Goal: Task Accomplishment & Management: Manage account settings

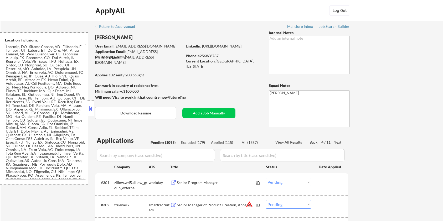
select select ""pending""
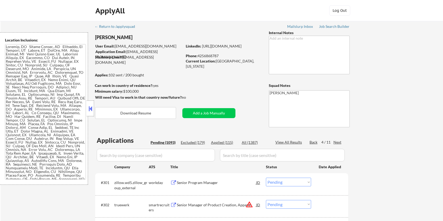
select select ""pending""
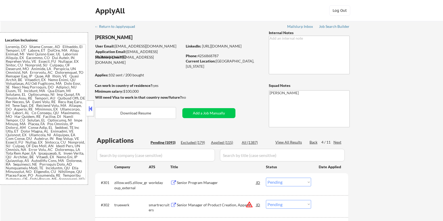
select select ""pending""
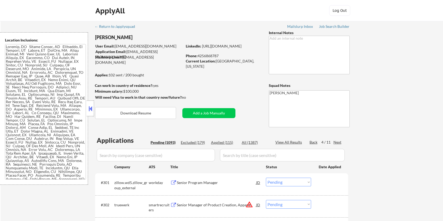
select select ""pending""
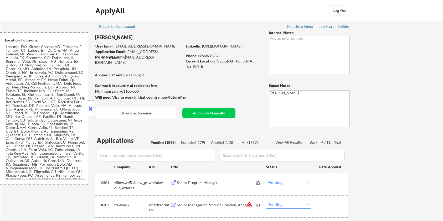
select select ""pending""
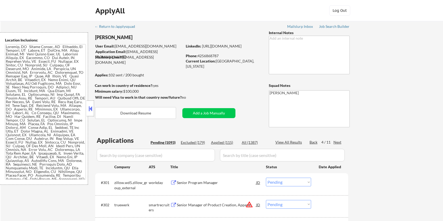
select select ""pending""
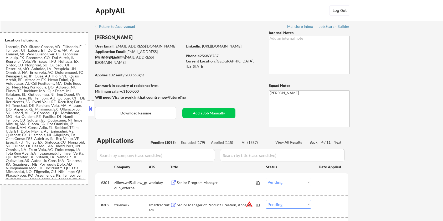
select select ""pending""
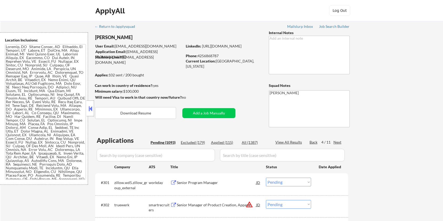
select select ""pending""
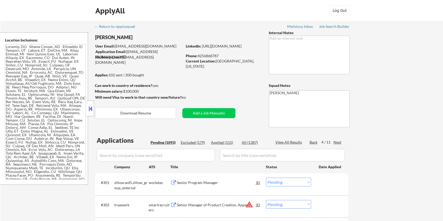
select select ""pending""
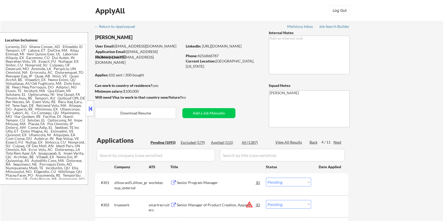
select select ""pending""
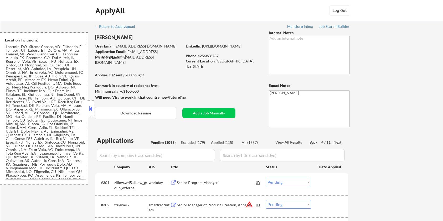
select select ""pending""
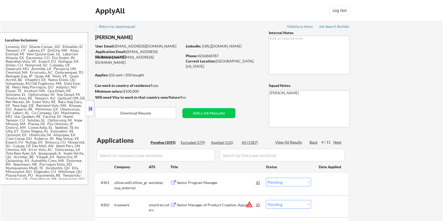
select select ""pending""
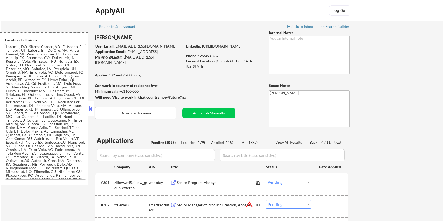
select select ""pending""
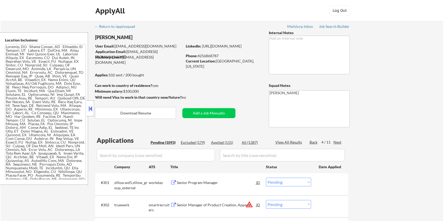
select select ""pending""
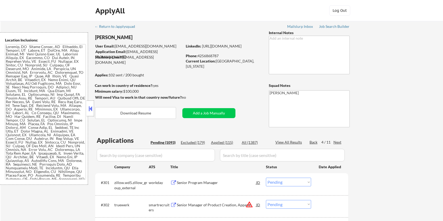
select select ""pending""
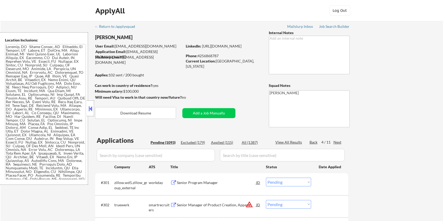
select select ""pending""
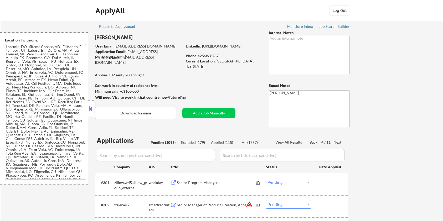
select select ""pending""
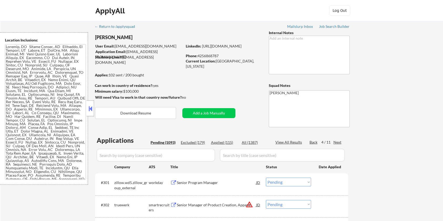
select select ""pending""
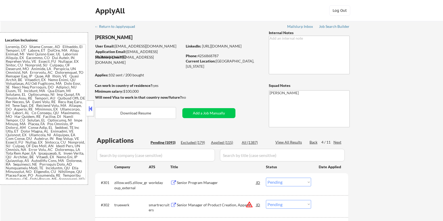
select select ""pending""
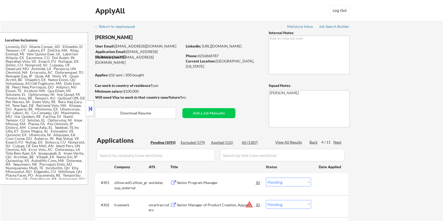
select select ""pending""
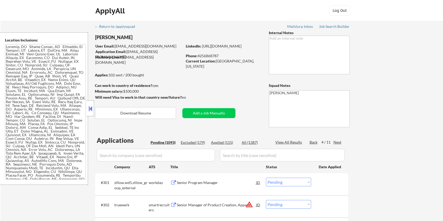
scroll to position [2107, 0]
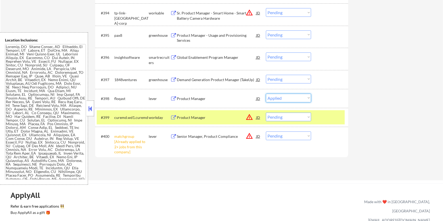
click at [266, 94] on select "Choose an option... Pending Applied Excluded (Questions) Excluded (Expired) Exc…" at bounding box center [288, 98] width 45 height 9
select select ""pending""
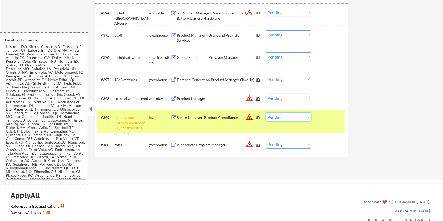
click at [298, 114] on select "Choose an option... Pending Applied Excluded (Questions) Excluded (Expired) Exc…" at bounding box center [288, 117] width 45 height 9
click at [266, 113] on select "Choose an option... Pending Applied Excluded (Questions) Excluded (Expired) Exc…" at bounding box center [288, 117] width 45 height 9
select select ""pending""
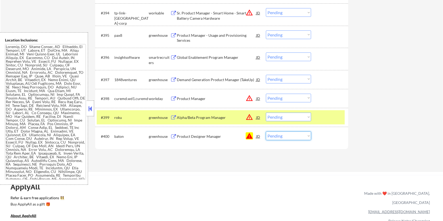
click at [275, 137] on select "Choose an option... Pending Applied Excluded (Questions) Excluded (Expired) Exc…" at bounding box center [288, 136] width 45 height 9
click at [266, 132] on select "Choose an option... Pending Applied Excluded (Questions) Excluded (Expired) Exc…" at bounding box center [288, 136] width 45 height 9
select select ""pending""
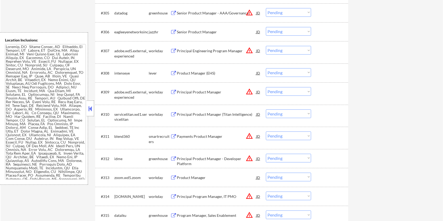
scroll to position [112, 0]
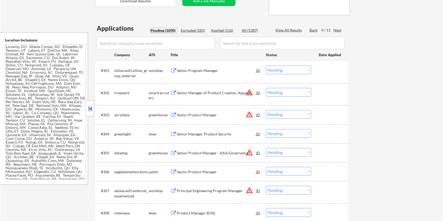
click at [164, 28] on div "Pending (1090)" at bounding box center [163, 30] width 26 height 5
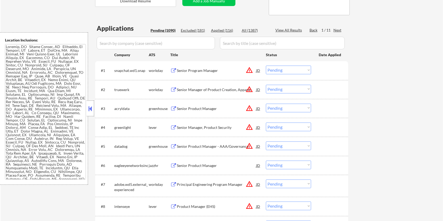
click at [162, 43] on input "input" at bounding box center [156, 43] width 118 height 13
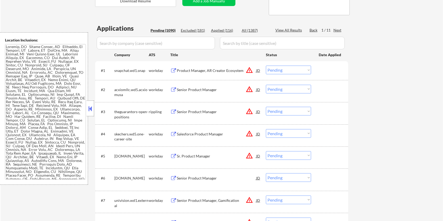
click at [338, 28] on div "Next" at bounding box center [337, 30] width 8 height 5
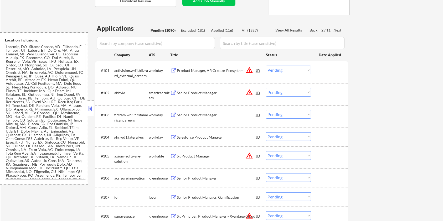
click at [338, 29] on div "Next" at bounding box center [337, 30] width 8 height 5
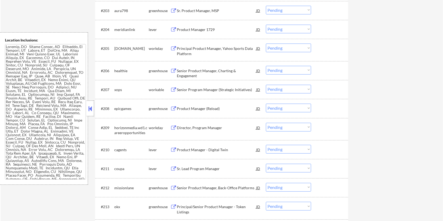
scroll to position [217, 0]
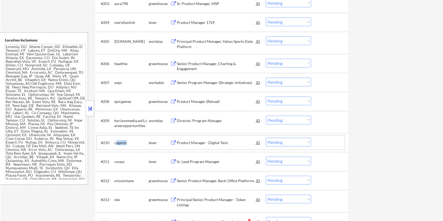
drag, startPoint x: 133, startPoint y: 141, endPoint x: 116, endPoint y: 142, distance: 17.3
click at [115, 142] on div "cagents" at bounding box center [131, 142] width 34 height 5
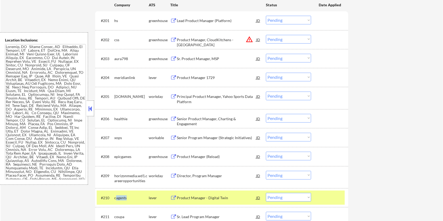
scroll to position [77, 0]
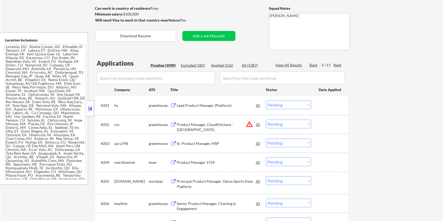
click at [339, 66] on div "Next" at bounding box center [337, 64] width 8 height 5
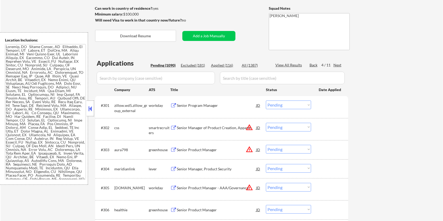
click at [339, 66] on div "Next" at bounding box center [337, 64] width 8 height 5
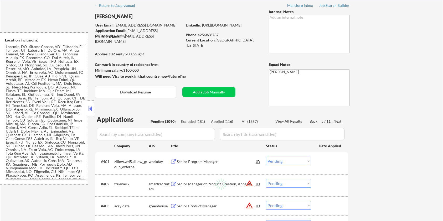
scroll to position [7, 0]
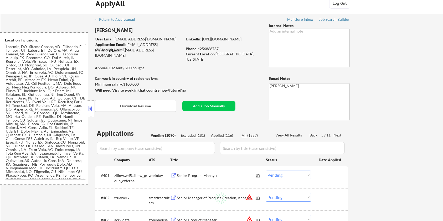
click at [338, 135] on div "Next" at bounding box center [337, 135] width 8 height 5
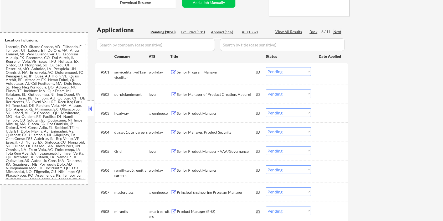
scroll to position [112, 0]
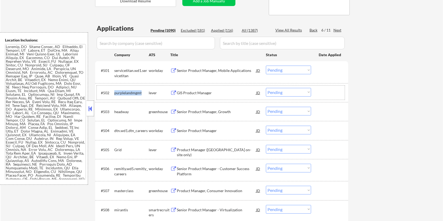
drag, startPoint x: 143, startPoint y: 91, endPoint x: 115, endPoint y: 91, distance: 27.8
click at [115, 91] on div "purplelandmgmt" at bounding box center [131, 92] width 34 height 5
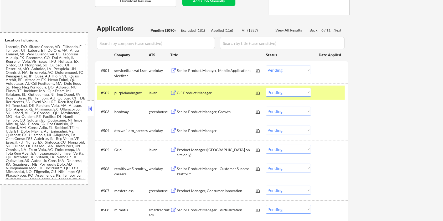
click at [195, 91] on div "GIS Product Manager" at bounding box center [216, 92] width 79 height 5
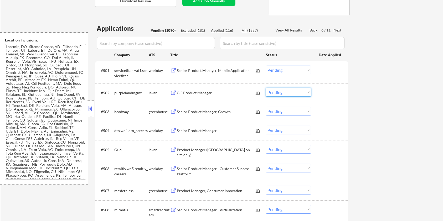
click at [290, 91] on select "Choose an option... Pending Applied Excluded (Questions) Excluded (Expired) Exc…" at bounding box center [288, 92] width 45 height 9
click at [266, 88] on select "Choose an option... Pending Applied Excluded (Questions) Excluded (Expired) Exc…" at bounding box center [288, 92] width 45 height 9
select select ""pending""
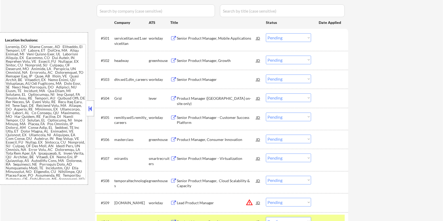
scroll to position [147, 0]
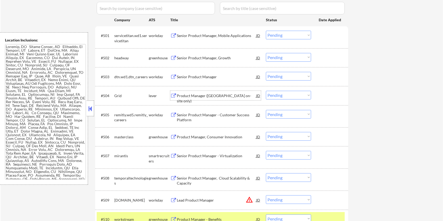
click at [192, 96] on div "Product Manager (Seattle on-site only)" at bounding box center [216, 98] width 79 height 10
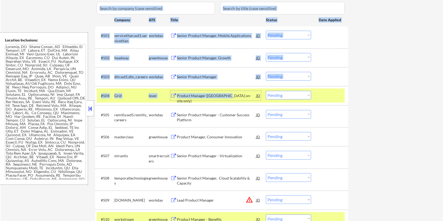
drag, startPoint x: 224, startPoint y: 94, endPoint x: 434, endPoint y: 127, distance: 212.6
click at [193, 95] on div "Product Manager (Seattle on-site only)" at bounding box center [216, 98] width 79 height 10
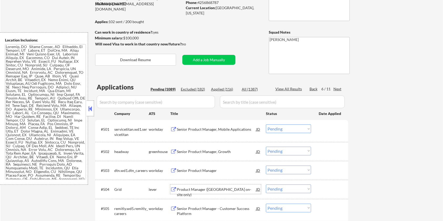
scroll to position [0, 0]
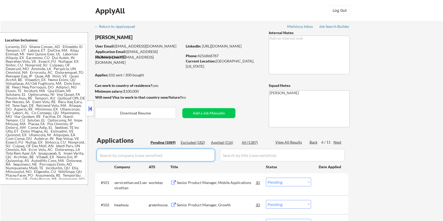
click at [126, 155] on input "input" at bounding box center [156, 155] width 118 height 13
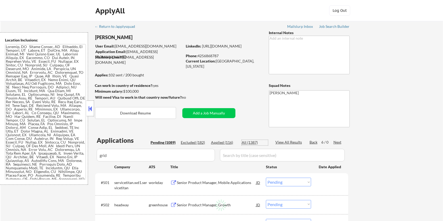
click at [246, 140] on div "All (1387)" at bounding box center [254, 142] width 26 height 5
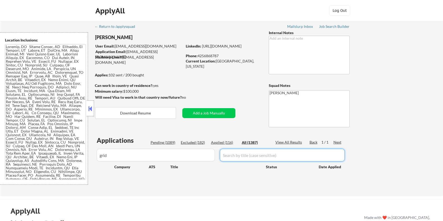
click at [238, 158] on input "input" at bounding box center [282, 155] width 125 height 13
click at [246, 143] on div "All (1387)" at bounding box center [254, 142] width 26 height 5
click at [235, 161] on div "Applications Pending (1089) Excluded (182) Applied (116) All (1387) View All Re…" at bounding box center [221, 161] width 253 height 50
click at [150, 154] on input "input" at bounding box center [156, 155] width 118 height 13
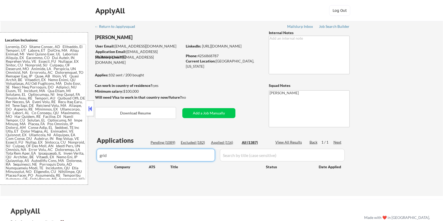
click at [251, 141] on div "All (1387)" at bounding box center [254, 142] width 26 height 5
click at [101, 155] on input "input" at bounding box center [156, 155] width 118 height 13
type input "Grid"
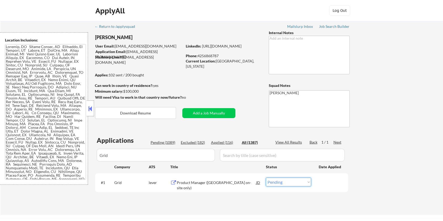
click at [277, 183] on select "Choose an option... Pending Applied Excluded (Questions) Excluded (Expired) Exc…" at bounding box center [288, 182] width 45 height 9
select select ""applied""
click at [266, 178] on select "Choose an option... Pending Applied Excluded (Questions) Excluded (Expired) Exc…" at bounding box center [288, 182] width 45 height 9
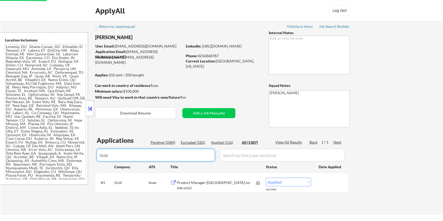
drag, startPoint x: 123, startPoint y: 159, endPoint x: 71, endPoint y: 158, distance: 52.0
click at [71, 158] on body "← Return to /applysquad Mailslurp Inbox Job Search Builder Amyr Haq User Email:…" at bounding box center [221, 110] width 443 height 221
select select ""applied""
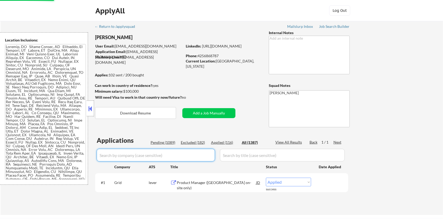
select select ""applied""
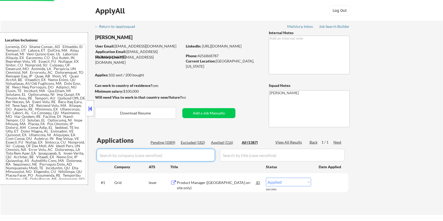
select select ""applied""
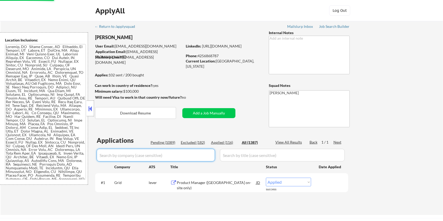
select select ""applied""
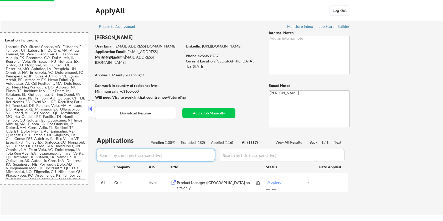
select select ""applied""
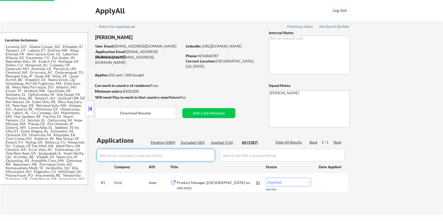
select select ""applied""
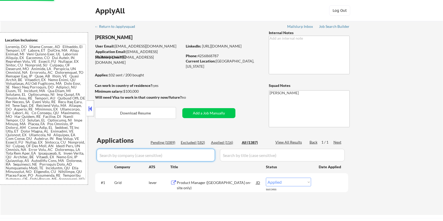
select select ""applied""
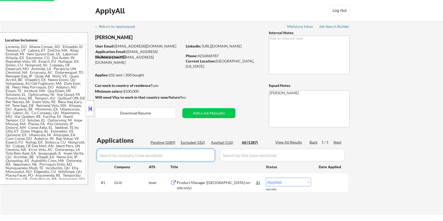
select select ""applied""
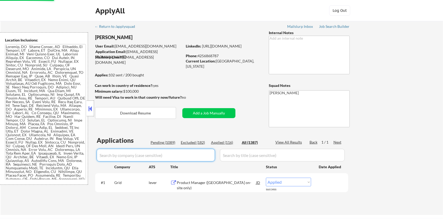
select select ""applied""
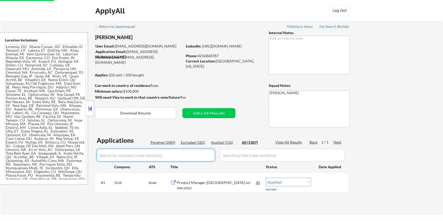
select select ""applied""
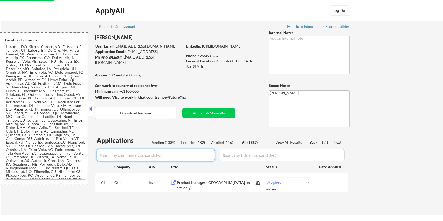
select select ""applied""
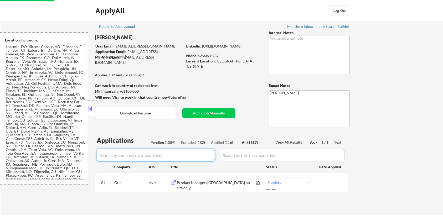
select select ""applied""
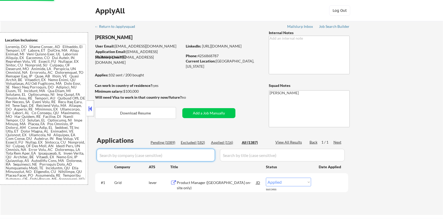
select select ""applied""
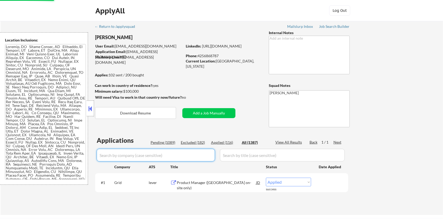
select select ""applied""
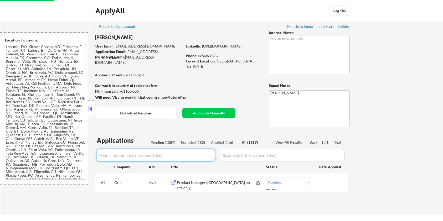
select select ""applied""
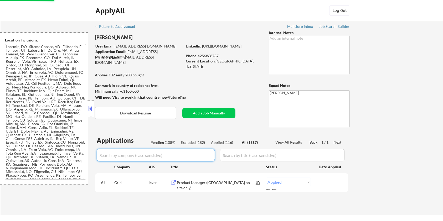
select select ""applied""
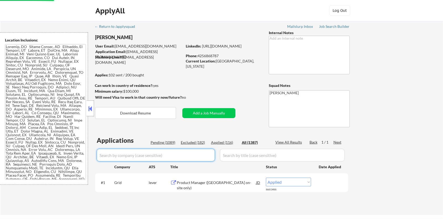
select select ""applied""
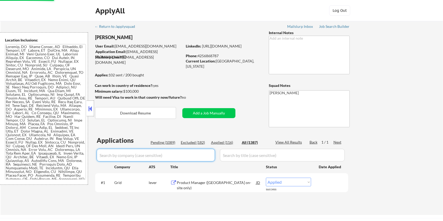
select select ""applied""
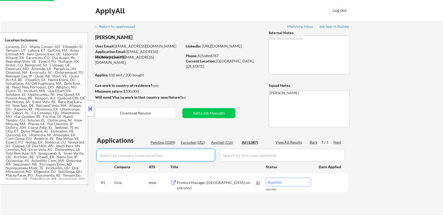
select select ""applied""
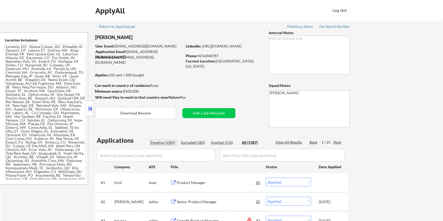
click at [160, 144] on div "Pending (1089)" at bounding box center [163, 142] width 26 height 5
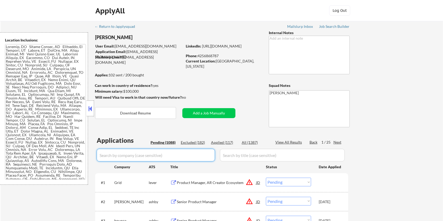
click at [177, 150] on input "input" at bounding box center [156, 155] width 118 height 13
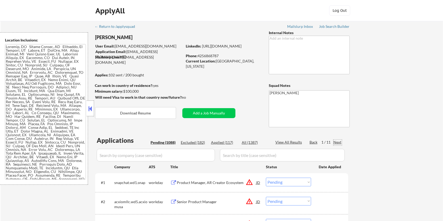
click at [334, 143] on div "Next" at bounding box center [337, 142] width 8 height 5
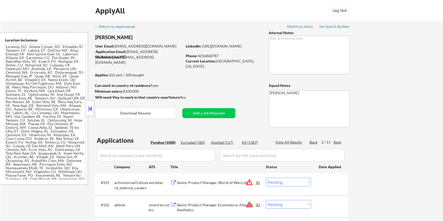
click at [338, 141] on div "Next" at bounding box center [337, 142] width 8 height 5
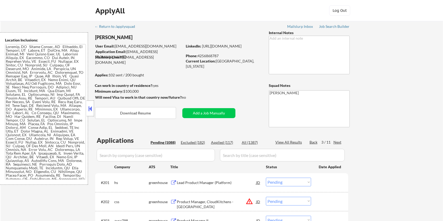
click at [338, 141] on div "Next" at bounding box center [337, 142] width 8 height 5
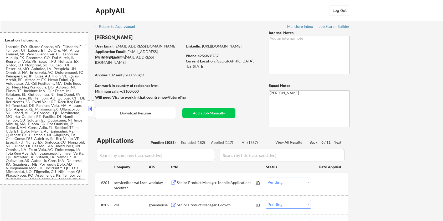
click at [338, 141] on div "Next" at bounding box center [337, 142] width 8 height 5
click at [313, 141] on div "Back" at bounding box center [313, 142] width 8 height 5
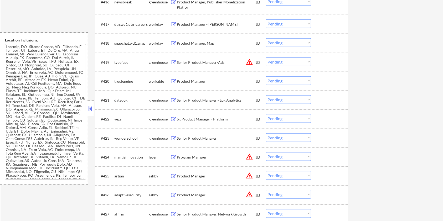
scroll to position [490, 0]
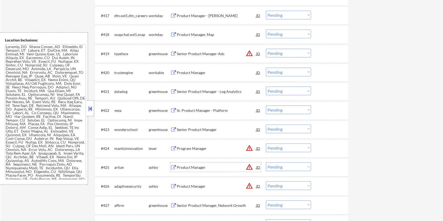
click at [181, 164] on div "Product Manager" at bounding box center [216, 166] width 79 height 9
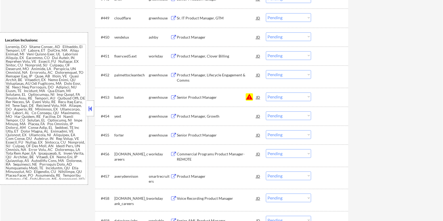
scroll to position [1120, 0]
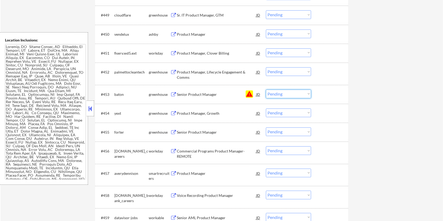
click at [282, 91] on select "Choose an option... Pending Applied Excluded (Questions) Excluded (Expired) Exc…" at bounding box center [288, 94] width 45 height 9
click at [266, 90] on select "Choose an option... Pending Applied Excluded (Questions) Excluded (Expired) Exc…" at bounding box center [288, 94] width 45 height 9
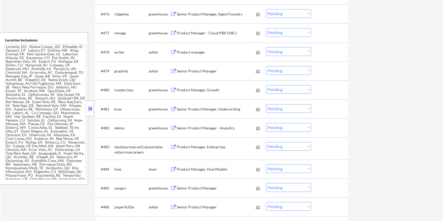
scroll to position [1680, 0]
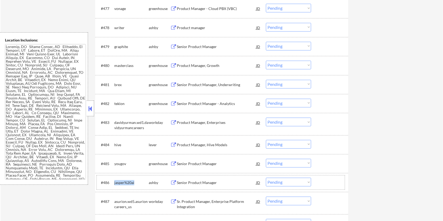
drag, startPoint x: 136, startPoint y: 182, endPoint x: 114, endPoint y: 181, distance: 22.1
click at [114, 181] on div "jasper%20ai" at bounding box center [131, 182] width 34 height 5
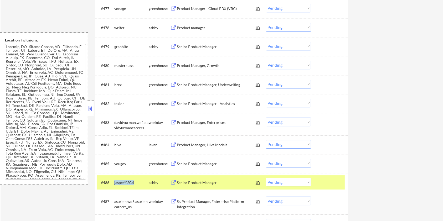
copy div "jasper%20ai"
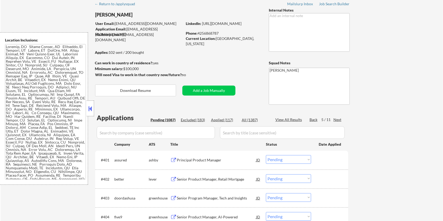
scroll to position [0, 0]
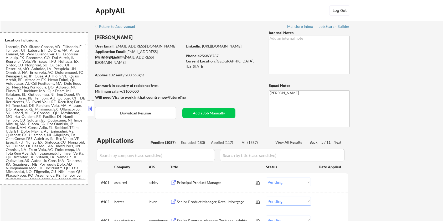
click at [118, 156] on input "input" at bounding box center [156, 155] width 118 height 13
paste input "jasper%20ai"
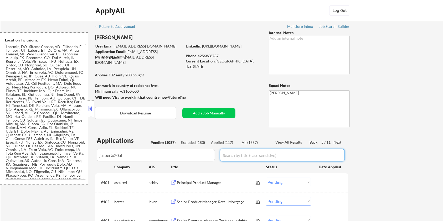
click at [240, 156] on input "input" at bounding box center [282, 155] width 125 height 13
click at [246, 140] on div "All (1387)" at bounding box center [254, 142] width 26 height 5
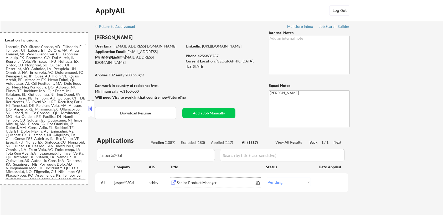
click at [190, 183] on div "Senior Product Manager" at bounding box center [216, 182] width 79 height 5
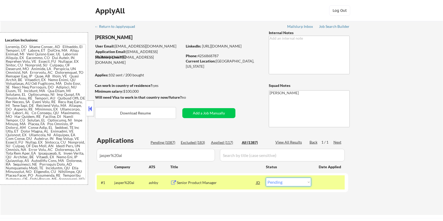
click at [300, 183] on select "Choose an option... Pending Applied Excluded (Questions) Excluded (Expired) Exc…" at bounding box center [288, 182] width 45 height 9
click at [266, 178] on select "Choose an option... Pending Applied Excluded (Questions) Excluded (Expired) Exc…" at bounding box center [288, 182] width 45 height 9
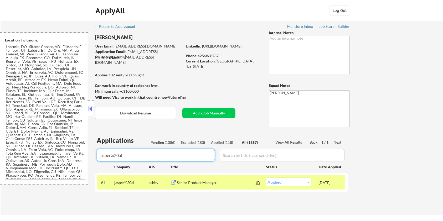
drag, startPoint x: 127, startPoint y: 158, endPoint x: 88, endPoint y: 157, distance: 38.6
click at [88, 157] on body "← Return to /applysquad Mailslurp Inbox Job Search Builder Amyr Haq User Email:…" at bounding box center [221, 110] width 443 height 221
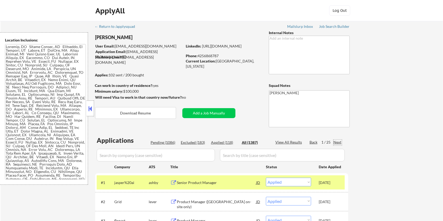
click at [339, 141] on div "Next" at bounding box center [337, 142] width 8 height 5
click at [166, 140] on div "Pending (1086)" at bounding box center [163, 142] width 26 height 5
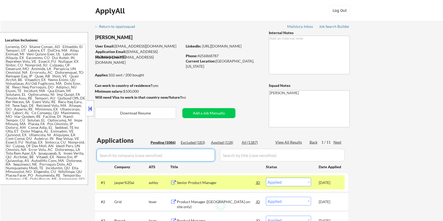
click at [172, 155] on input "input" at bounding box center [156, 155] width 118 height 13
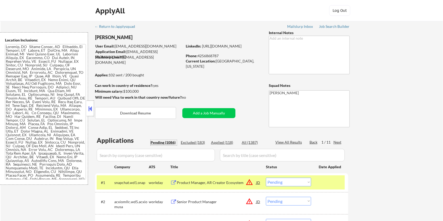
click at [165, 142] on div "Pending (1086)" at bounding box center [163, 142] width 26 height 5
click at [338, 141] on div "Next" at bounding box center [337, 142] width 8 height 5
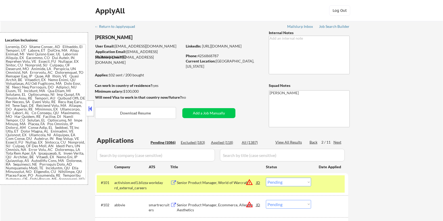
click at [338, 141] on div "Next" at bounding box center [337, 142] width 8 height 5
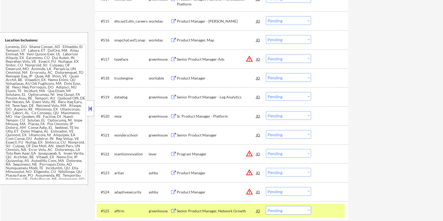
scroll to position [490, 0]
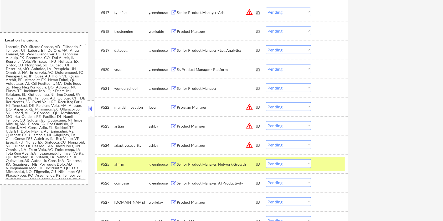
click at [192, 124] on div "Product Manager" at bounding box center [216, 126] width 79 height 5
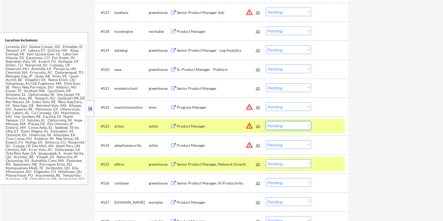
click at [294, 127] on select "Choose an option... Pending Applied Excluded (Questions) Excluded (Expired) Exc…" at bounding box center [288, 125] width 45 height 9
click at [266, 121] on select "Choose an option... Pending Applied Excluded (Questions) Excluded (Expired) Exc…" at bounding box center [288, 125] width 45 height 9
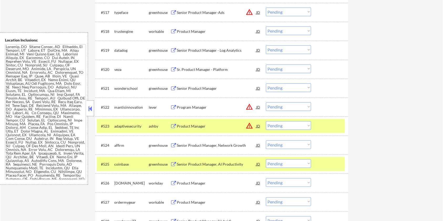
click at [206, 125] on div "Product Manager" at bounding box center [216, 126] width 79 height 5
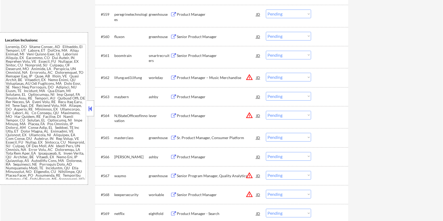
scroll to position [1365, 0]
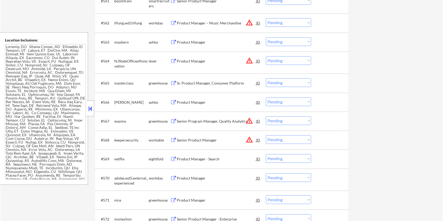
click at [192, 102] on div "Product Manager" at bounding box center [216, 102] width 79 height 5
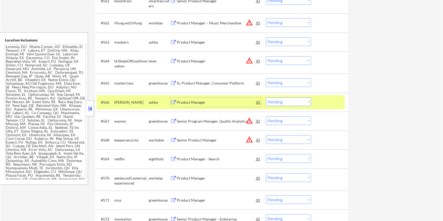
click at [286, 102] on select "Choose an option... Pending Applied Excluded (Questions) Excluded (Expired) Exc…" at bounding box center [288, 101] width 45 height 9
click at [266, 97] on select "Choose an option... Pending Applied Excluded (Questions) Excluded (Expired) Exc…" at bounding box center [288, 101] width 45 height 9
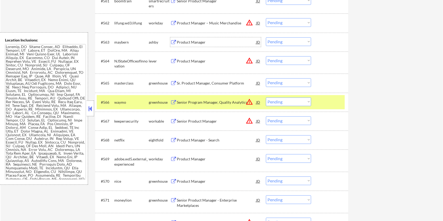
click at [179, 40] on div "Product Manager" at bounding box center [216, 42] width 79 height 5
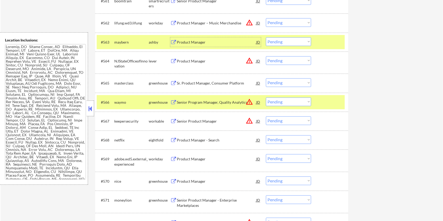
click at [290, 43] on select "Choose an option... Pending Applied Excluded (Questions) Excluded (Expired) Exc…" at bounding box center [288, 41] width 45 height 9
click at [266, 37] on select "Choose an option... Pending Applied Excluded (Questions) Excluded (Expired) Exc…" at bounding box center [288, 41] width 45 height 9
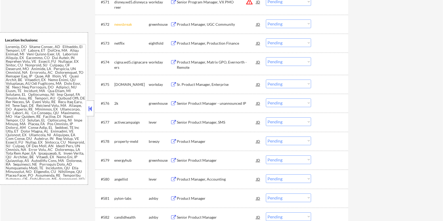
scroll to position [1575, 0]
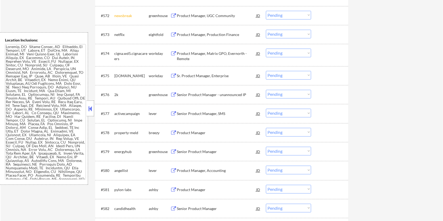
click at [197, 133] on div "Product Manager" at bounding box center [216, 132] width 79 height 5
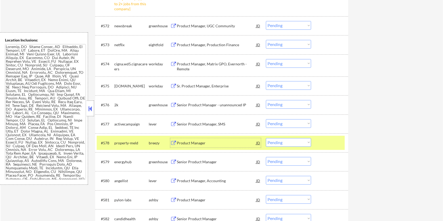
click at [290, 142] on select "Choose an option... Pending Applied Excluded (Questions) Excluded (Expired) Exc…" at bounding box center [288, 142] width 45 height 9
click at [266, 138] on select "Choose an option... Pending Applied Excluded (Questions) Excluded (Expired) Exc…" at bounding box center [288, 142] width 45 height 9
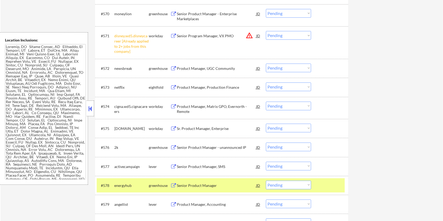
scroll to position [1505, 0]
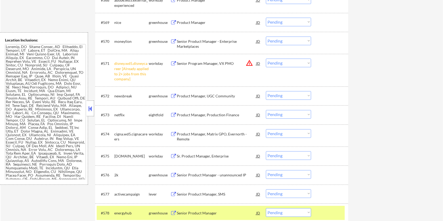
click at [291, 63] on select "Choose an option... Pending Applied Excluded (Questions) Excluded (Expired) Exc…" at bounding box center [288, 63] width 45 height 9
click at [266, 59] on select "Choose an option... Pending Applied Excluded (Questions) Excluded (Expired) Exc…" at bounding box center [288, 63] width 45 height 9
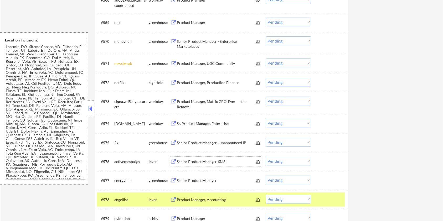
click at [189, 164] on div "Senior Product Manager, SMS" at bounding box center [216, 161] width 79 height 5
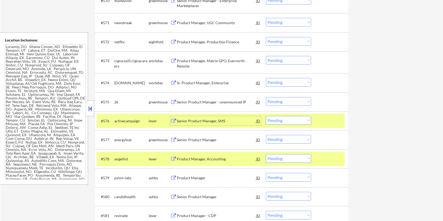
scroll to position [1610, 0]
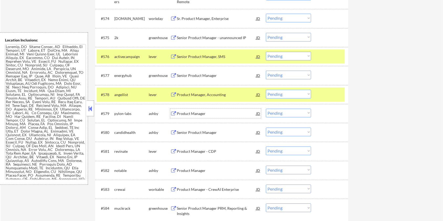
click at [195, 112] on div "Product Manager" at bounding box center [216, 113] width 79 height 5
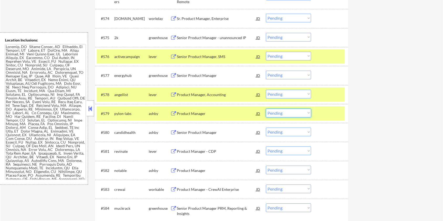
click at [298, 114] on select "Choose an option... Pending Applied Excluded (Questions) Excluded (Expired) Exc…" at bounding box center [288, 113] width 45 height 9
click at [266, 109] on select "Choose an option... Pending Applied Excluded (Questions) Excluded (Expired) Exc…" at bounding box center [288, 113] width 45 height 9
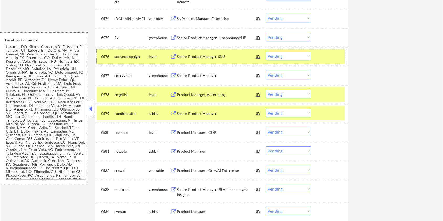
drag, startPoint x: 325, startPoint y: 57, endPoint x: 321, endPoint y: 66, distance: 10.8
click at [325, 57] on div at bounding box center [329, 56] width 23 height 9
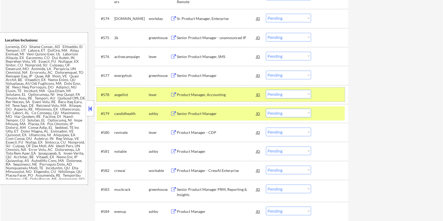
click at [323, 94] on div at bounding box center [329, 94] width 23 height 9
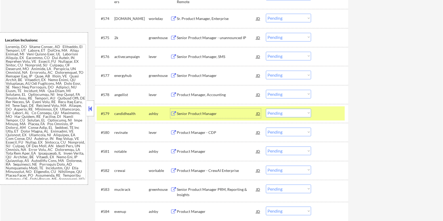
click at [189, 112] on div "Senior Product Manager" at bounding box center [216, 113] width 79 height 5
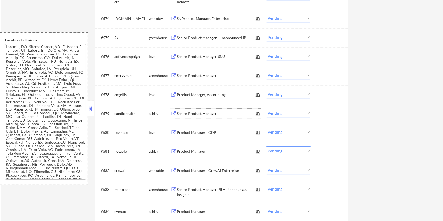
click at [295, 112] on select "Choose an option... Pending Applied Excluded (Questions) Excluded (Expired) Exc…" at bounding box center [288, 113] width 45 height 9
click at [266, 109] on select "Choose an option... Pending Applied Excluded (Questions) Excluded (Expired) Exc…" at bounding box center [288, 113] width 45 height 9
click at [199, 112] on div "Senior Product Manager" at bounding box center [216, 113] width 79 height 5
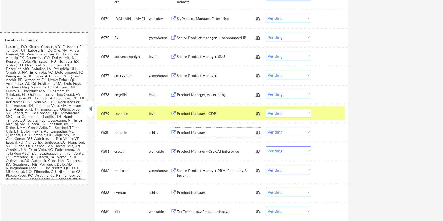
click at [210, 132] on div "Product Manager" at bounding box center [216, 132] width 79 height 5
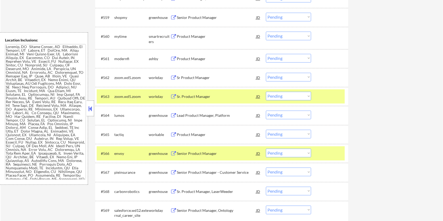
scroll to position [1225, 0]
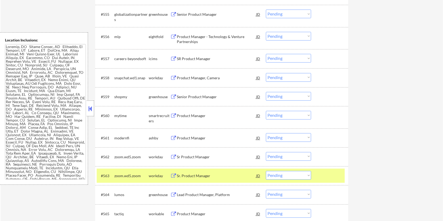
click at [331, 176] on div at bounding box center [329, 175] width 23 height 9
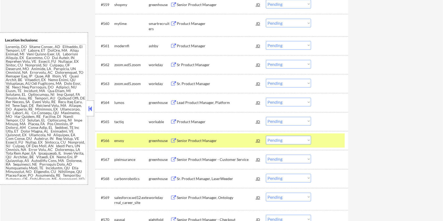
scroll to position [1435, 0]
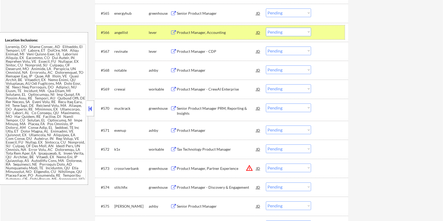
click at [328, 30] on div at bounding box center [329, 32] width 23 height 9
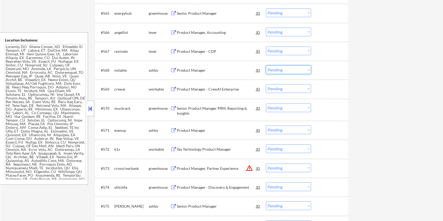
click at [297, 71] on select "Choose an option... Pending Applied Excluded (Questions) Excluded (Expired) Exc…" at bounding box center [288, 69] width 45 height 9
click at [266, 65] on select "Choose an option... Pending Applied Excluded (Questions) Excluded (Expired) Exc…" at bounding box center [288, 69] width 45 height 9
click at [195, 129] on div "Product Manager" at bounding box center [216, 130] width 79 height 5
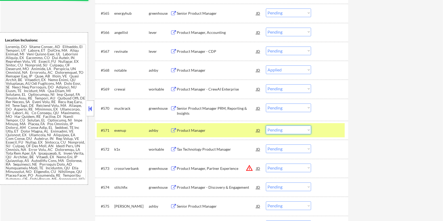
click at [297, 129] on select "Choose an option... Pending Applied Excluded (Questions) Excluded (Expired) Exc…" at bounding box center [288, 129] width 45 height 9
click at [266, 125] on select "Choose an option... Pending Applied Excluded (Questions) Excluded (Expired) Exc…" at bounding box center [288, 129] width 45 height 9
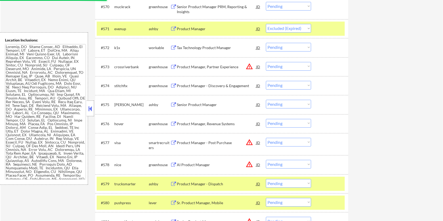
scroll to position [1540, 0]
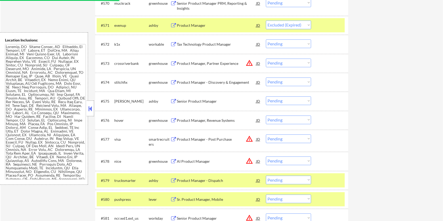
click at [204, 99] on div "Senior Product Manager" at bounding box center [216, 101] width 79 height 5
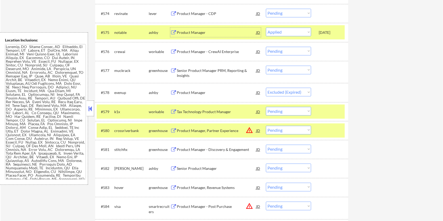
scroll to position [1610, 0]
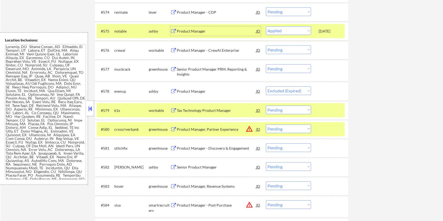
click at [277, 167] on select "Choose an option... Pending Applied Excluded (Questions) Excluded (Expired) Exc…" at bounding box center [288, 166] width 45 height 9
click at [266, 162] on select "Choose an option... Pending Applied Excluded (Questions) Excluded (Expired) Exc…" at bounding box center [288, 166] width 45 height 9
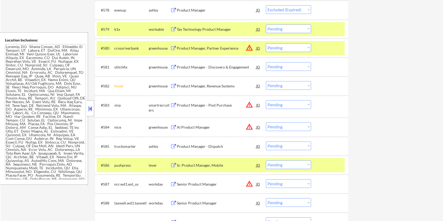
scroll to position [1715, 0]
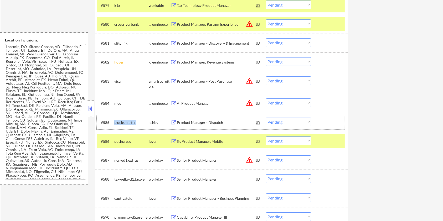
drag, startPoint x: 138, startPoint y: 121, endPoint x: 114, endPoint y: 121, distance: 23.6
click at [114, 121] on div "trucksmarter" at bounding box center [131, 122] width 34 height 5
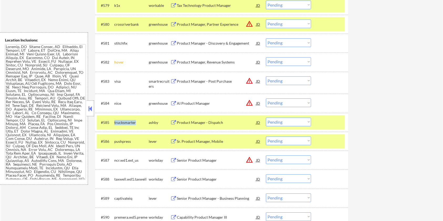
copy div "trucksmarter"
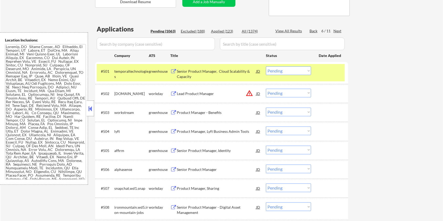
scroll to position [70, 0]
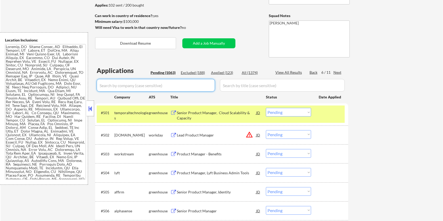
click at [145, 84] on input "input" at bounding box center [156, 85] width 118 height 13
paste input "trucksmarter"
click at [241, 85] on input "input" at bounding box center [282, 85] width 125 height 13
click at [250, 71] on div "All (1374)" at bounding box center [254, 72] width 26 height 5
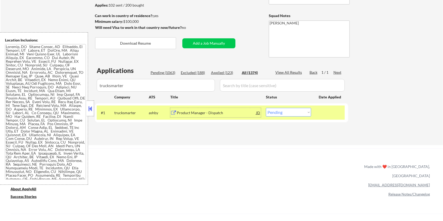
click at [203, 110] on div "Product Manager - Dispatch" at bounding box center [216, 112] width 79 height 9
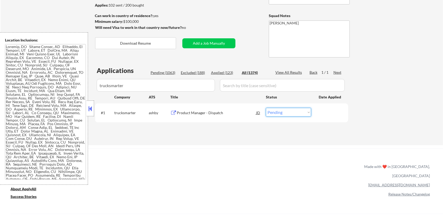
click at [296, 113] on select "Choose an option... Pending Applied Excluded (Questions) Excluded (Expired) Exc…" at bounding box center [288, 112] width 45 height 9
click at [266, 108] on select "Choose an option... Pending Applied Excluded (Questions) Excluded (Expired) Exc…" at bounding box center [288, 112] width 45 height 9
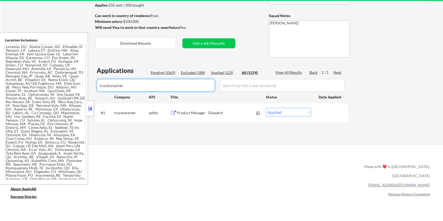
drag, startPoint x: 148, startPoint y: 87, endPoint x: 103, endPoint y: 87, distance: 44.6
click at [103, 87] on input "input" at bounding box center [156, 85] width 118 height 13
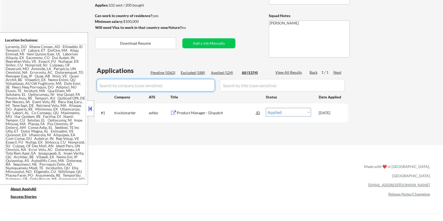
click at [165, 72] on div "Pending (1062)" at bounding box center [163, 72] width 26 height 5
click at [166, 90] on input "input" at bounding box center [156, 85] width 118 height 13
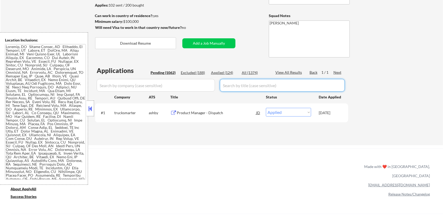
click at [230, 84] on input "input" at bounding box center [282, 85] width 125 height 13
click at [248, 71] on div "All (1374)" at bounding box center [254, 72] width 26 height 5
click at [166, 89] on input "input" at bounding box center [156, 85] width 118 height 13
click at [164, 73] on div "Pending (1062)" at bounding box center [163, 72] width 26 height 5
click at [164, 71] on div "Pending (1062)" at bounding box center [163, 72] width 26 height 5
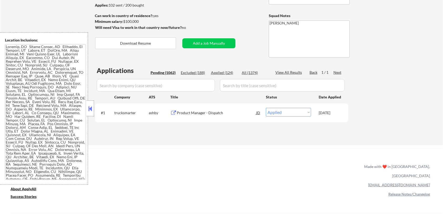
click at [166, 85] on input "input" at bounding box center [156, 85] width 118 height 13
click at [160, 71] on div "Pending (1062)" at bounding box center [163, 72] width 26 height 5
click at [172, 87] on input "input" at bounding box center [156, 85] width 118 height 13
click at [240, 83] on input "input" at bounding box center [282, 85] width 125 height 13
click at [251, 71] on div "All (1374)" at bounding box center [254, 72] width 26 height 5
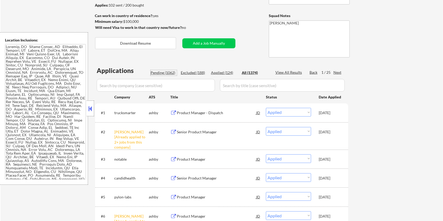
click at [169, 75] on div "Pending (1062)" at bounding box center [163, 72] width 26 height 5
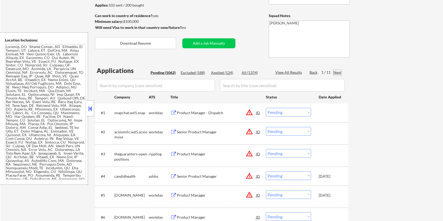
click at [336, 72] on div "Next" at bounding box center [337, 72] width 8 height 5
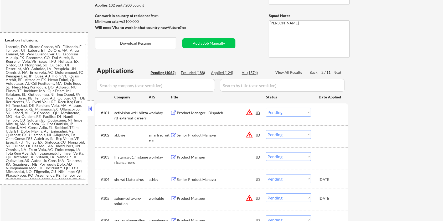
click at [336, 72] on div "Next" at bounding box center [337, 72] width 8 height 5
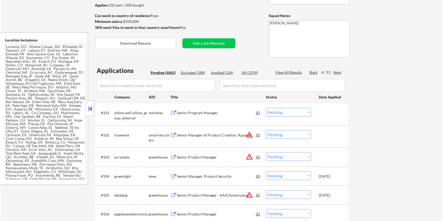
click at [336, 72] on div "Next" at bounding box center [337, 72] width 8 height 5
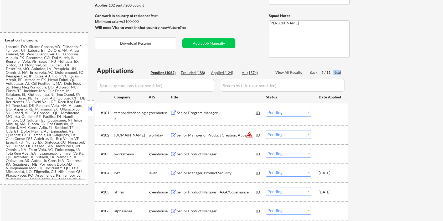
click at [336, 72] on div "Next" at bounding box center [337, 72] width 8 height 5
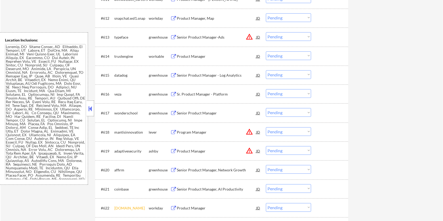
scroll to position [385, 0]
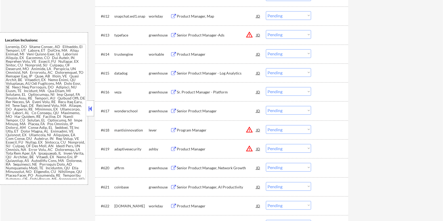
click at [186, 147] on div "Product Manager" at bounding box center [216, 148] width 79 height 5
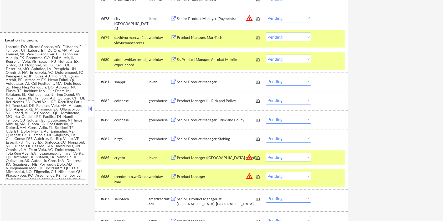
scroll to position [1680, 0]
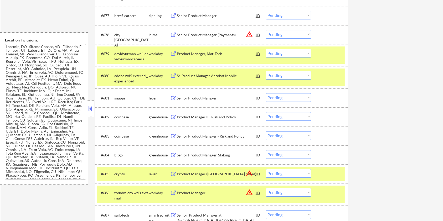
click at [325, 190] on div at bounding box center [329, 192] width 23 height 9
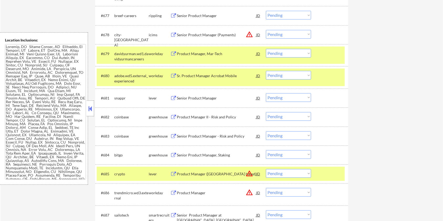
click at [332, 177] on div at bounding box center [329, 173] width 23 height 9
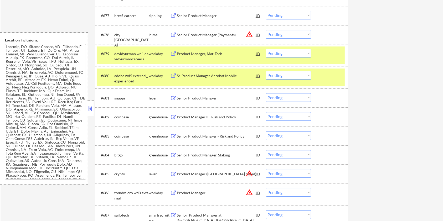
click at [322, 80] on div at bounding box center [329, 75] width 23 height 9
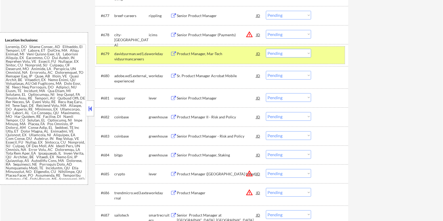
click at [324, 59] on div "#679 davidyurman.wd1.davidyurmancareers workday Product Manager, Mar-Tech JD wa…" at bounding box center [221, 54] width 248 height 17
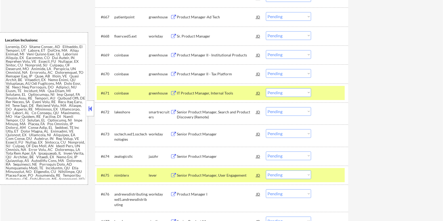
scroll to position [1470, 0]
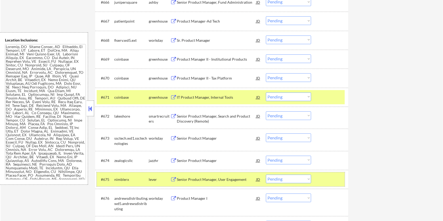
click at [329, 178] on div at bounding box center [329, 179] width 23 height 9
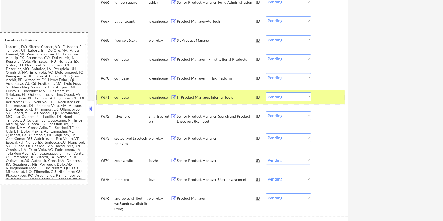
click at [333, 96] on div at bounding box center [329, 96] width 23 height 9
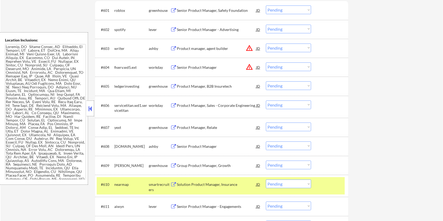
scroll to position [105, 0]
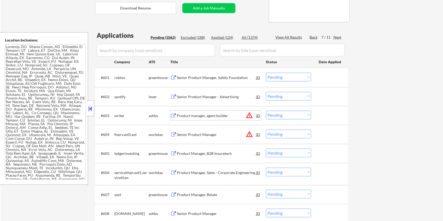
click at [195, 115] on div "Product manager, agent builder" at bounding box center [216, 115] width 79 height 5
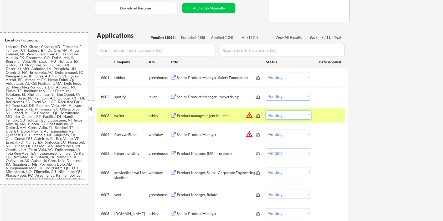
click at [291, 117] on select "Choose an option... Pending Applied Excluded (Questions) Excluded (Expired) Exc…" at bounding box center [288, 115] width 45 height 9
click at [266, 111] on select "Choose an option... Pending Applied Excluded (Questions) Excluded (Expired) Exc…" at bounding box center [288, 115] width 45 height 9
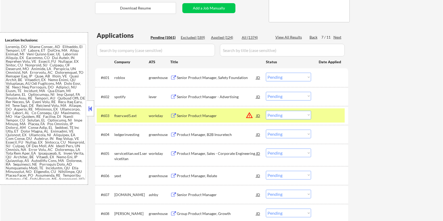
scroll to position [175, 0]
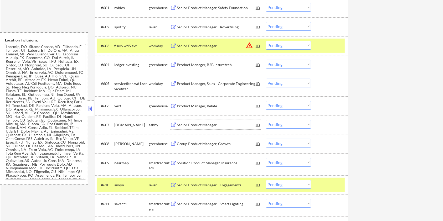
click at [194, 123] on div "Senior Product Manager" at bounding box center [216, 124] width 79 height 5
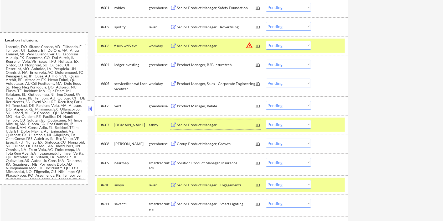
click at [307, 123] on select "Choose an option... Pending Applied Excluded (Questions) Excluded (Expired) Exc…" at bounding box center [288, 124] width 45 height 9
click at [266, 120] on select "Choose an option... Pending Applied Excluded (Questions) Excluded (Expired) Exc…" at bounding box center [288, 124] width 45 height 9
click at [336, 41] on div at bounding box center [329, 45] width 23 height 9
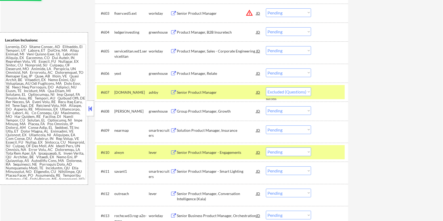
scroll to position [245, 0]
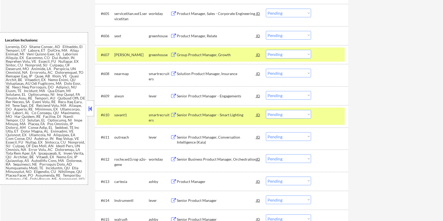
click at [327, 52] on div at bounding box center [329, 54] width 23 height 9
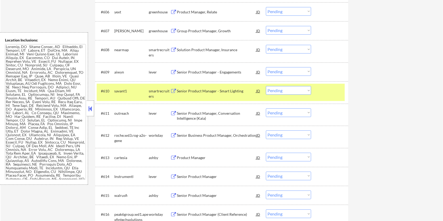
scroll to position [280, 0]
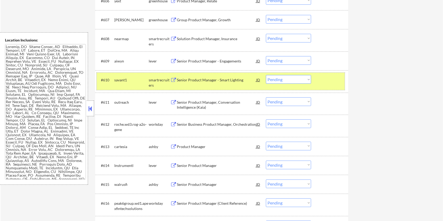
click at [328, 80] on div at bounding box center [329, 79] width 23 height 9
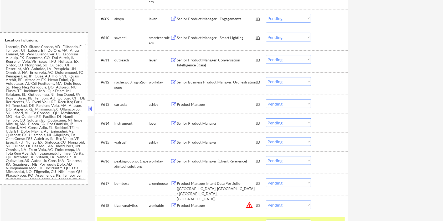
scroll to position [350, 0]
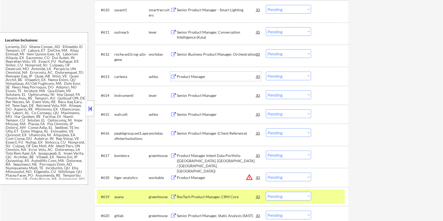
click at [192, 76] on div "Product Manager" at bounding box center [216, 76] width 79 height 5
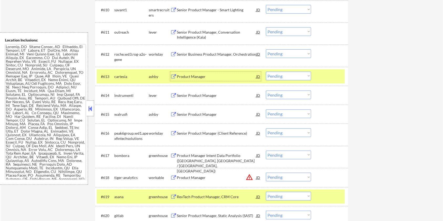
click at [292, 77] on select "Choose an option... Pending Applied Excluded (Questions) Excluded (Expired) Exc…" at bounding box center [288, 76] width 45 height 9
click at [266, 72] on select "Choose an option... Pending Applied Excluded (Questions) Excluded (Expired) Exc…" at bounding box center [288, 76] width 45 height 9
click at [202, 112] on div "Senior Product Manager" at bounding box center [216, 114] width 79 height 5
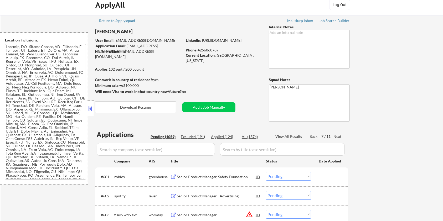
scroll to position [0, 0]
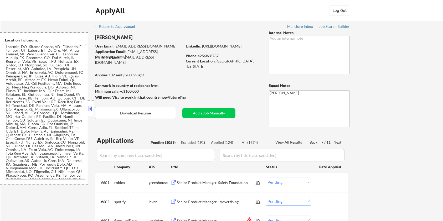
click at [142, 154] on input "input" at bounding box center [156, 155] width 118 height 13
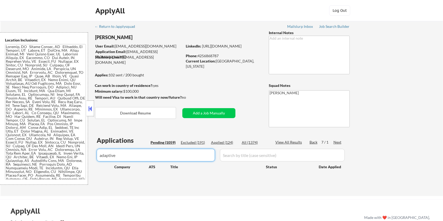
click at [101, 156] on input "input" at bounding box center [156, 155] width 118 height 13
click at [253, 142] on div "All (1374)" at bounding box center [254, 142] width 26 height 5
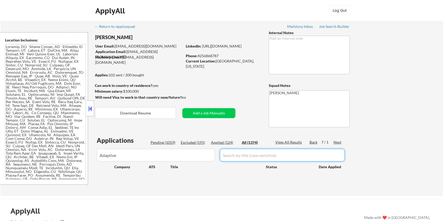
click at [253, 154] on input "input" at bounding box center [282, 155] width 125 height 13
click at [246, 140] on div "All (1374)" at bounding box center [254, 142] width 26 height 5
click at [204, 153] on input "input" at bounding box center [156, 155] width 118 height 13
drag, startPoint x: 234, startPoint y: 155, endPoint x: 243, endPoint y: 149, distance: 10.2
click at [235, 155] on input "input" at bounding box center [282, 155] width 125 height 13
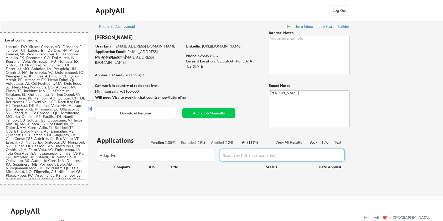
click at [252, 141] on div "All (1374)" at bounding box center [254, 142] width 26 height 5
click at [237, 155] on input "input" at bounding box center [282, 155] width 125 height 13
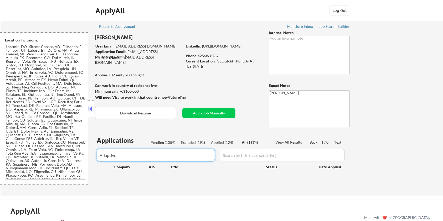
drag, startPoint x: 133, startPoint y: 155, endPoint x: 96, endPoint y: 156, distance: 37.3
click at [96, 156] on div "Applications Pending (1059) Excluded (191) Applied (124) All (1374) View All Re…" at bounding box center [221, 161] width 253 height 50
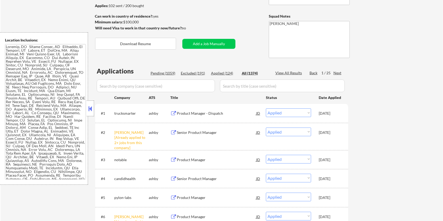
scroll to position [70, 0]
click at [154, 70] on div "Pending (1059)" at bounding box center [163, 72] width 26 height 5
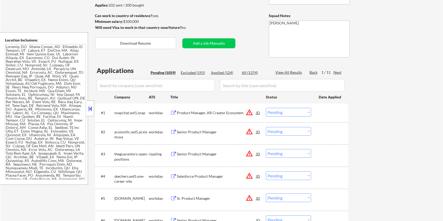
click at [157, 83] on input "input" at bounding box center [156, 85] width 118 height 13
click at [336, 72] on div "Next" at bounding box center [337, 72] width 8 height 5
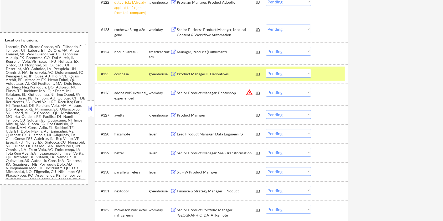
scroll to position [560, 0]
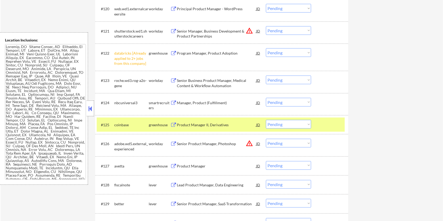
click at [283, 53] on select "Choose an option... Pending Applied Excluded (Questions) Excluded (Expired) Exc…" at bounding box center [288, 52] width 45 height 9
click at [266, 48] on select "Choose an option... Pending Applied Excluded (Questions) Excluded (Expired) Exc…" at bounding box center [288, 52] width 45 height 9
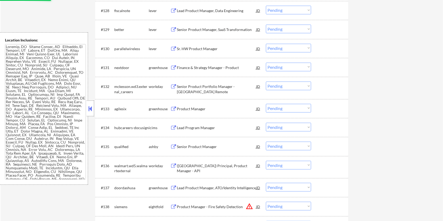
scroll to position [735, 0]
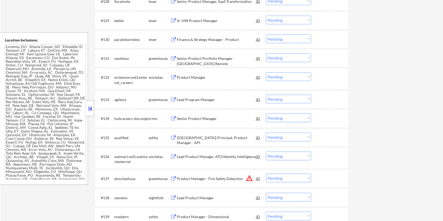
click at [195, 145] on div "#135 qualified ashby (USA) Principal, Product Manager - API JD warning_amber Ch…" at bounding box center [221, 137] width 253 height 19
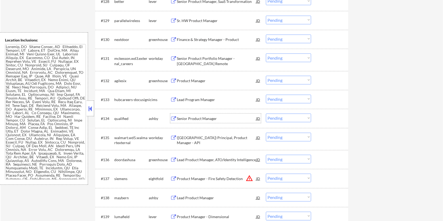
click at [189, 117] on div "Senior Product Manager" at bounding box center [216, 118] width 79 height 5
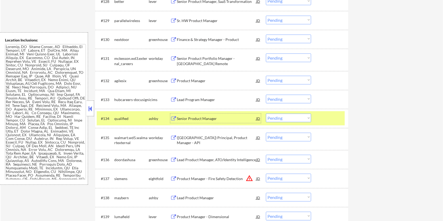
click at [284, 118] on select "Choose an option... Pending Applied Excluded (Questions) Excluded (Expired) Exc…" at bounding box center [288, 118] width 45 height 9
click at [266, 114] on select "Choose an option... Pending Applied Excluded (Questions) Excluded (Expired) Exc…" at bounding box center [288, 118] width 45 height 9
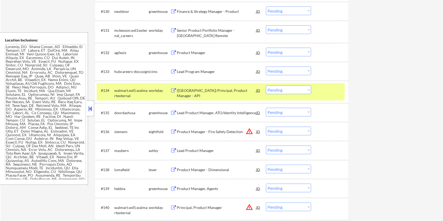
scroll to position [770, 0]
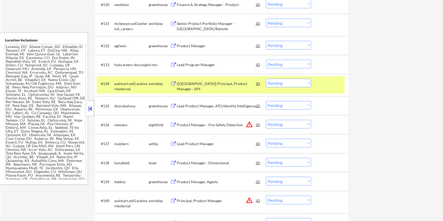
click at [197, 142] on div "Lead Product Manager" at bounding box center [216, 143] width 79 height 5
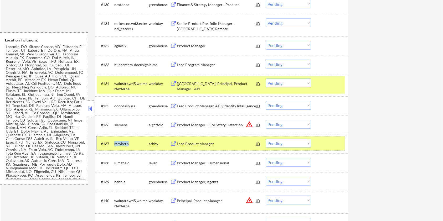
drag, startPoint x: 131, startPoint y: 144, endPoint x: 114, endPoint y: 144, distance: 17.3
click at [114, 144] on div "#137 maybern ashby Lead Product Manager JD warning_amber Choose an option... Pe…" at bounding box center [221, 143] width 248 height 14
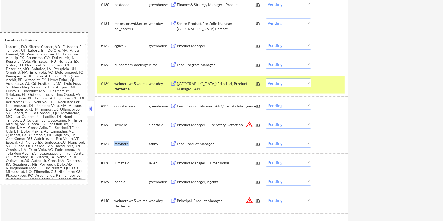
copy div "maybern"
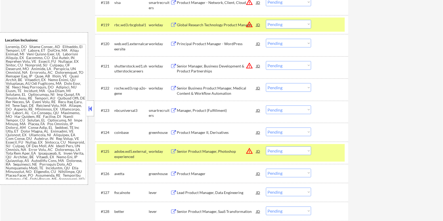
click at [330, 154] on div at bounding box center [329, 150] width 23 height 9
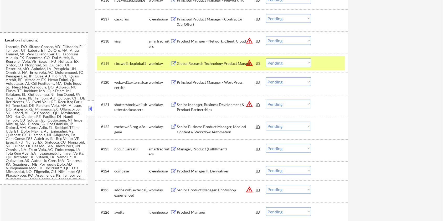
scroll to position [455, 0]
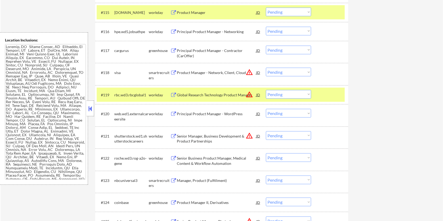
click at [334, 95] on div at bounding box center [329, 94] width 23 height 9
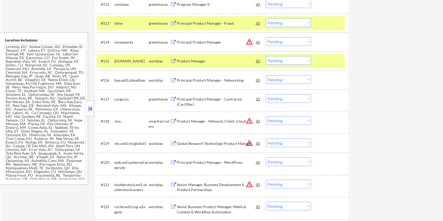
scroll to position [350, 0]
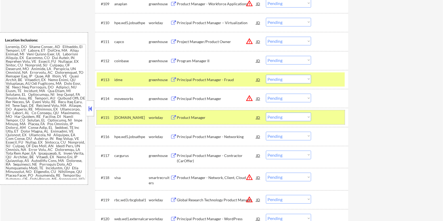
click at [328, 123] on div "#115 allegion.wd5.careers workday Product Manager JD warning_amber Choose an op…" at bounding box center [221, 117] width 248 height 14
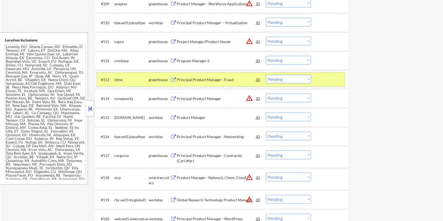
click at [332, 75] on div at bounding box center [329, 79] width 23 height 9
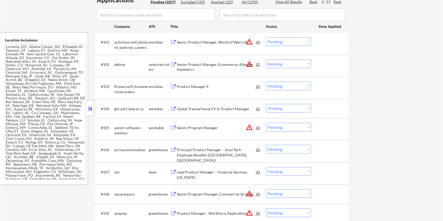
scroll to position [70, 0]
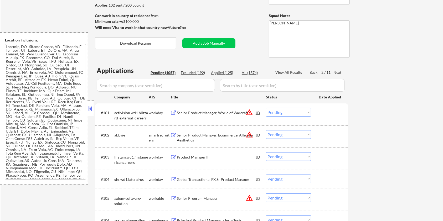
click at [153, 86] on input "input" at bounding box center [156, 85] width 118 height 13
paste input "maybern"
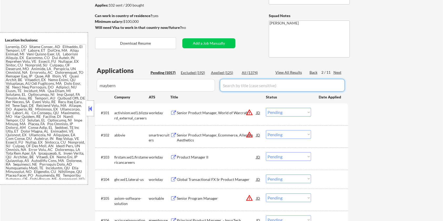
drag, startPoint x: 240, startPoint y: 87, endPoint x: 246, endPoint y: 82, distance: 7.1
click at [240, 87] on input "input" at bounding box center [282, 85] width 125 height 13
click at [250, 70] on div "All (1374)" at bounding box center [254, 72] width 26 height 5
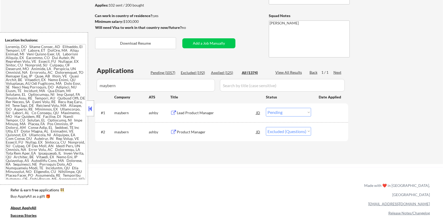
click at [192, 112] on div "Lead Product Manager" at bounding box center [216, 112] width 79 height 5
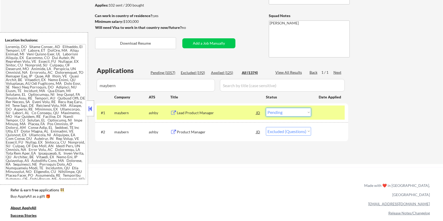
click at [298, 113] on select "Choose an option... Pending Applied Excluded (Questions) Excluded (Expired) Exc…" at bounding box center [288, 112] width 45 height 9
click at [266, 108] on select "Choose an option... Pending Applied Excluded (Questions) Excluded (Expired) Exc…" at bounding box center [288, 112] width 45 height 9
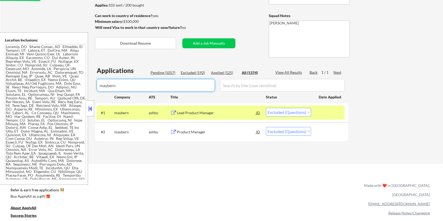
drag, startPoint x: 138, startPoint y: 85, endPoint x: 101, endPoint y: 88, distance: 37.1
click at [104, 88] on input "input" at bounding box center [156, 85] width 118 height 13
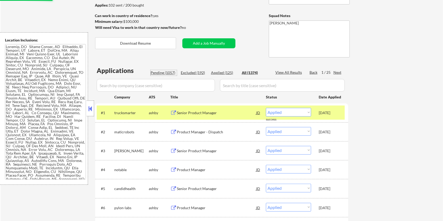
click at [160, 71] on div "Pending (1057)" at bounding box center [163, 72] width 26 height 5
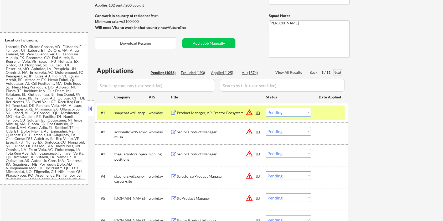
click at [338, 70] on div "Next" at bounding box center [337, 72] width 8 height 5
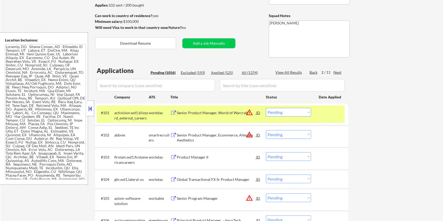
click at [338, 70] on div "Next" at bounding box center [337, 72] width 8 height 5
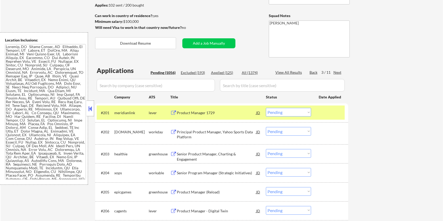
click at [338, 70] on div "Next" at bounding box center [337, 72] width 8 height 5
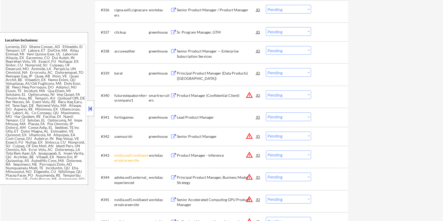
scroll to position [945, 0]
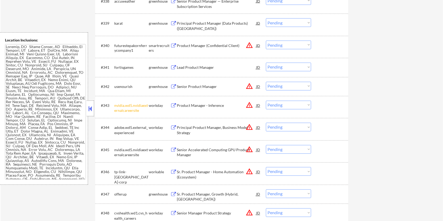
click at [283, 104] on select "Choose an option... Pending Applied Excluded (Questions) Excluded (Expired) Exc…" at bounding box center [288, 105] width 45 height 9
click at [266, 101] on select "Choose an option... Pending Applied Excluded (Questions) Excluded (Expired) Exc…" at bounding box center [288, 105] width 45 height 9
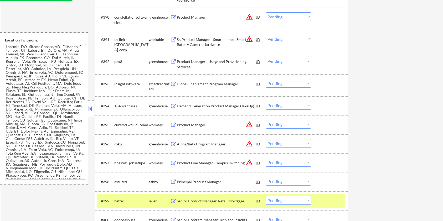
scroll to position [2065, 0]
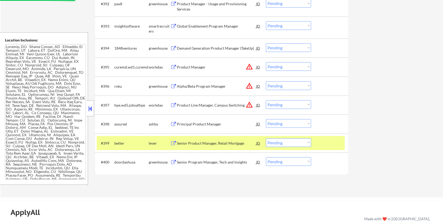
click at [189, 122] on div "Principal Product Manager" at bounding box center [216, 124] width 79 height 5
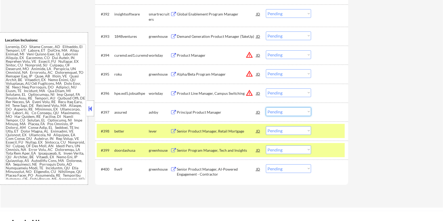
click at [290, 111] on select "Choose an option... Pending Applied Excluded (Questions) Excluded (Expired) Exc…" at bounding box center [288, 111] width 45 height 9
click at [266, 107] on select "Choose an option... Pending Applied Excluded (Questions) Excluded (Expired) Exc…" at bounding box center [288, 111] width 45 height 9
click at [336, 132] on div at bounding box center [329, 130] width 23 height 9
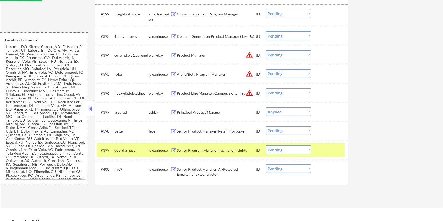
click at [332, 150] on div at bounding box center [329, 149] width 23 height 9
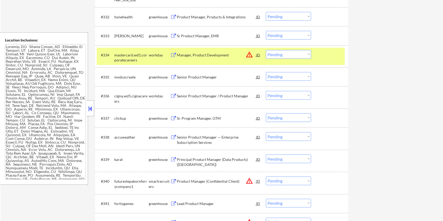
scroll to position [770, 0]
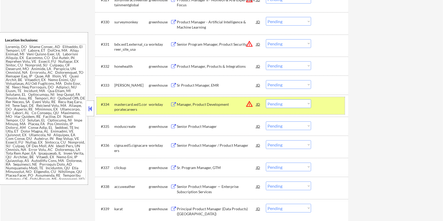
click at [323, 106] on div at bounding box center [329, 103] width 23 height 9
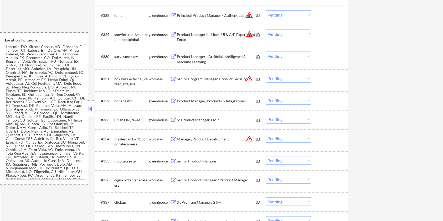
scroll to position [700, 0]
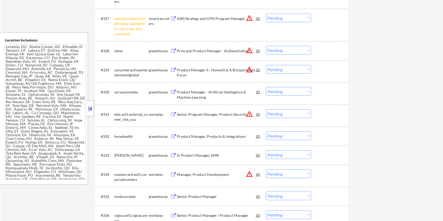
click at [301, 18] on select "Choose an option... Pending Applied Excluded (Questions) Excluded (Expired) Exc…" at bounding box center [288, 18] width 45 height 9
click at [266, 14] on select "Choose an option... Pending Applied Excluded (Questions) Excluded (Expired) Exc…" at bounding box center [288, 18] width 45 height 9
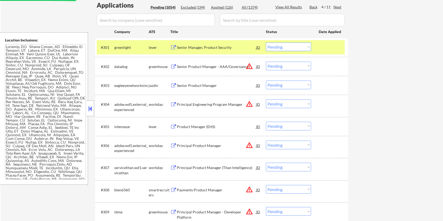
scroll to position [105, 0]
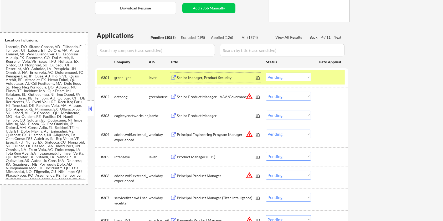
click at [188, 76] on div "Senior Manager, Product Security" at bounding box center [216, 77] width 79 height 5
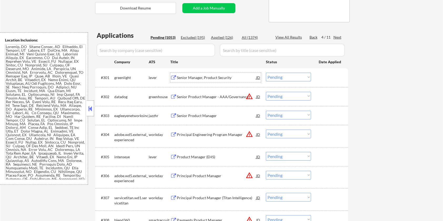
click at [276, 76] on select "Choose an option... Pending Applied Excluded (Questions) Excluded (Expired) Exc…" at bounding box center [288, 77] width 45 height 9
click at [266, 73] on select "Choose an option... Pending Applied Excluded (Questions) Excluded (Expired) Exc…" at bounding box center [288, 77] width 45 height 9
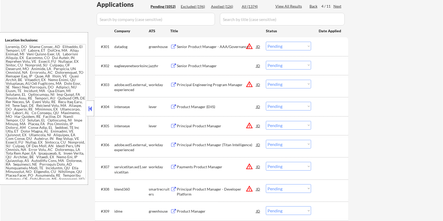
scroll to position [140, 0]
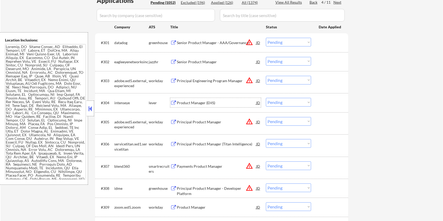
click at [206, 100] on div "Product Manager (EHS)" at bounding box center [216, 102] width 79 height 5
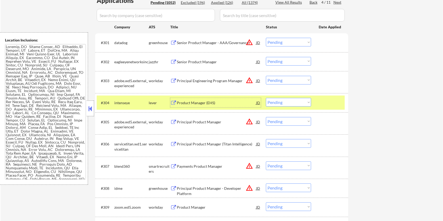
click at [288, 102] on select "Choose an option... Pending Applied Excluded (Questions) Excluded (Expired) Exc…" at bounding box center [288, 102] width 45 height 9
click at [266, 98] on select "Choose an option... Pending Applied Excluded (Questions) Excluded (Expired) Exc…" at bounding box center [288, 102] width 45 height 9
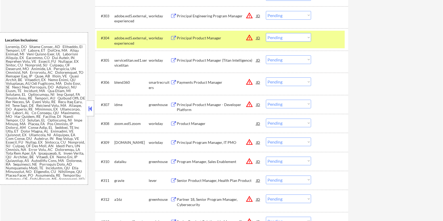
scroll to position [210, 0]
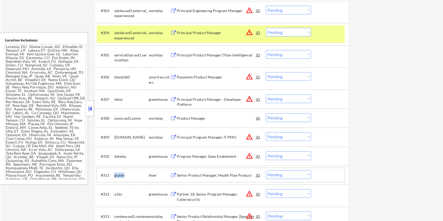
drag, startPoint x: 128, startPoint y: 173, endPoint x: 114, endPoint y: 177, distance: 14.2
click at [114, 177] on div "gravie" at bounding box center [131, 175] width 34 height 5
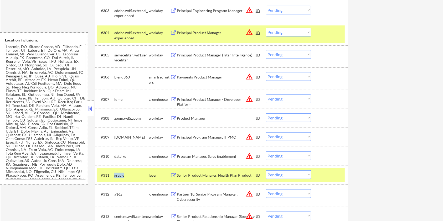
copy div "gravie"
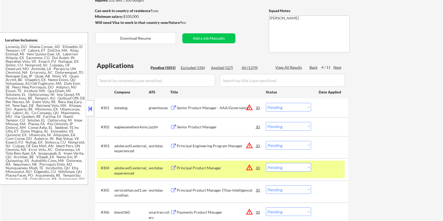
scroll to position [70, 0]
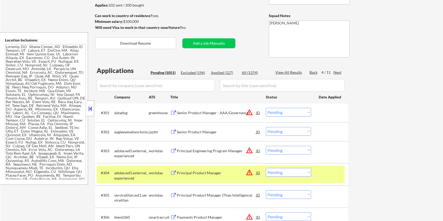
click at [143, 85] on input "input" at bounding box center [156, 85] width 118 height 13
paste input "gravie"
drag, startPoint x: 249, startPoint y: 84, endPoint x: 250, endPoint y: 80, distance: 4.3
click at [249, 84] on input "input" at bounding box center [282, 85] width 125 height 13
click at [253, 72] on div "All (1374)" at bounding box center [254, 72] width 26 height 5
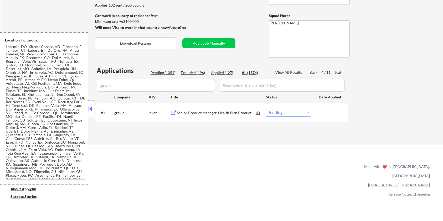
click at [204, 113] on div "Senior Product Manager, Health Plan Product" at bounding box center [216, 112] width 79 height 5
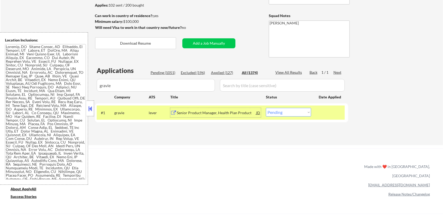
click at [165, 70] on div "Pending (1051)" at bounding box center [163, 72] width 26 height 5
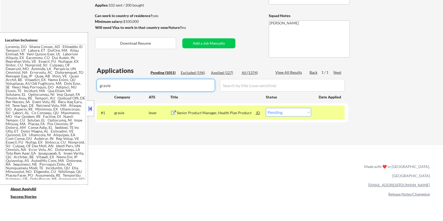
drag, startPoint x: 118, startPoint y: 86, endPoint x: 50, endPoint y: 88, distance: 67.7
click at [50, 87] on body "← Return to /applysquad Mailslurp Inbox Job Search Builder Amyr Haq User Email:…" at bounding box center [221, 40] width 443 height 221
click at [166, 70] on div "Pending (1051)" at bounding box center [163, 72] width 26 height 5
click at [166, 83] on input "input" at bounding box center [156, 85] width 118 height 13
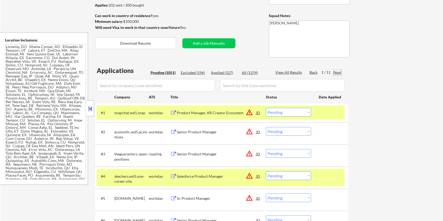
click at [337, 72] on div "Next" at bounding box center [337, 72] width 8 height 5
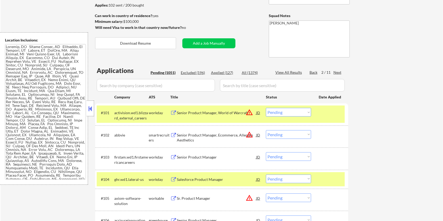
click at [337, 72] on div "Next" at bounding box center [337, 72] width 8 height 5
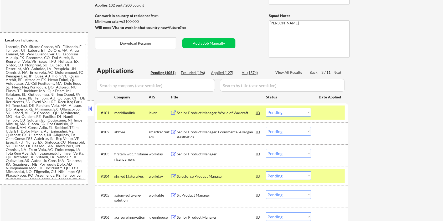
click at [337, 72] on div "Next" at bounding box center [337, 72] width 8 height 5
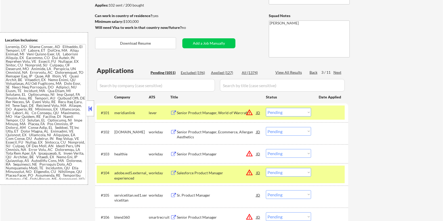
click at [337, 72] on div "Next" at bounding box center [337, 72] width 8 height 5
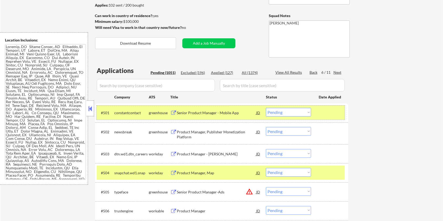
click at [326, 109] on div at bounding box center [329, 112] width 23 height 9
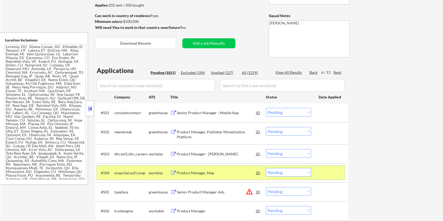
click at [330, 169] on div at bounding box center [329, 172] width 23 height 9
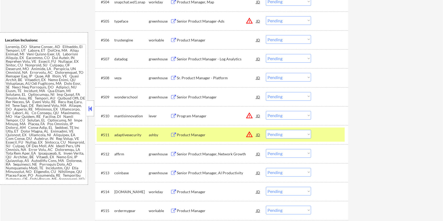
scroll to position [245, 0]
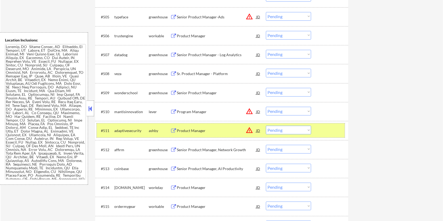
click at [328, 129] on div at bounding box center [329, 130] width 23 height 9
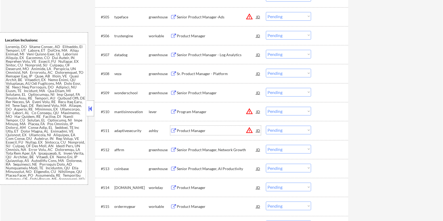
click at [196, 132] on div "Product Manager" at bounding box center [216, 130] width 79 height 5
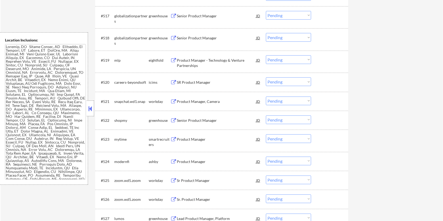
scroll to position [490, 0]
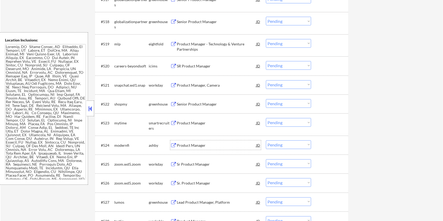
click at [200, 143] on div "Product Manager" at bounding box center [216, 145] width 79 height 5
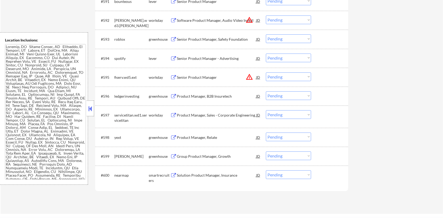
scroll to position [1960, 0]
click at [197, 138] on div "Product Manager, Relate" at bounding box center [216, 136] width 79 height 5
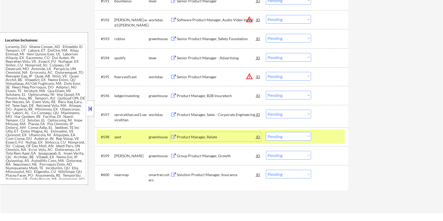
click at [275, 134] on select "Choose an option... Pending Applied Excluded (Questions) Excluded (Expired) Exc…" at bounding box center [288, 136] width 45 height 9
click at [266, 132] on select "Choose an option... Pending Applied Excluded (Questions) Excluded (Expired) Exc…" at bounding box center [288, 136] width 45 height 9
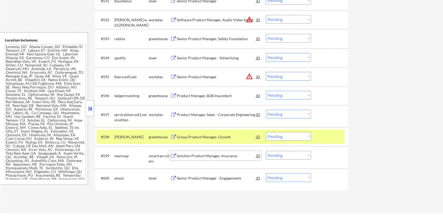
click at [195, 155] on div "Solution Product Manager, Insurance" at bounding box center [216, 155] width 79 height 5
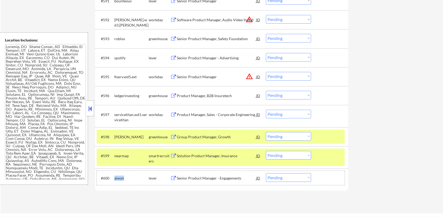
drag, startPoint x: 125, startPoint y: 178, endPoint x: 114, endPoint y: 176, distance: 11.1
click at [114, 176] on div "#600 aiwyn lever Senior Product Manager - Engagements JD warning_amber Choose a…" at bounding box center [221, 178] width 248 height 14
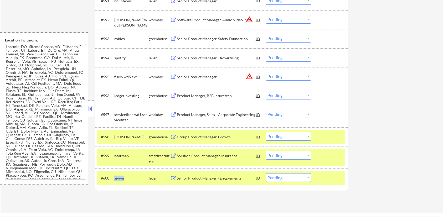
copy div "aiwyn"
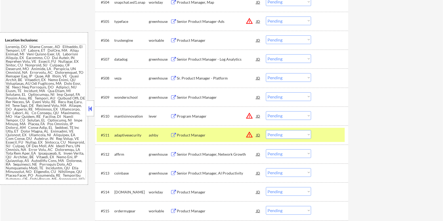
scroll to position [245, 0]
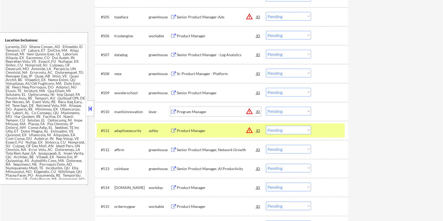
click at [186, 109] on div "Program Manager" at bounding box center [216, 111] width 79 height 5
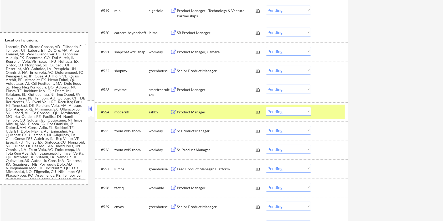
scroll to position [525, 0]
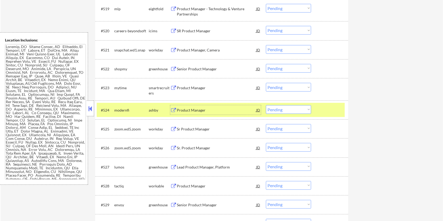
click at [195, 109] on div "Product Manager" at bounding box center [216, 110] width 79 height 5
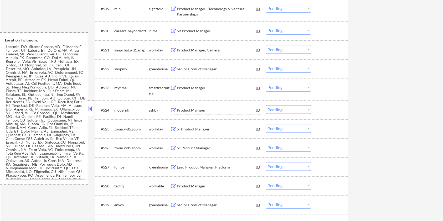
click at [304, 111] on select "Choose an option... Pending Applied Excluded (Questions) Excluded (Expired) Exc…" at bounding box center [288, 109] width 45 height 9
click at [266, 105] on select "Choose an option... Pending Applied Excluded (Questions) Excluded (Expired) Exc…" at bounding box center [288, 109] width 45 height 9
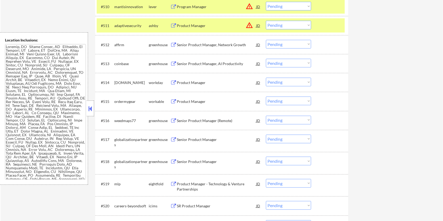
scroll to position [280, 0]
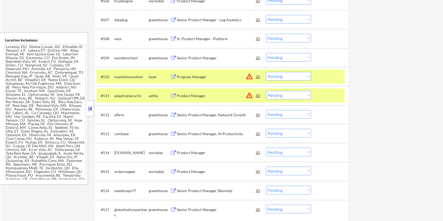
click at [193, 97] on div "Product Manager" at bounding box center [216, 95] width 79 height 5
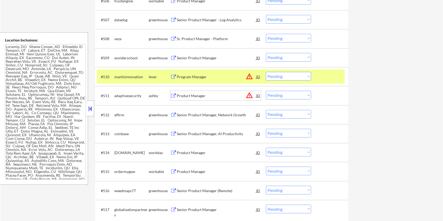
click at [275, 94] on select "Choose an option... Pending Applied Excluded (Questions) Excluded (Expired) Exc…" at bounding box center [288, 95] width 45 height 9
click at [266, 91] on select "Choose an option... Pending Applied Excluded (Questions) Excluded (Expired) Exc…" at bounding box center [288, 95] width 45 height 9
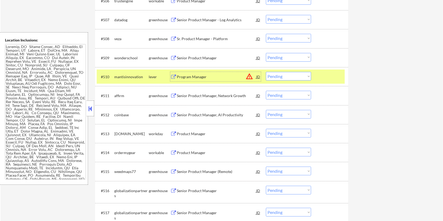
click at [190, 73] on div "Program Manager" at bounding box center [216, 76] width 79 height 9
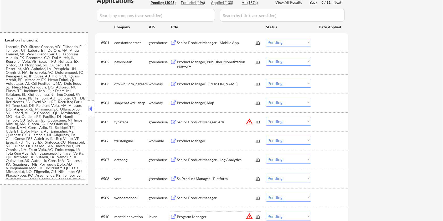
scroll to position [105, 0]
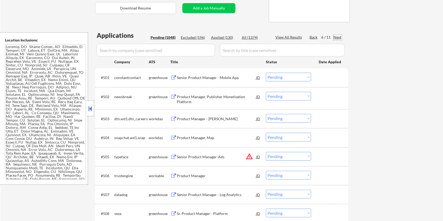
click at [336, 37] on div "Next" at bounding box center [337, 37] width 8 height 5
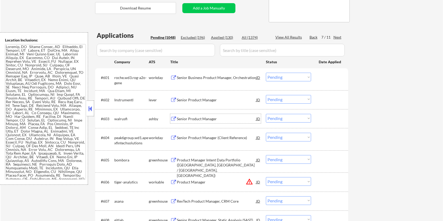
click at [195, 119] on div "Senior Product Manager" at bounding box center [216, 118] width 79 height 5
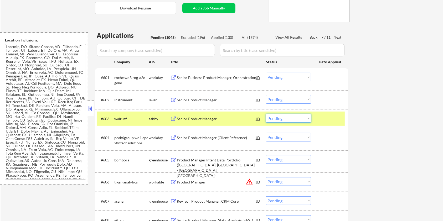
click at [296, 117] on select "Choose an option... Pending Applied Excluded (Questions) Excluded (Expired) Exc…" at bounding box center [288, 118] width 45 height 9
click at [266, 114] on select "Choose an option... Pending Applied Excluded (Questions) Excluded (Expired) Exc…" at bounding box center [288, 118] width 45 height 9
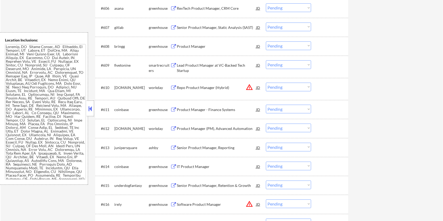
scroll to position [280, 0]
click at [220, 145] on div "Senior Product Manager, Reporting" at bounding box center [216, 146] width 79 height 5
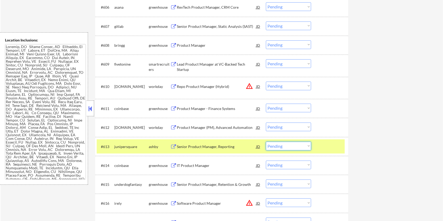
click at [298, 148] on select "Choose an option... Pending Applied Excluded (Questions) Excluded (Expired) Exc…" at bounding box center [288, 146] width 45 height 9
click at [266, 142] on select "Choose an option... Pending Applied Excluded (Questions) Excluded (Expired) Exc…" at bounding box center [288, 146] width 45 height 9
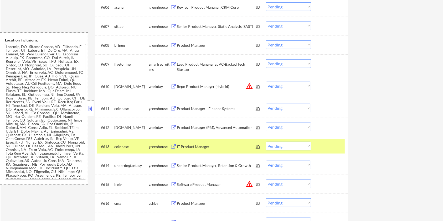
scroll to position [350, 0]
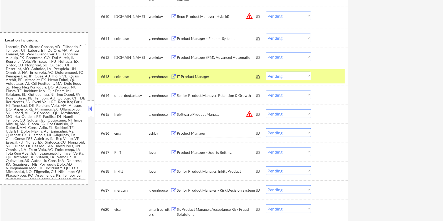
click at [202, 132] on div "Product Manager" at bounding box center [216, 133] width 79 height 5
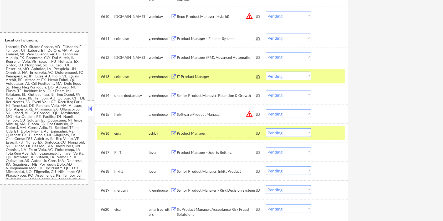
click at [287, 132] on select "Choose an option... Pending Applied Excluded (Questions) Excluded (Expired) Exc…" at bounding box center [288, 132] width 45 height 9
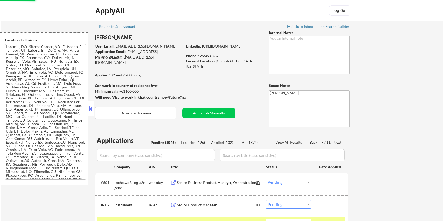
select select ""pending""
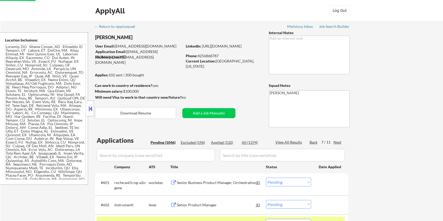
select select ""pending""
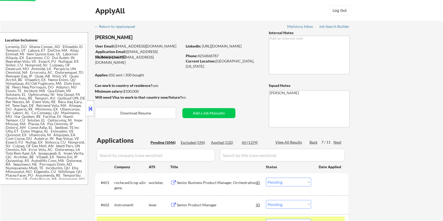
select select ""pending""
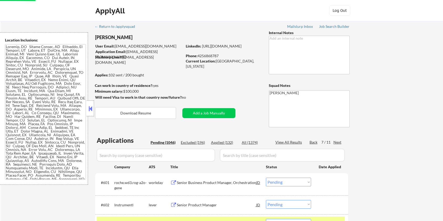
select select ""applied""
select select ""pending""
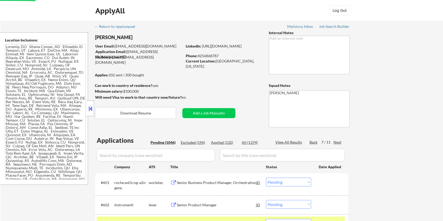
select select ""pending""
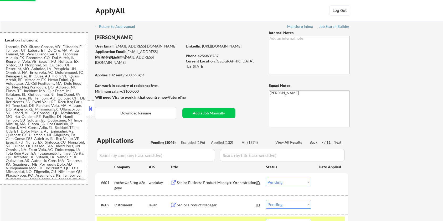
select select ""pending""
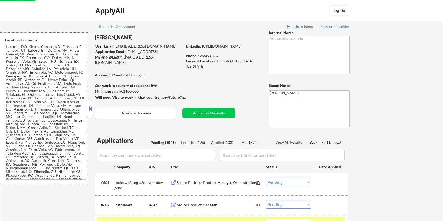
select select ""pending""
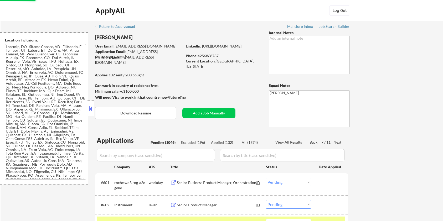
select select ""pending""
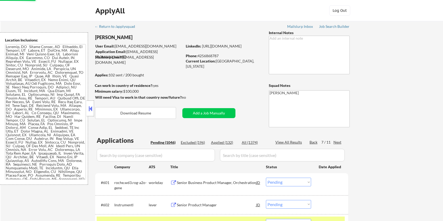
select select ""pending""
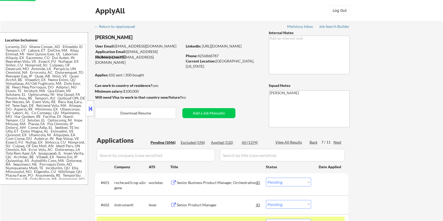
select select ""pending""
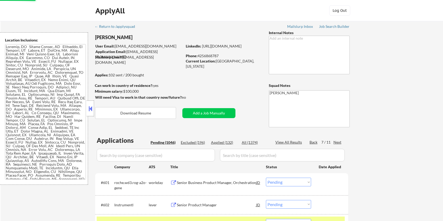
select select ""pending""
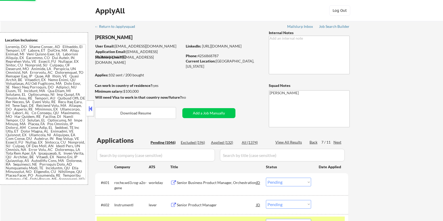
select select ""pending""
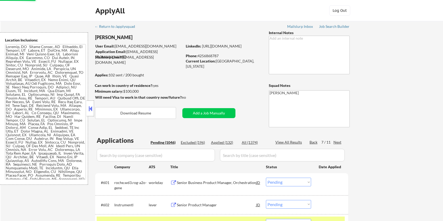
select select ""pending""
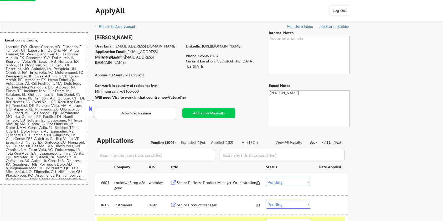
select select ""pending""
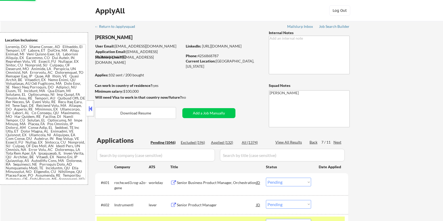
select select ""pending""
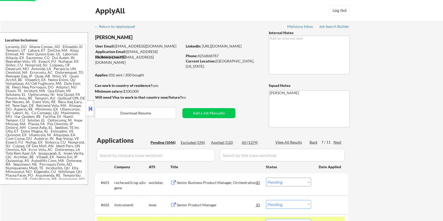
select select ""pending""
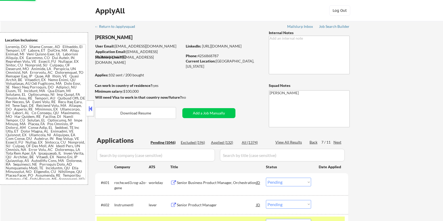
select select ""pending""
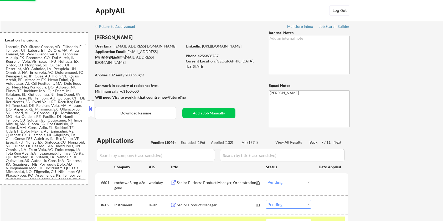
select select ""pending""
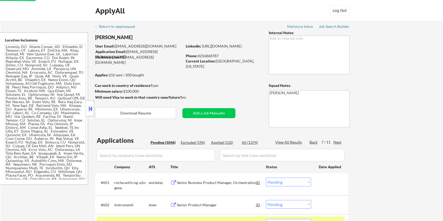
select select ""pending""
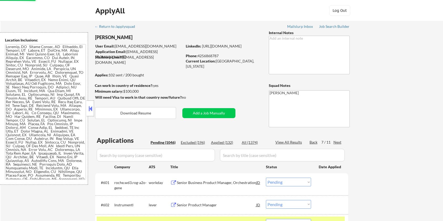
select select ""pending""
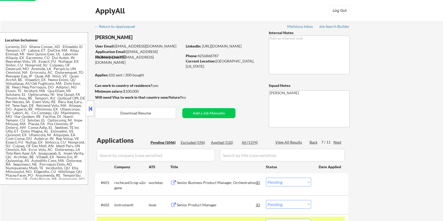
scroll to position [350, 0]
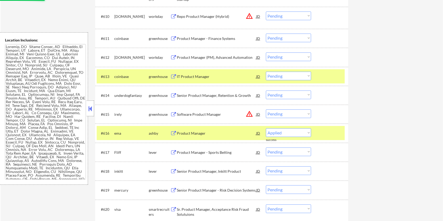
select select ""pending""
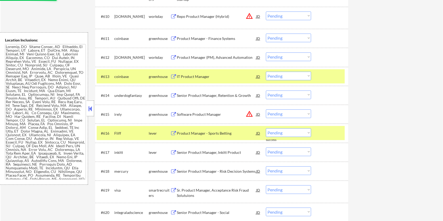
click at [334, 130] on div at bounding box center [329, 132] width 23 height 9
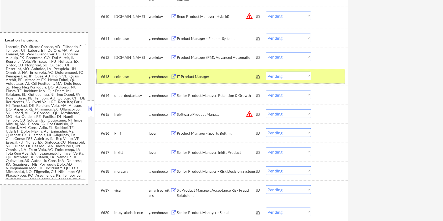
click at [334, 76] on div at bounding box center [329, 76] width 23 height 9
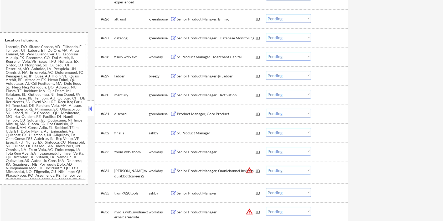
scroll to position [665, 0]
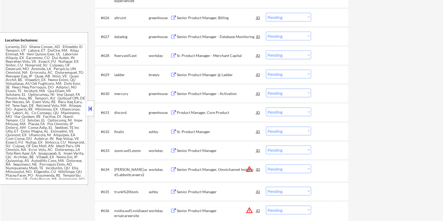
click at [192, 132] on div "Sr. Product Manager" at bounding box center [216, 131] width 79 height 5
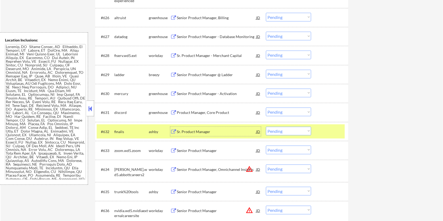
click at [290, 130] on select "Choose an option... Pending Applied Excluded (Questions) Excluded (Expired) Exc…" at bounding box center [288, 131] width 45 height 9
click at [266, 127] on select "Choose an option... Pending Applied Excluded (Questions) Excluded (Expired) Exc…" at bounding box center [288, 131] width 45 height 9
select select ""pending""
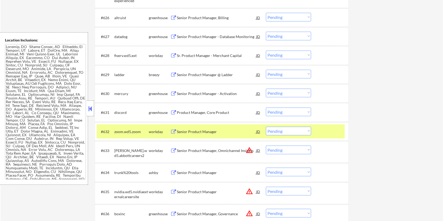
click at [186, 171] on div "Senior Product Manager" at bounding box center [216, 172] width 79 height 5
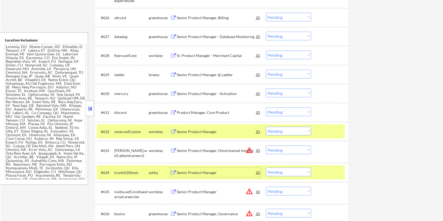
click at [290, 172] on select "Choose an option... Pending Applied Excluded (Questions) Excluded (Expired) Exc…" at bounding box center [288, 172] width 45 height 9
click at [266, 168] on select "Choose an option... Pending Applied Excluded (Questions) Excluded (Expired) Exc…" at bounding box center [288, 172] width 45 height 9
select select ""pending""
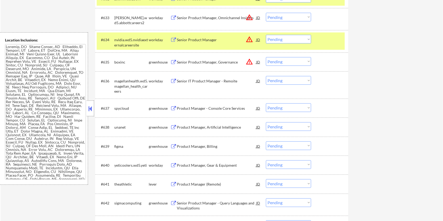
scroll to position [840, 0]
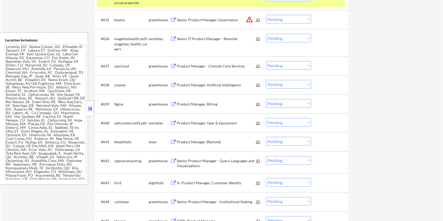
click at [189, 142] on div "Product Manager (Remote)" at bounding box center [216, 141] width 79 height 5
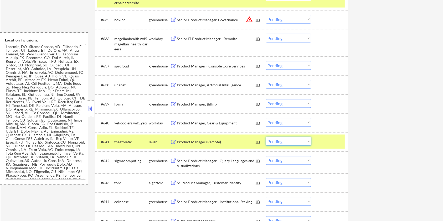
click at [288, 143] on select "Choose an option... Pending Applied Excluded (Questions) Excluded (Expired) Exc…" at bounding box center [288, 141] width 45 height 9
click at [266, 137] on select "Choose an option... Pending Applied Excluded (Questions) Excluded (Expired) Exc…" at bounding box center [288, 141] width 45 height 9
select select ""pending""
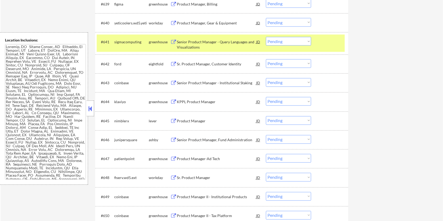
scroll to position [945, 0]
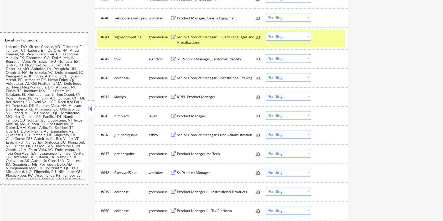
click at [219, 133] on div "Senior Product Manager, Fund Administration" at bounding box center [216, 135] width 79 height 5
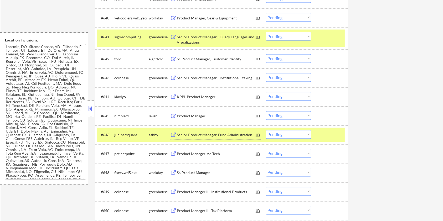
click at [296, 134] on select "Choose an option... Pending Applied Excluded (Questions) Excluded (Expired) Exc…" at bounding box center [288, 134] width 45 height 9
click at [266, 130] on select "Choose an option... Pending Applied Excluded (Questions) Excluded (Expired) Exc…" at bounding box center [288, 134] width 45 height 9
select select ""pending""
click at [336, 41] on div at bounding box center [329, 36] width 23 height 9
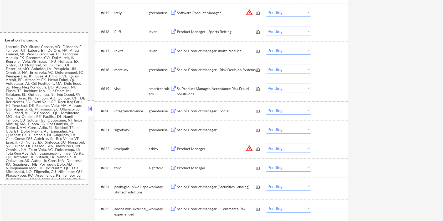
scroll to position [487, 0]
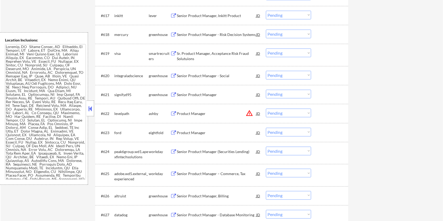
click at [186, 112] on div "Product Manager" at bounding box center [216, 113] width 79 height 5
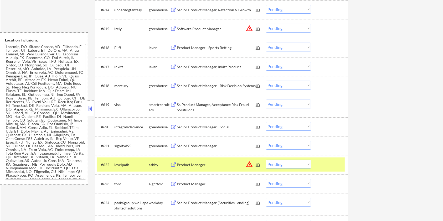
scroll to position [477, 0]
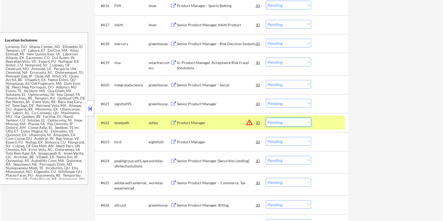
click at [298, 122] on select "Choose an option... Pending Applied Excluded (Questions) Excluded (Expired) Exc…" at bounding box center [288, 122] width 45 height 9
click at [266, 118] on select "Choose an option... Pending Applied Excluded (Questions) Excluded (Expired) Exc…" at bounding box center [288, 122] width 45 height 9
select select ""pending""
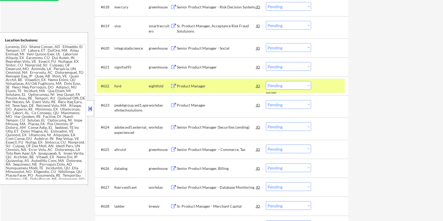
scroll to position [548, 0]
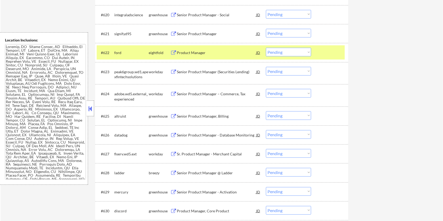
click at [330, 55] on div at bounding box center [329, 52] width 23 height 9
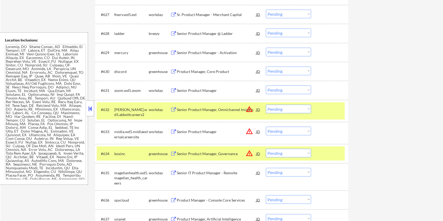
scroll to position [722, 0]
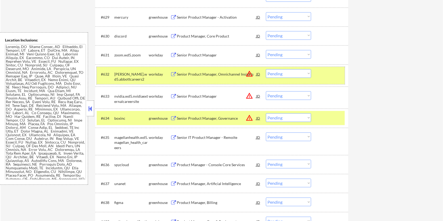
click at [324, 71] on div at bounding box center [329, 73] width 23 height 9
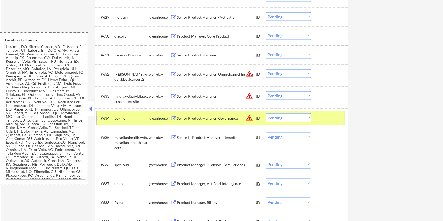
click at [333, 118] on div at bounding box center [329, 117] width 23 height 9
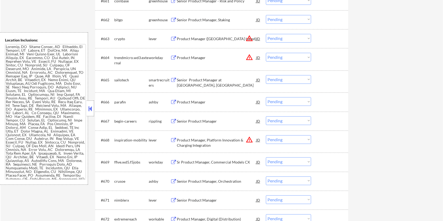
scroll to position [1388, 0]
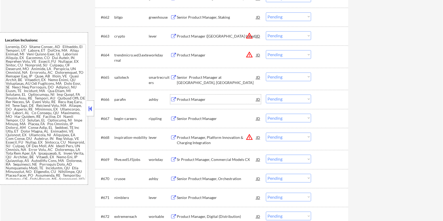
click at [195, 97] on div "Product Manager" at bounding box center [216, 99] width 79 height 5
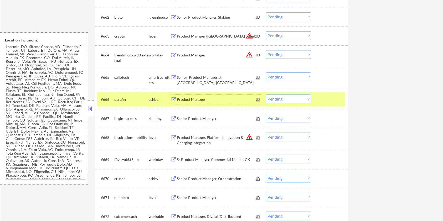
click at [285, 101] on select "Choose an option... Pending Applied Excluded (Questions) Excluded (Expired) Exc…" at bounding box center [288, 98] width 45 height 9
click at [266, 94] on select "Choose an option... Pending Applied Excluded (Questions) Excluded (Expired) Exc…" at bounding box center [288, 98] width 45 height 9
select select ""pending""
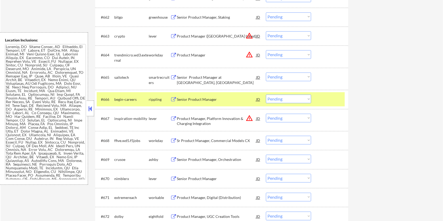
scroll to position [1422, 0]
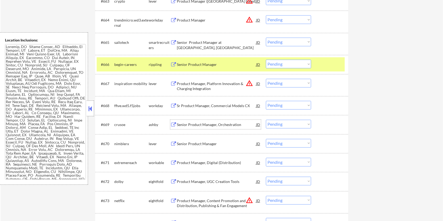
click at [202, 125] on div "Senior Product Manager, Orchestration" at bounding box center [216, 124] width 79 height 5
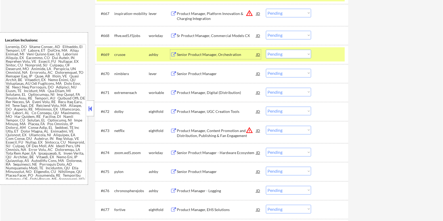
scroll to position [1562, 0]
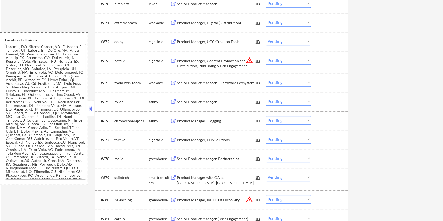
click at [199, 100] on div "Senior Product Manager" at bounding box center [216, 101] width 79 height 5
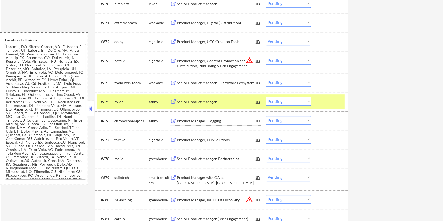
click at [213, 118] on div "Product Manager - Logging" at bounding box center [216, 120] width 79 height 9
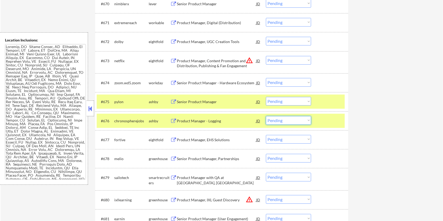
click at [282, 117] on select "Choose an option... Pending Applied Excluded (Questions) Excluded (Expired) Exc…" at bounding box center [288, 120] width 45 height 9
click at [266, 116] on select "Choose an option... Pending Applied Excluded (Questions) Excluded (Expired) Exc…" at bounding box center [288, 120] width 45 height 9
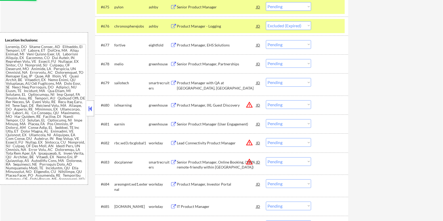
scroll to position [1667, 0]
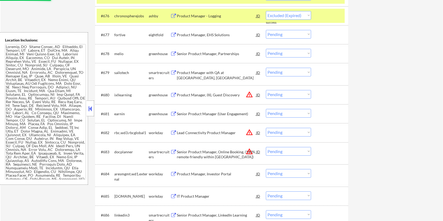
select select ""pending""
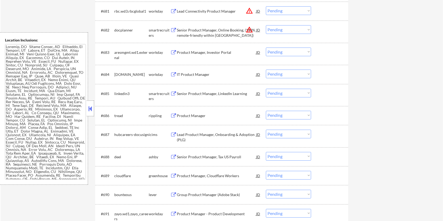
scroll to position [1808, 0]
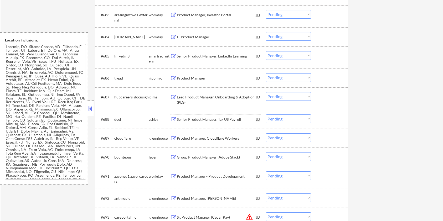
click at [197, 119] on div "Senior Product Manager, Tax US Payroll" at bounding box center [216, 119] width 79 height 5
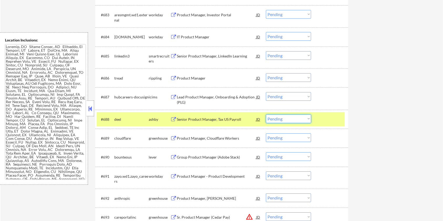
click at [282, 118] on select "Choose an option... Pending Applied Excluded (Questions) Excluded (Expired) Exc…" at bounding box center [288, 118] width 45 height 9
click at [266, 114] on select "Choose an option... Pending Applied Excluded (Questions) Excluded (Expired) Exc…" at bounding box center [288, 118] width 45 height 9
click at [330, 115] on div at bounding box center [329, 118] width 23 height 9
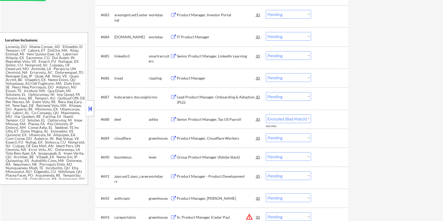
select select ""pending""
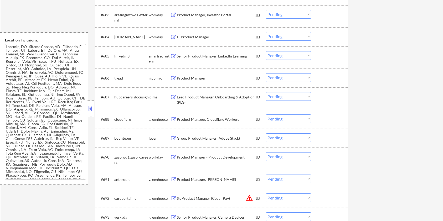
click at [206, 136] on div "Group Product Manager (Adobe Stack)" at bounding box center [216, 138] width 79 height 5
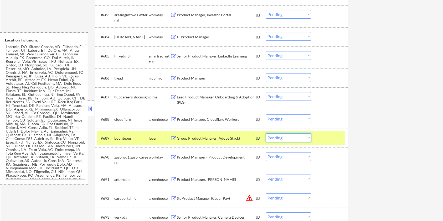
click at [293, 138] on select "Choose an option... Pending Applied Excluded (Questions) Excluded (Expired) Exc…" at bounding box center [288, 137] width 45 height 9
click at [266, 133] on select "Choose an option... Pending Applied Excluded (Questions) Excluded (Expired) Exc…" at bounding box center [288, 137] width 45 height 9
select select ""pending""
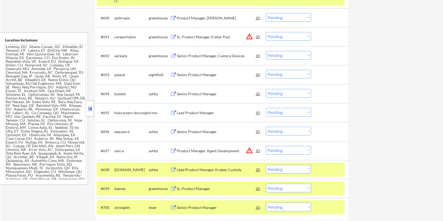
scroll to position [1982, 0]
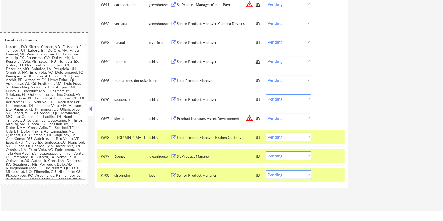
click at [196, 97] on div "Senior Product Manager" at bounding box center [216, 99] width 79 height 5
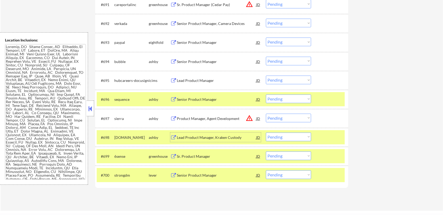
click at [201, 137] on div "Lead Product Manager, Kraken Custody" at bounding box center [216, 137] width 79 height 5
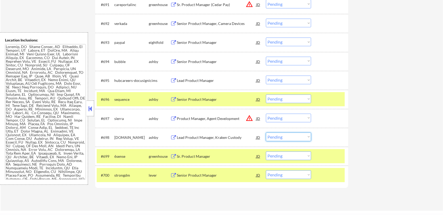
click at [302, 136] on select "Choose an option... Pending Applied Excluded (Questions) Excluded (Expired) Exc…" at bounding box center [288, 137] width 45 height 9
click at [266, 133] on select "Choose an option... Pending Applied Excluded (Questions) Excluded (Expired) Exc…" at bounding box center [288, 137] width 45 height 9
select select ""pending""
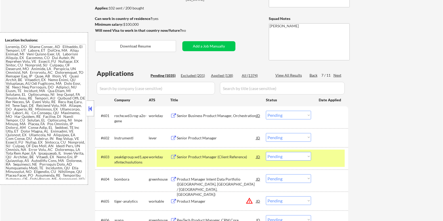
scroll to position [53, 0]
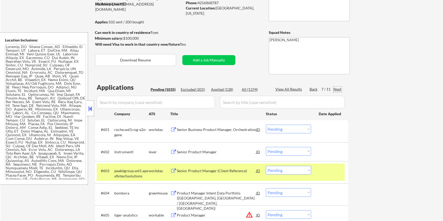
click at [337, 87] on div "Next" at bounding box center [337, 89] width 8 height 5
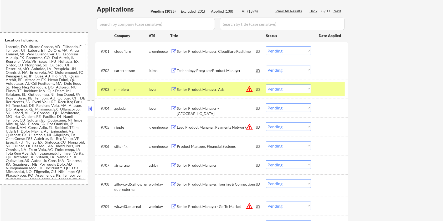
scroll to position [193, 0]
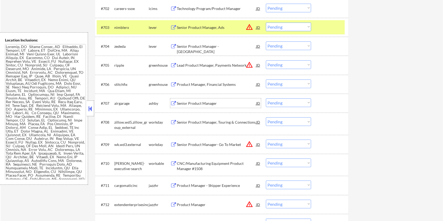
click at [192, 103] on div "Senior Product Manager" at bounding box center [216, 103] width 79 height 5
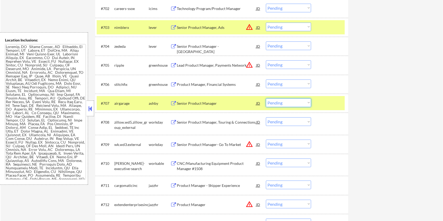
click at [292, 105] on select "Choose an option... Pending Applied Excluded (Questions) Excluded (Expired) Exc…" at bounding box center [288, 102] width 45 height 9
click at [266, 98] on select "Choose an option... Pending Applied Excluded (Questions) Excluded (Expired) Exc…" at bounding box center [288, 102] width 45 height 9
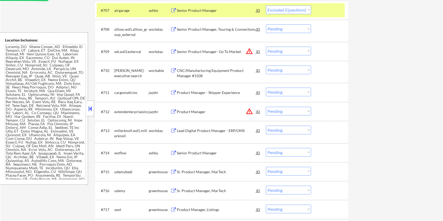
scroll to position [298, 0]
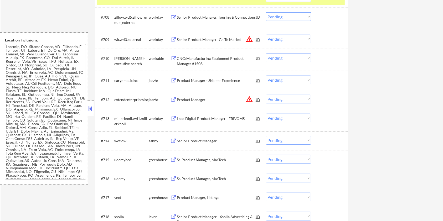
select select ""pending""
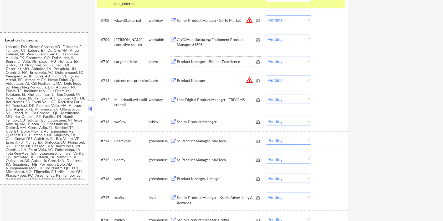
click at [182, 62] on div "Product Manager - Shipper Experience" at bounding box center [216, 61] width 79 height 5
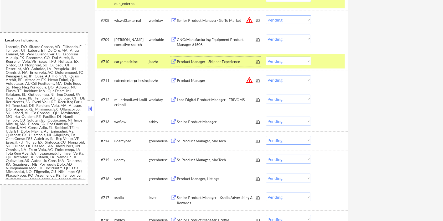
click at [283, 61] on select "Choose an option... Pending Applied Excluded (Questions) Excluded (Expired) Exc…" at bounding box center [288, 61] width 45 height 9
click at [266, 57] on select "Choose an option... Pending Applied Excluded (Questions) Excluded (Expired) Exc…" at bounding box center [288, 61] width 45 height 9
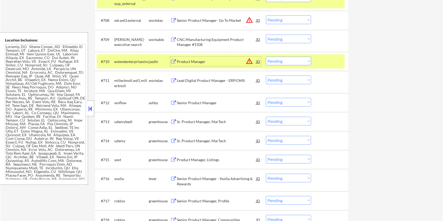
click at [188, 60] on div "Product Manager" at bounding box center [216, 61] width 79 height 5
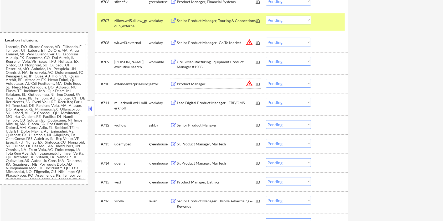
scroll to position [263, 0]
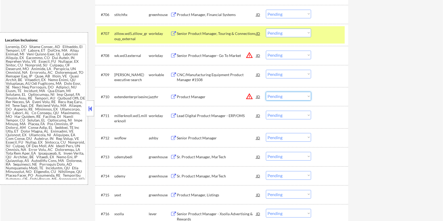
click at [287, 96] on select "Choose an option... Pending Applied Excluded (Questions) Excluded (Expired) Exc…" at bounding box center [288, 96] width 45 height 9
click at [266, 92] on select "Choose an option... Pending Applied Excluded (Questions) Excluded (Expired) Exc…" at bounding box center [288, 96] width 45 height 9
select select ""pending""
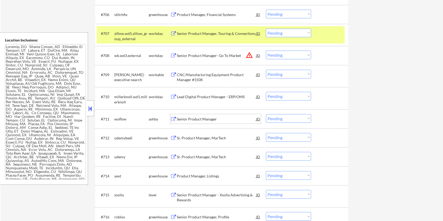
click at [186, 117] on div "Senior Product Manager" at bounding box center [216, 119] width 79 height 5
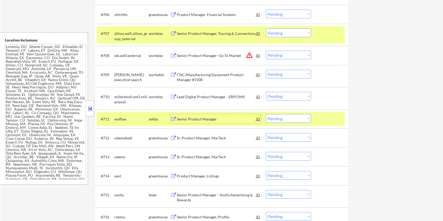
click at [296, 120] on select "Choose an option... Pending Applied Excluded (Questions) Excluded (Expired) Exc…" at bounding box center [288, 118] width 45 height 9
click at [266, 114] on select "Choose an option... Pending Applied Excluded (Questions) Excluded (Expired) Exc…" at bounding box center [288, 118] width 45 height 9
select select ""pending""
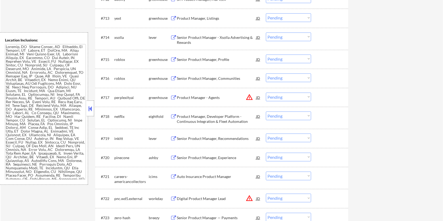
scroll to position [403, 0]
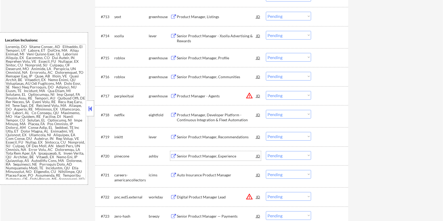
click at [196, 156] on div "Senior Product Manager, Experience" at bounding box center [216, 156] width 79 height 5
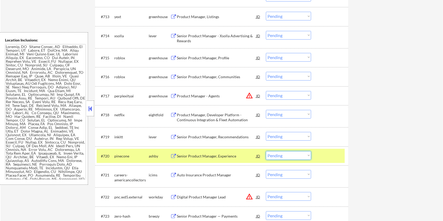
click at [289, 158] on select "Choose an option... Pending Applied Excluded (Questions) Excluded (Expired) Exc…" at bounding box center [288, 155] width 45 height 9
click at [266, 151] on select "Choose an option... Pending Applied Excluded (Questions) Excluded (Expired) Exc…" at bounding box center [288, 155] width 45 height 9
select select ""pending""
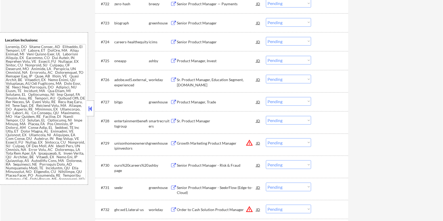
scroll to position [602, 0]
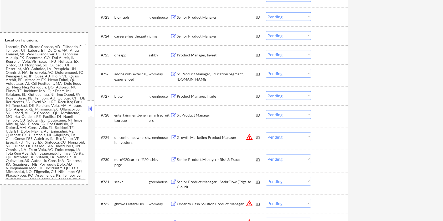
click at [192, 56] on div "Product Manager, Invest" at bounding box center [216, 54] width 79 height 5
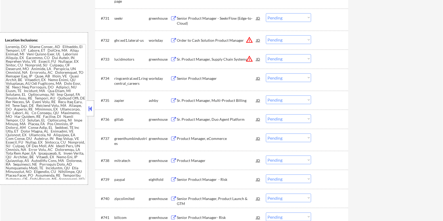
scroll to position [777, 0]
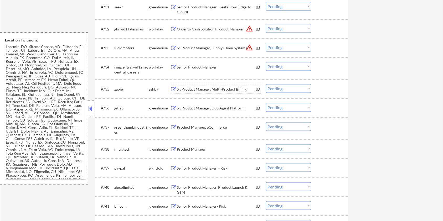
click at [212, 88] on div "Sr. Product Manager, Multi-Product Billing" at bounding box center [216, 89] width 79 height 5
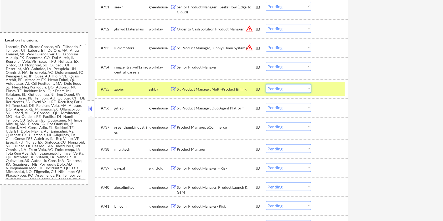
click at [283, 89] on select "Choose an option... Pending Applied Excluded (Questions) Excluded (Expired) Exc…" at bounding box center [288, 88] width 45 height 9
click at [266, 84] on select "Choose an option... Pending Applied Excluded (Questions) Excluded (Expired) Exc…" at bounding box center [288, 88] width 45 height 9
select select ""pending""
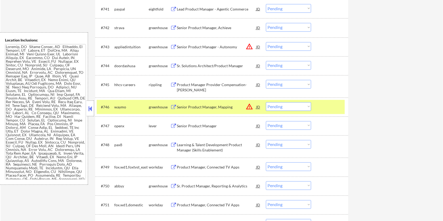
scroll to position [987, 0]
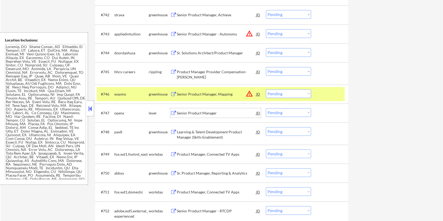
click at [206, 112] on div "Senior Product Manager" at bounding box center [216, 113] width 79 height 5
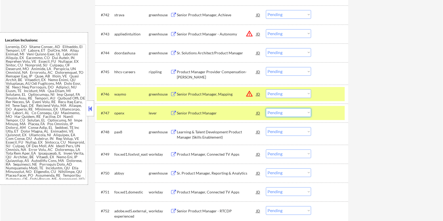
click at [293, 113] on select "Choose an option... Pending Applied Excluded (Questions) Excluded (Expired) Exc…" at bounding box center [288, 112] width 45 height 9
click at [266, 108] on select "Choose an option... Pending Applied Excluded (Questions) Excluded (Expired) Exc…" at bounding box center [288, 112] width 45 height 9
select select ""pending""
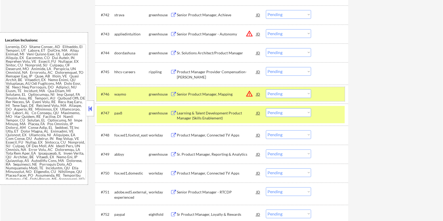
click at [330, 98] on div at bounding box center [329, 94] width 23 height 9
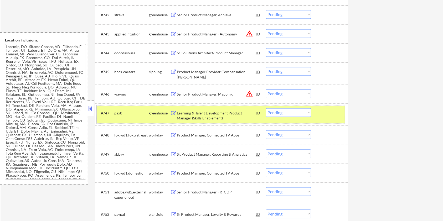
click at [329, 114] on div at bounding box center [329, 112] width 23 height 9
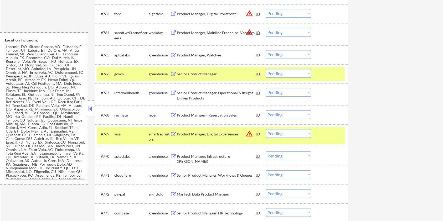
scroll to position [1407, 0]
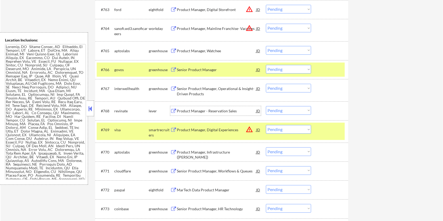
click at [212, 108] on div "Product Manager - Reservation Sales" at bounding box center [216, 110] width 79 height 5
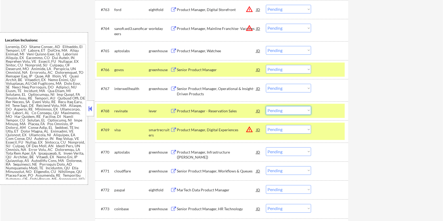
click at [298, 109] on select "Choose an option... Pending Applied Excluded (Questions) Excluded (Expired) Exc…" at bounding box center [288, 110] width 45 height 9
click at [266, 106] on select "Choose an option... Pending Applied Excluded (Questions) Excluded (Expired) Exc…" at bounding box center [288, 110] width 45 height 9
select select ""pending""
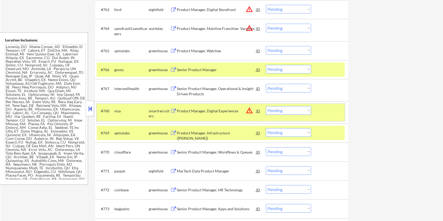
click at [325, 110] on div at bounding box center [329, 110] width 23 height 9
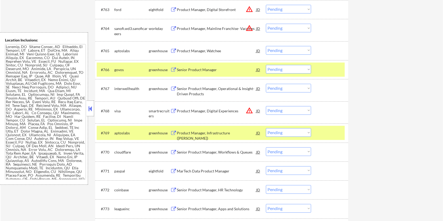
click at [323, 75] on div "#766 govos greenhouse Senior Product Manager JD warning_amber Choose an option.…" at bounding box center [221, 69] width 248 height 14
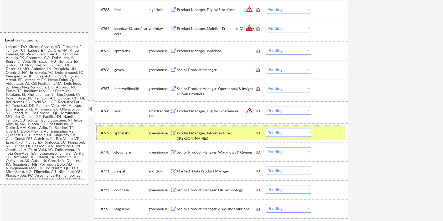
click at [321, 132] on div at bounding box center [329, 132] width 23 height 9
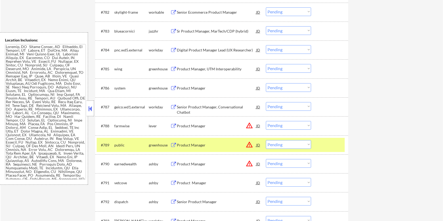
scroll to position [1827, 0]
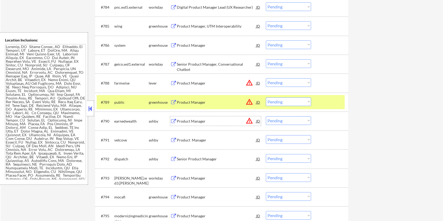
click at [177, 120] on div "Product Manager" at bounding box center [216, 121] width 79 height 5
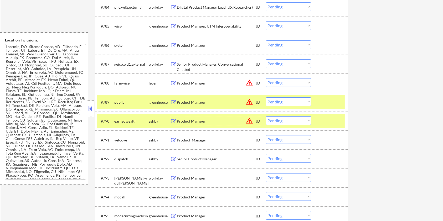
click at [275, 119] on select "Choose an option... Pending Applied Excluded (Questions) Excluded (Expired) Exc…" at bounding box center [288, 120] width 45 height 9
click at [266, 116] on select "Choose an option... Pending Applied Excluded (Questions) Excluded (Expired) Exc…" at bounding box center [288, 120] width 45 height 9
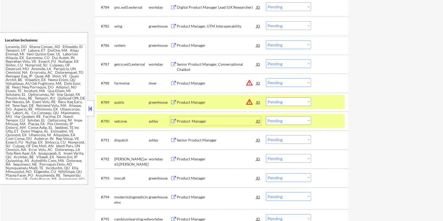
click at [191, 122] on div "Product Manager" at bounding box center [216, 121] width 79 height 5
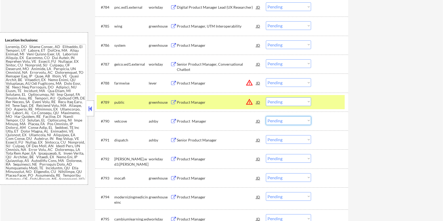
click at [281, 121] on select "Choose an option... Pending Applied Excluded (Questions) Excluded (Expired) Exc…" at bounding box center [288, 120] width 45 height 9
click at [266, 116] on select "Choose an option... Pending Applied Excluded (Questions) Excluded (Expired) Exc…" at bounding box center [288, 120] width 45 height 9
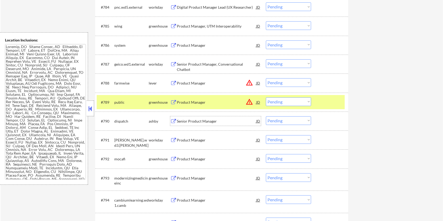
click at [198, 121] on div "Senior Product Manager" at bounding box center [216, 121] width 79 height 5
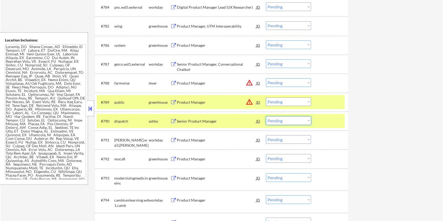
click at [303, 121] on select "Choose an option... Pending Applied Excluded (Questions) Excluded (Expired) Exc…" at bounding box center [288, 120] width 45 height 9
click at [266, 116] on select "Choose an option... Pending Applied Excluded (Questions) Excluded (Expired) Exc…" at bounding box center [288, 120] width 45 height 9
select select ""pending""
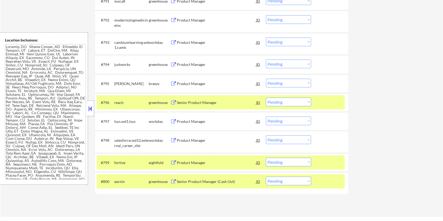
scroll to position [1967, 0]
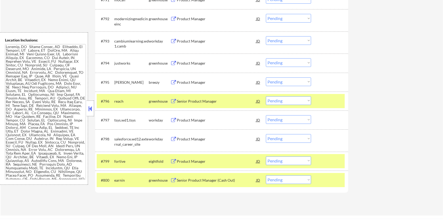
click at [193, 80] on div "Product Manager" at bounding box center [216, 82] width 79 height 5
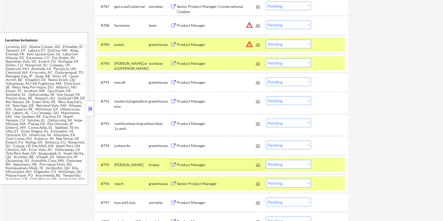
scroll to position [1879, 0]
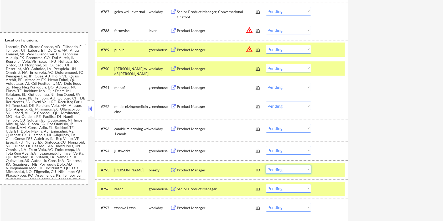
click at [296, 170] on select "Choose an option... Pending Applied Excluded (Questions) Excluded (Expired) Exc…" at bounding box center [288, 169] width 45 height 9
click at [266, 165] on select "Choose an option... Pending Applied Excluded (Questions) Excluded (Expired) Exc…" at bounding box center [288, 169] width 45 height 9
select select ""pending""
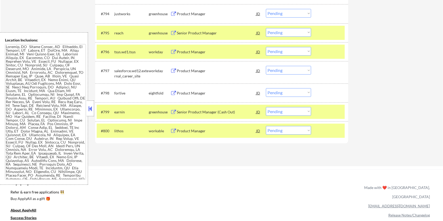
scroll to position [2019, 0]
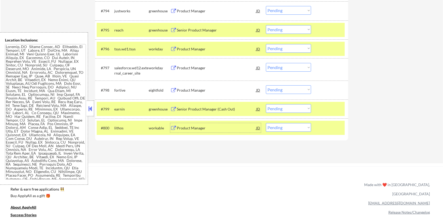
click at [190, 129] on div "Product Manager" at bounding box center [216, 127] width 79 height 5
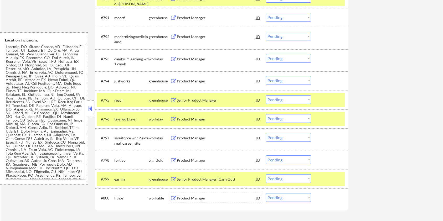
scroll to position [1914, 0]
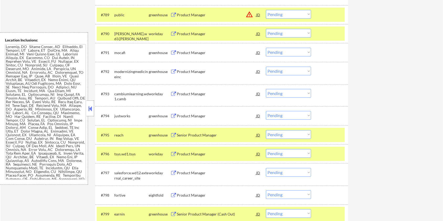
click at [325, 135] on div at bounding box center [329, 134] width 23 height 9
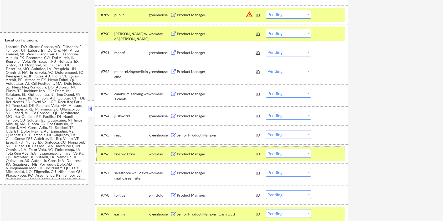
click at [321, 151] on div at bounding box center [329, 153] width 23 height 9
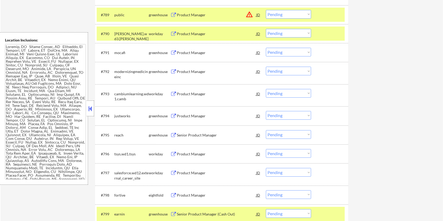
click at [330, 213] on div at bounding box center [329, 213] width 23 height 9
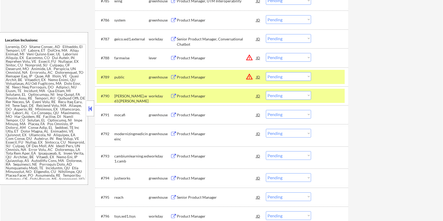
scroll to position [1844, 0]
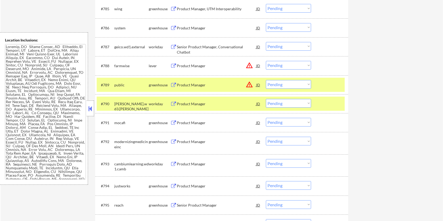
click at [328, 98] on div "#790 harman.wd3.harman workday Product Manager JD warning_amber Choose an optio…" at bounding box center [221, 104] width 248 height 14
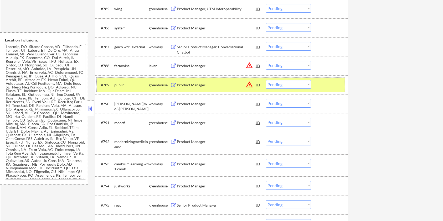
click at [321, 83] on div at bounding box center [329, 84] width 23 height 9
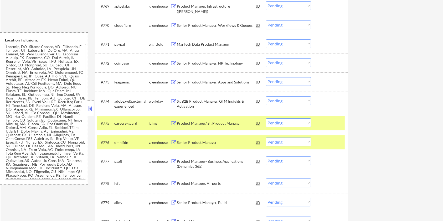
scroll to position [1529, 0]
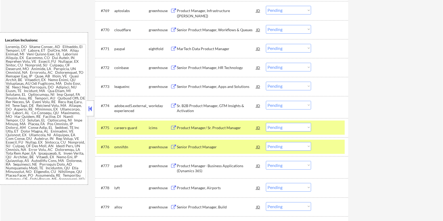
click at [330, 138] on div "#776 omnifdn greenhouse Senior Product Manager JD warning_amber Choose an optio…" at bounding box center [221, 146] width 253 height 19
click at [328, 125] on div at bounding box center [329, 127] width 23 height 9
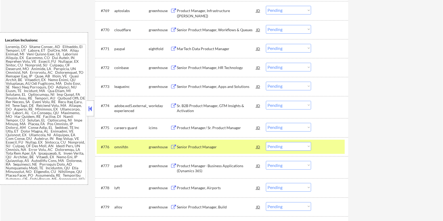
click at [328, 144] on div at bounding box center [329, 146] width 23 height 9
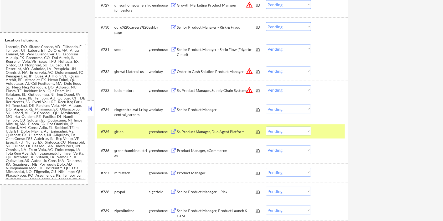
scroll to position [724, 0]
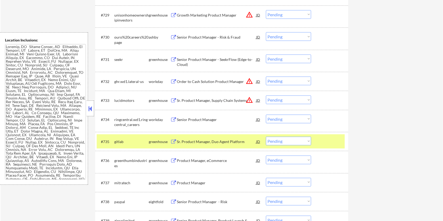
click at [328, 136] on div "#735 gitlab greenhouse Sr. Product Manager, Duo Agent Platform JD warning_amber…" at bounding box center [221, 141] width 248 height 14
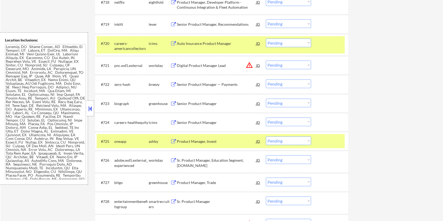
scroll to position [514, 0]
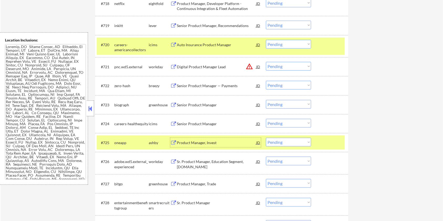
click at [192, 144] on div "Product Manager, Invest" at bounding box center [216, 142] width 79 height 5
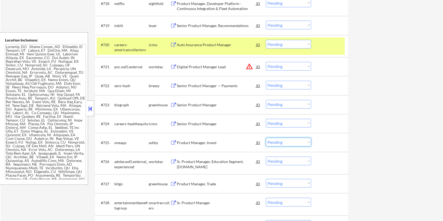
click at [279, 141] on select "Choose an option... Pending Applied Excluded (Questions) Excluded (Expired) Exc…" at bounding box center [288, 142] width 45 height 9
click at [266, 138] on select "Choose an option... Pending Applied Excluded (Questions) Excluded (Expired) Exc…" at bounding box center [288, 142] width 45 height 9
select select ""pending""
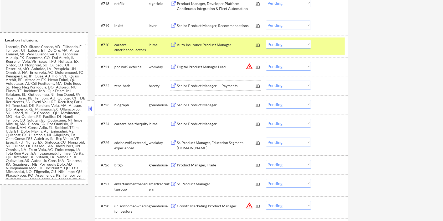
click at [216, 84] on div "Senior Product Manager — Payments" at bounding box center [216, 85] width 79 height 5
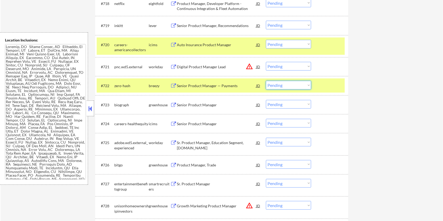
click at [291, 84] on select "Choose an option... Pending Applied Excluded (Questions) Excluded (Expired) Exc…" at bounding box center [288, 85] width 45 height 9
click at [266, 81] on select "Choose an option... Pending Applied Excluded (Questions) Excluded (Expired) Exc…" at bounding box center [288, 85] width 45 height 9
select select ""pending""
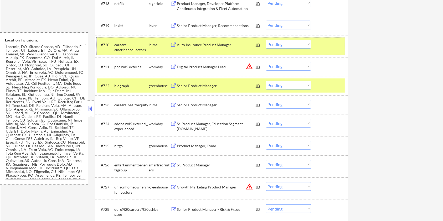
click at [328, 47] on div at bounding box center [329, 44] width 23 height 9
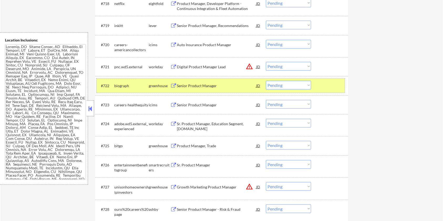
click at [327, 89] on div at bounding box center [329, 85] width 23 height 9
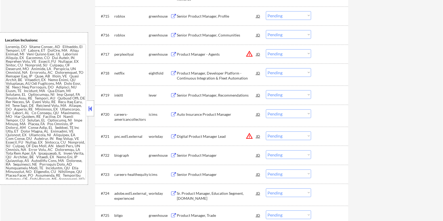
scroll to position [444, 0]
click at [190, 93] on div "Senior Product Manager, Recommendations" at bounding box center [216, 95] width 79 height 5
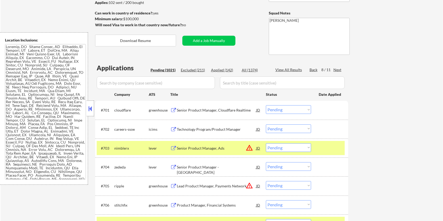
scroll to position [59, 0]
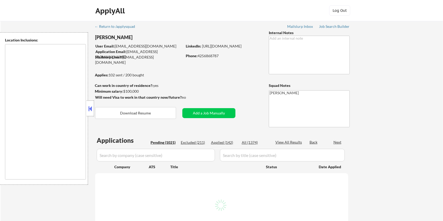
type textarea "[GEOGRAPHIC_DATA], [GEOGRAPHIC_DATA] [GEOGRAPHIC_DATA], [GEOGRAPHIC_DATA] [GEOG…"
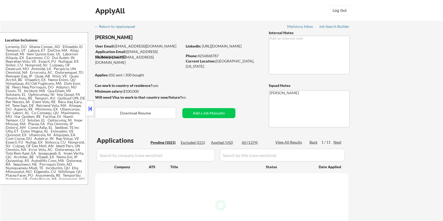
select select ""pending""
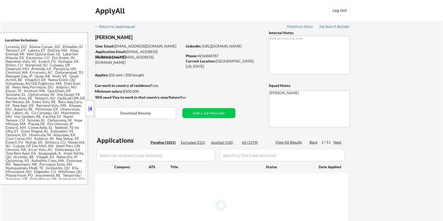
select select ""pending""
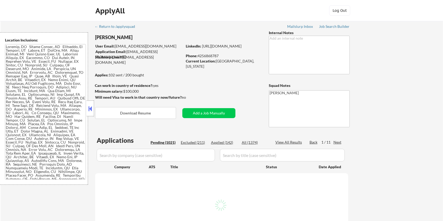
select select ""pending""
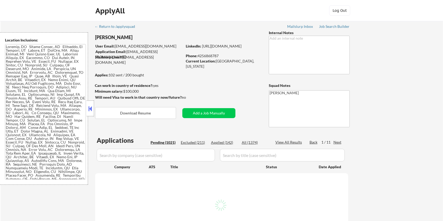
select select ""pending""
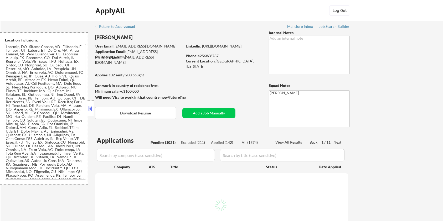
select select ""pending""
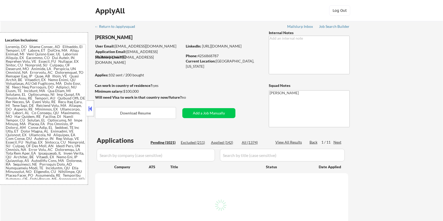
select select ""pending""
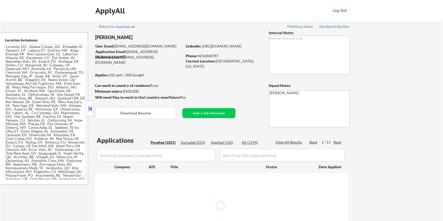
select select ""pending""
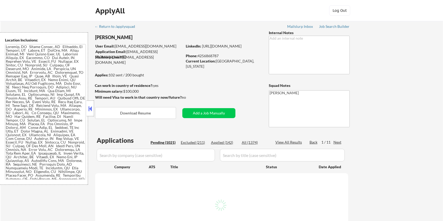
select select ""pending""
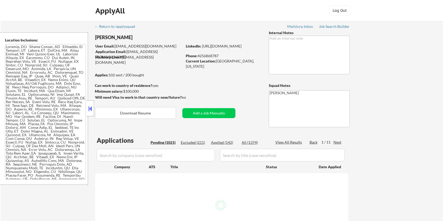
select select ""pending""
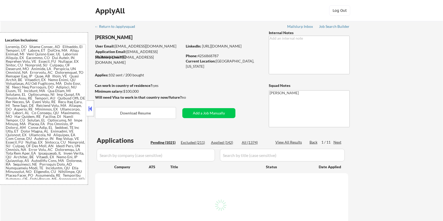
select select ""pending""
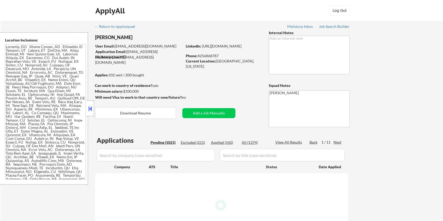
select select ""pending""
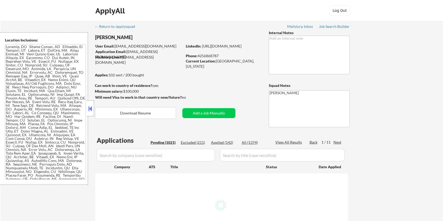
select select ""pending""
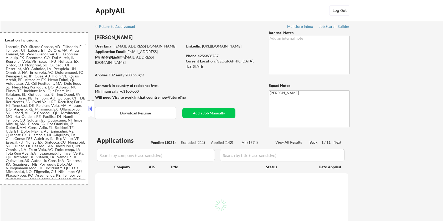
select select ""pending""
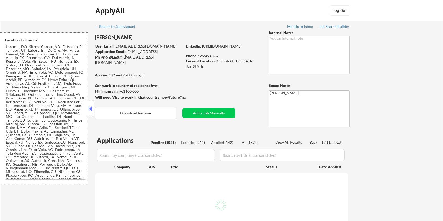
select select ""pending""
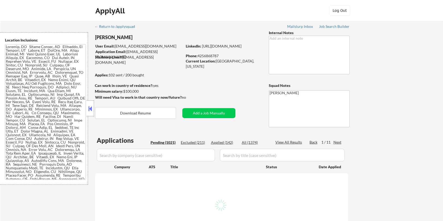
select select ""pending""
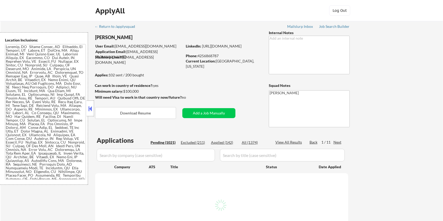
select select ""pending""
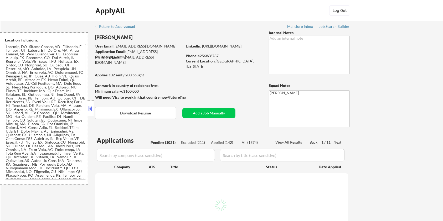
select select ""pending""
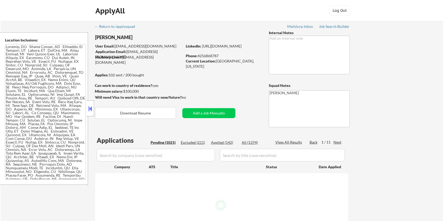
select select ""pending""
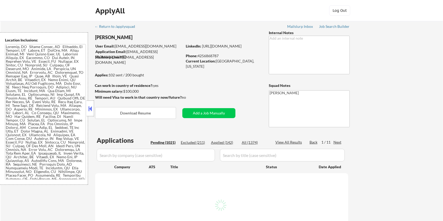
select select ""pending""
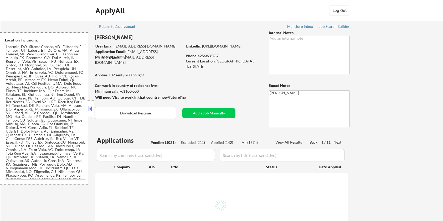
select select ""pending""
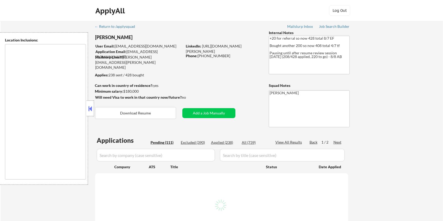
type textarea "remote"
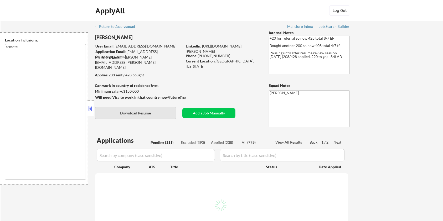
click at [156, 114] on button "Download Resume" at bounding box center [135, 113] width 81 height 12
select select ""pending""
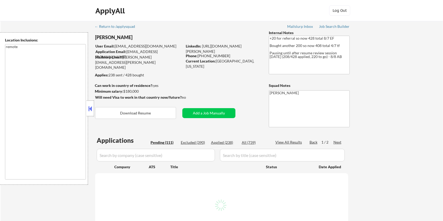
select select ""pending""
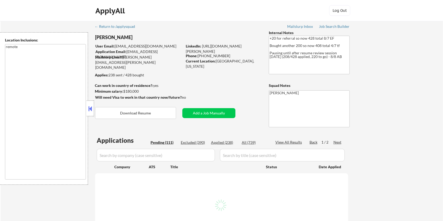
select select ""pending""
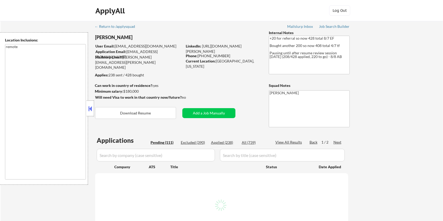
select select ""pending""
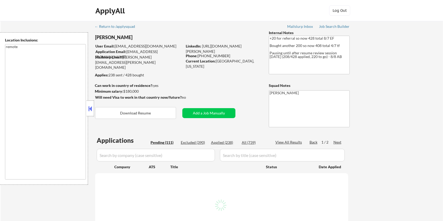
select select ""pending""
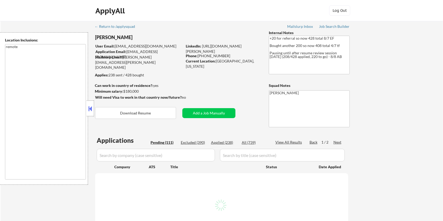
select select ""pending""
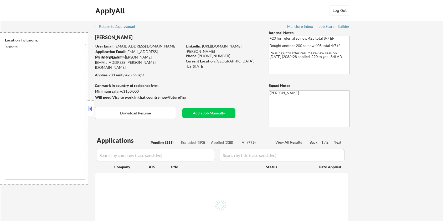
select select ""pending""
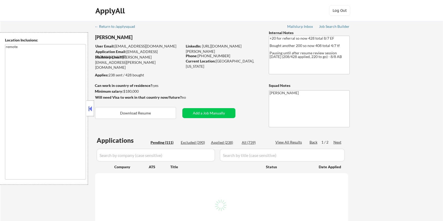
select select ""pending""
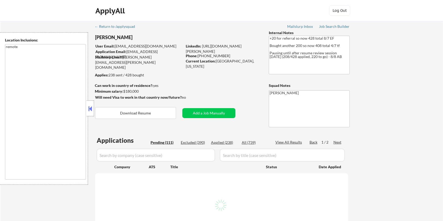
select select ""pending""
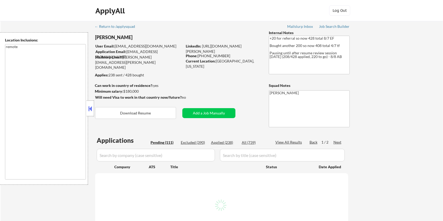
select select ""pending""
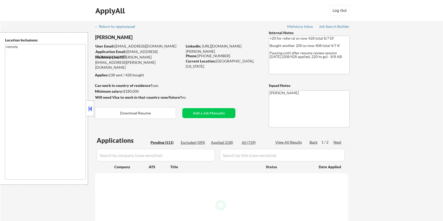
select select ""pending""
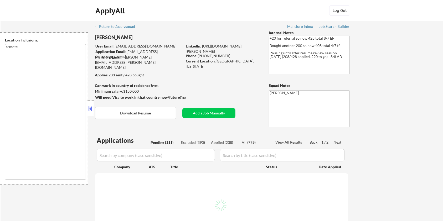
select select ""pending""
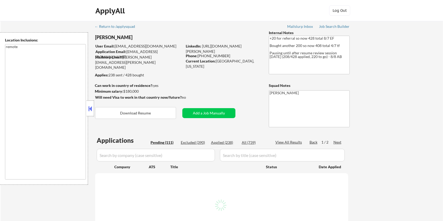
select select ""pending""
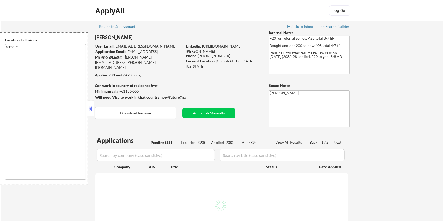
select select ""pending""
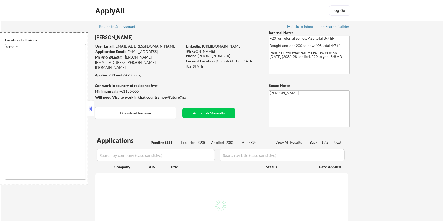
select select ""pending""
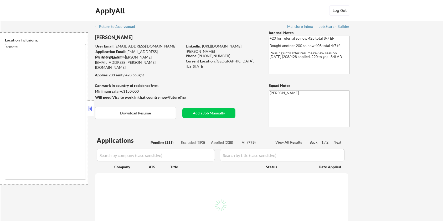
select select ""pending""
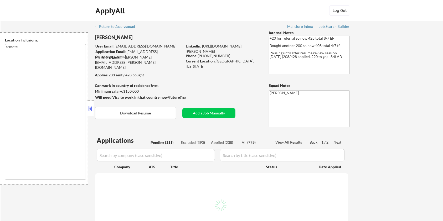
select select ""pending""
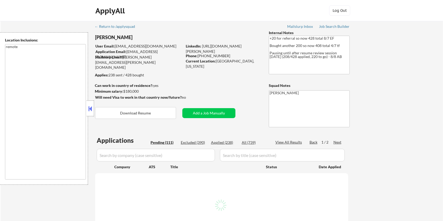
select select ""pending""
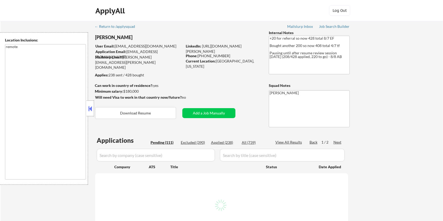
select select ""pending""
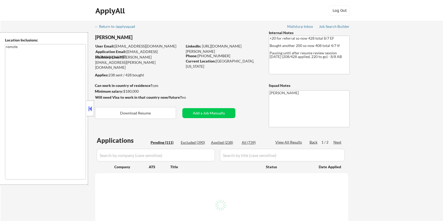
select select ""pending""
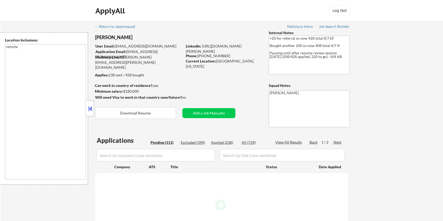
select select ""pending""
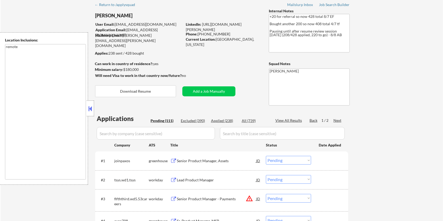
scroll to position [35, 0]
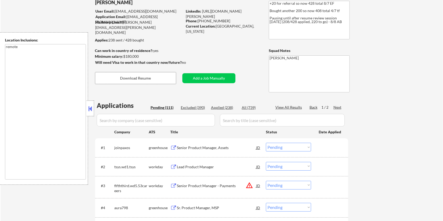
click at [201, 147] on div "Senior Product Manager, Assets" at bounding box center [216, 147] width 79 height 5
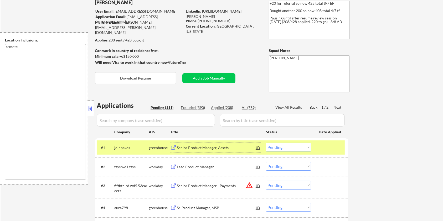
click at [257, 147] on div "JD" at bounding box center [257, 147] width 5 height 9
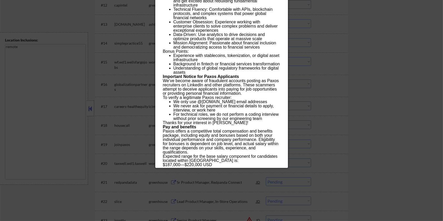
scroll to position [420, 0]
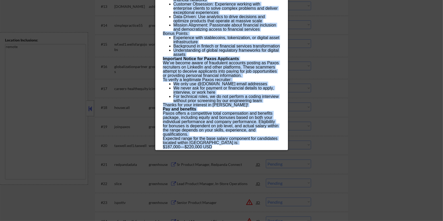
drag, startPoint x: 161, startPoint y: 23, endPoint x: 256, endPoint y: 148, distance: 157.3
copy div "Senior Product Manager, Assets joinpaxos Remote - United States AI Location Che…"
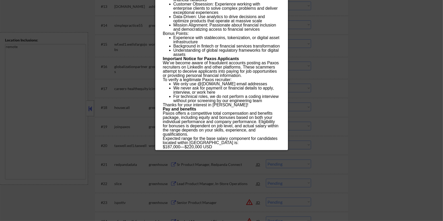
click at [345, 49] on div at bounding box center [221, 110] width 443 height 221
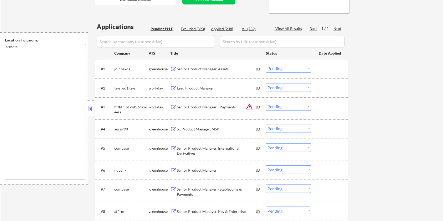
scroll to position [105, 0]
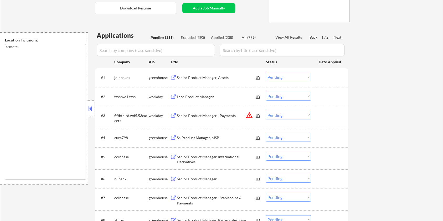
click at [290, 77] on select "Choose an option... Pending Applied Excluded (Questions) Excluded (Expired) Exc…" at bounding box center [288, 77] width 45 height 9
click at [266, 73] on select "Choose an option... Pending Applied Excluded (Questions) Excluded (Expired) Exc…" at bounding box center [288, 77] width 45 height 9
select select ""pending""
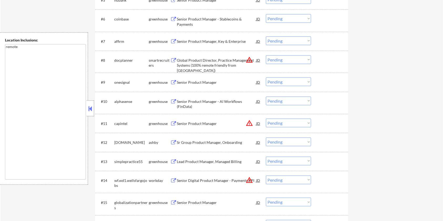
scroll to position [315, 0]
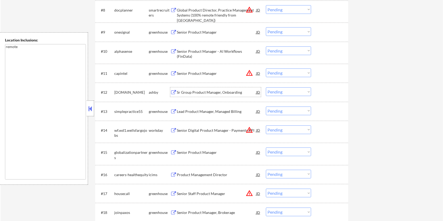
click at [193, 92] on div "Sr Group Product Manager, Onboarding" at bounding box center [216, 92] width 79 height 5
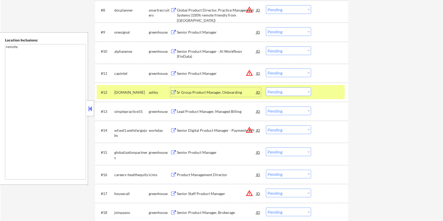
click at [290, 94] on select "Choose an option... Pending Applied Excluded (Questions) Excluded (Expired) Exc…" at bounding box center [288, 91] width 45 height 9
click at [266, 87] on select "Choose an option... Pending Applied Excluded (Questions) Excluded (Expired) Exc…" at bounding box center [288, 91] width 45 height 9
select select ""pending""
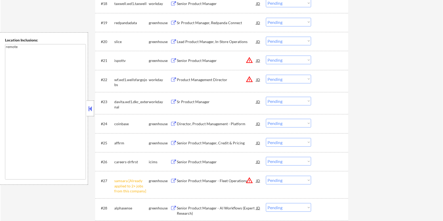
scroll to position [525, 0]
click at [310, 181] on select "Choose an option... Pending Applied Excluded (Questions) Excluded (Expired) Exc…" at bounding box center [288, 179] width 45 height 9
click at [266, 175] on select "Choose an option... Pending Applied Excluded (Questions) Excluded (Expired) Exc…" at bounding box center [288, 179] width 45 height 9
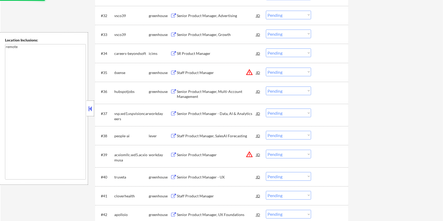
scroll to position [805, 0]
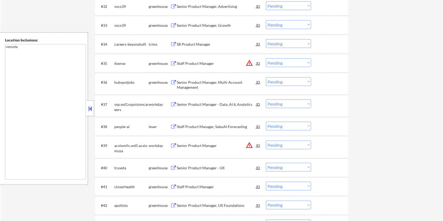
select select ""pending""
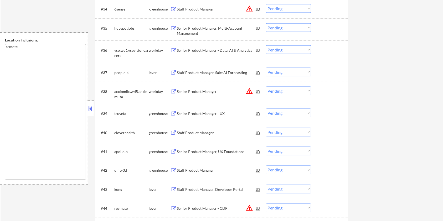
scroll to position [875, 0]
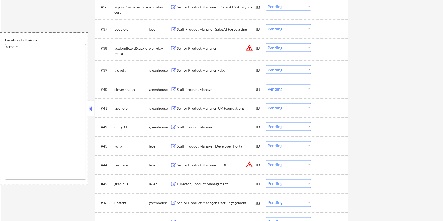
click at [184, 144] on div "Staff Product Manager, Developer Portal" at bounding box center [216, 146] width 79 height 5
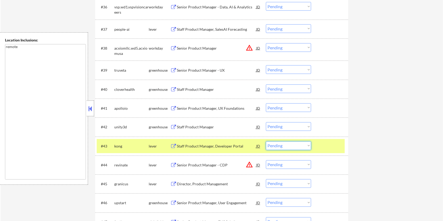
click at [303, 144] on select "Choose an option... Pending Applied Excluded (Questions) Excluded (Expired) Exc…" at bounding box center [288, 145] width 45 height 9
click at [266, 141] on select "Choose an option... Pending Applied Excluded (Questions) Excluded (Expired) Exc…" at bounding box center [288, 145] width 45 height 9
select select ""pending""
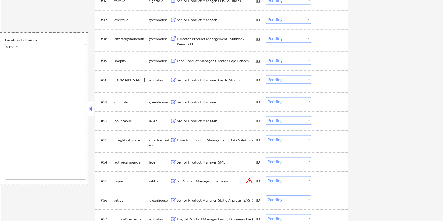
scroll to position [1120, 0]
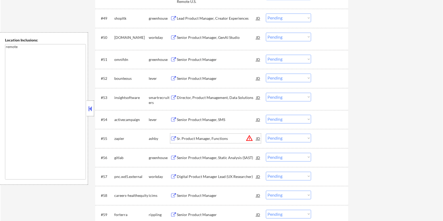
click at [196, 140] on div "Sr. Product Manager, Functions" at bounding box center [216, 138] width 79 height 5
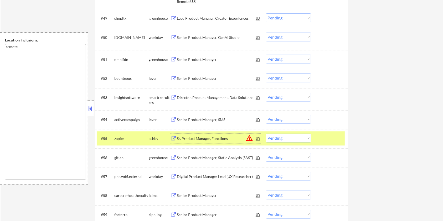
click at [215, 139] on div "Sr. Product Manager, Functions" at bounding box center [216, 138] width 79 height 5
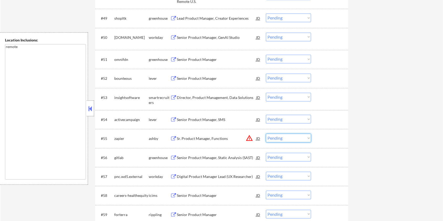
click at [277, 139] on select "Choose an option... Pending Applied Excluded (Questions) Excluded (Expired) Exc…" at bounding box center [288, 138] width 45 height 9
click at [266, 134] on select "Choose an option... Pending Applied Excluded (Questions) Excluded (Expired) Exc…" at bounding box center [288, 138] width 45 height 9
select select ""pending""
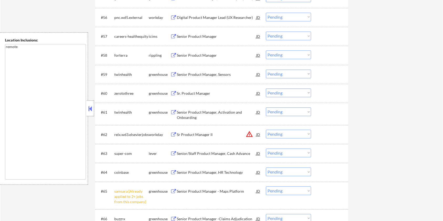
scroll to position [1295, 0]
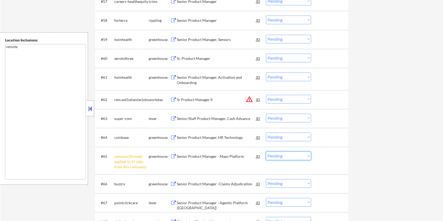
click at [290, 157] on select "Choose an option... Pending Applied Excluded (Questions) Excluded (Expired) Exc…" at bounding box center [288, 155] width 45 height 9
click at [266, 151] on select "Choose an option... Pending Applied Excluded (Questions) Excluded (Expired) Exc…" at bounding box center [288, 155] width 45 height 9
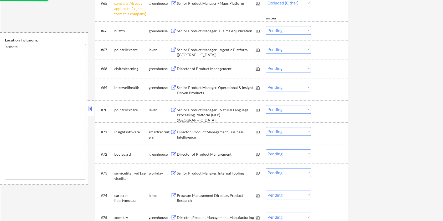
scroll to position [1470, 0]
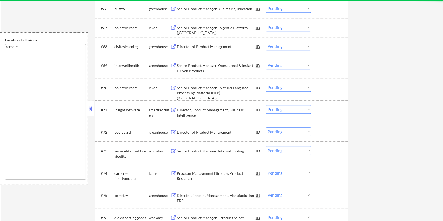
select select ""pending""
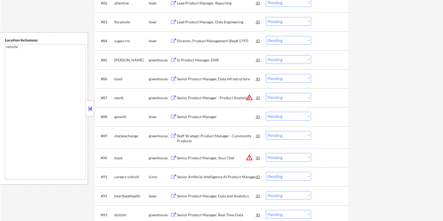
scroll to position [1785, 0]
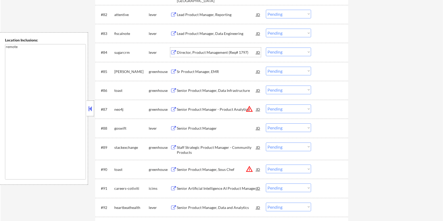
click at [178, 49] on div "Director, Product Management (Req# 1797)" at bounding box center [216, 52] width 79 height 9
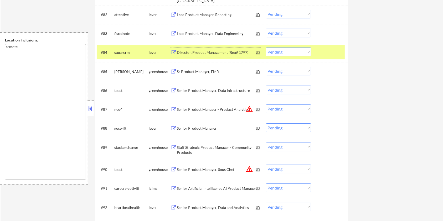
click at [303, 53] on select "Choose an option... Pending Applied Excluded (Questions) Excluded (Expired) Exc…" at bounding box center [288, 52] width 45 height 9
click at [266, 48] on select "Choose an option... Pending Applied Excluded (Questions) Excluded (Expired) Exc…" at bounding box center [288, 52] width 45 height 9
select select ""pending""
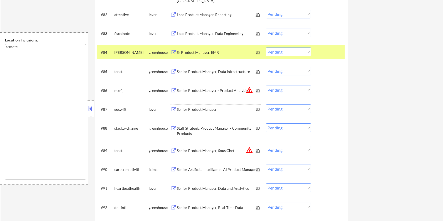
click at [193, 111] on div "Senior Product Manager" at bounding box center [216, 109] width 79 height 5
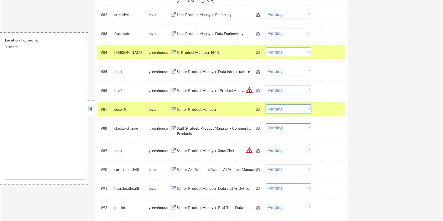
click at [304, 110] on select "Choose an option... Pending Applied Excluded (Questions) Excluded (Expired) Exc…" at bounding box center [288, 108] width 45 height 9
click at [266, 104] on select "Choose an option... Pending Applied Excluded (Questions) Excluded (Expired) Exc…" at bounding box center [288, 108] width 45 height 9
select select ""pending""
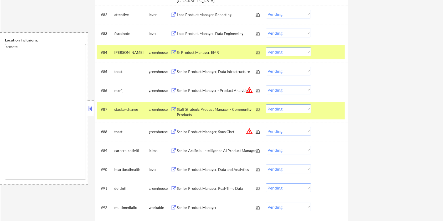
scroll to position [1820, 0]
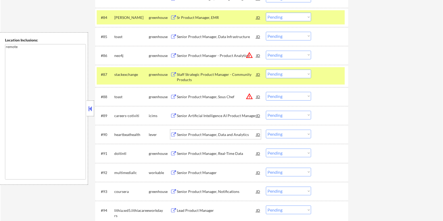
click at [186, 134] on div "Senior Product Manager, Data and Analytics" at bounding box center [216, 134] width 79 height 5
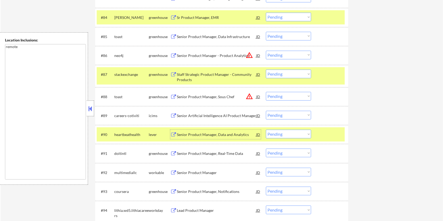
click at [291, 135] on select "Choose an option... Pending Applied Excluded (Questions) Excluded (Expired) Exc…" at bounding box center [288, 134] width 45 height 9
click at [266, 130] on select "Choose an option... Pending Applied Excluded (Questions) Excluded (Expired) Exc…" at bounding box center [288, 134] width 45 height 9
select select ""pending""
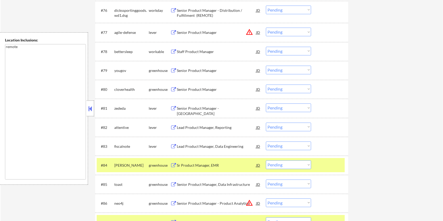
scroll to position [1680, 0]
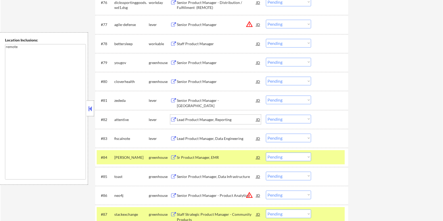
click at [190, 116] on div "Lead Product Manager, Reporting" at bounding box center [216, 119] width 79 height 9
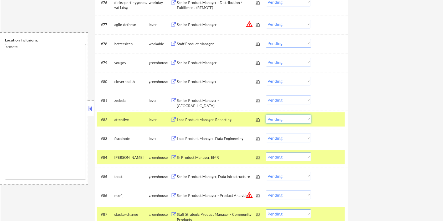
click at [282, 118] on select "Choose an option... Pending Applied Excluded (Questions) Excluded (Expired) Exc…" at bounding box center [288, 119] width 45 height 9
click at [266, 115] on select "Choose an option... Pending Applied Excluded (Questions) Excluded (Expired) Exc…" at bounding box center [288, 119] width 45 height 9
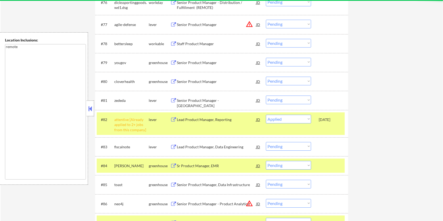
select select ""pending""
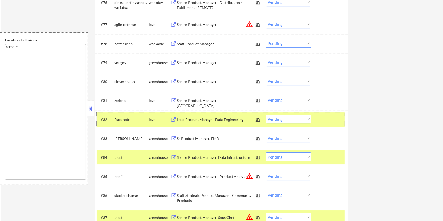
click at [319, 117] on div at bounding box center [329, 119] width 23 height 9
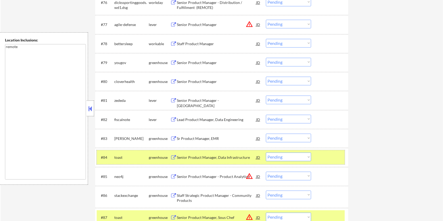
click at [325, 156] on div at bounding box center [329, 157] width 23 height 9
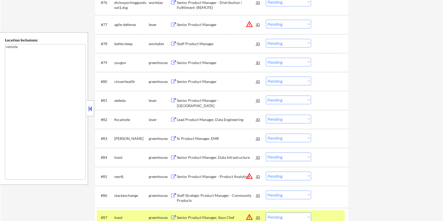
click at [180, 117] on div "Lead Product Manager, Data Engineering" at bounding box center [216, 119] width 79 height 5
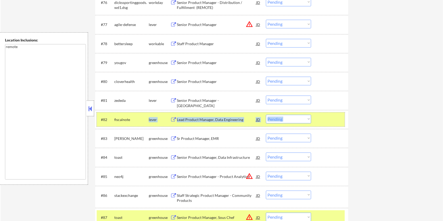
drag, startPoint x: 131, startPoint y: 118, endPoint x: 112, endPoint y: 114, distance: 19.2
click at [112, 114] on div "#82 fiscalnote lever Lead Product Manager, Data Engineering JD warning_amber Ch…" at bounding box center [221, 119] width 248 height 14
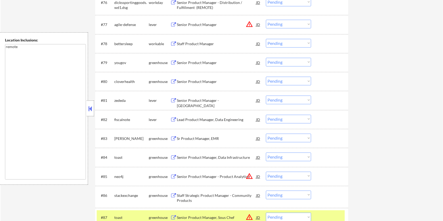
click at [127, 117] on div "fiscalnote" at bounding box center [131, 119] width 34 height 5
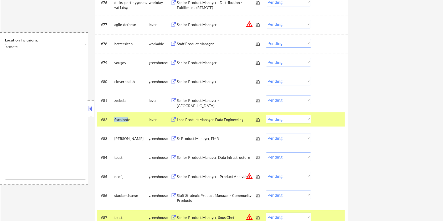
drag, startPoint x: 129, startPoint y: 119, endPoint x: 113, endPoint y: 118, distance: 15.8
click at [113, 118] on div "#82 fiscalnote lever Lead Product Manager, Data Engineering JD warning_amber Ch…" at bounding box center [221, 119] width 248 height 14
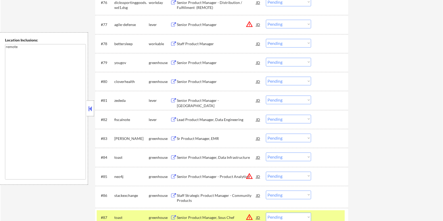
click at [132, 118] on div "fiscalnote" at bounding box center [131, 119] width 34 height 5
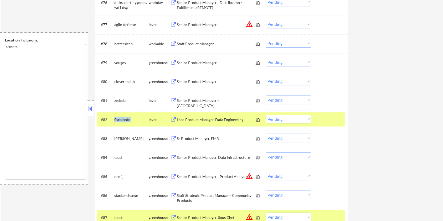
drag, startPoint x: 132, startPoint y: 118, endPoint x: 115, endPoint y: 119, distance: 16.6
click at [115, 119] on div "fiscalnote" at bounding box center [131, 119] width 34 height 5
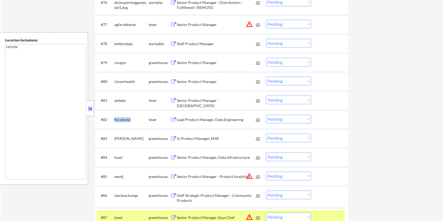
copy div "fiscalnote"
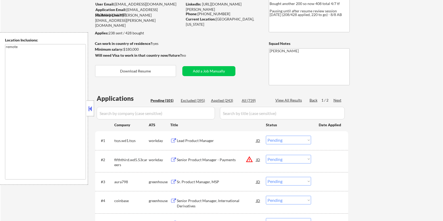
scroll to position [35, 0]
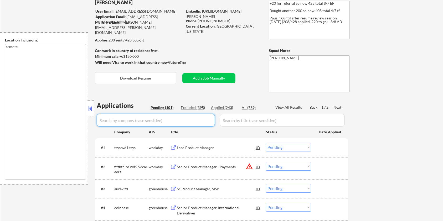
click at [164, 120] on input "input" at bounding box center [156, 120] width 118 height 13
paste input "fiscalnote"
type input "fiscalnote"
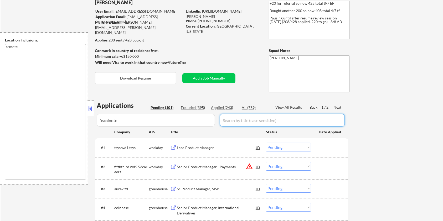
click at [246, 121] on input "input" at bounding box center [282, 120] width 125 height 13
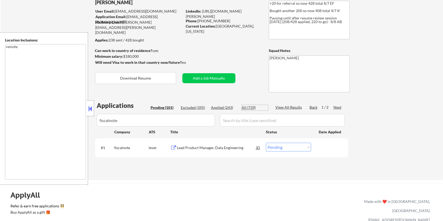
click at [246, 107] on div "All (739)" at bounding box center [254, 107] width 26 height 5
click at [183, 144] on div "Lead Product Manager, Data Engineering" at bounding box center [216, 147] width 79 height 9
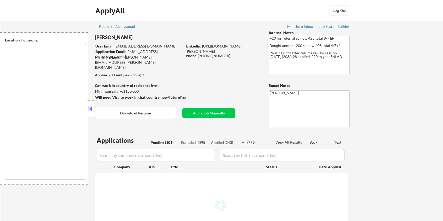
type textarea "remote"
select select ""pending""
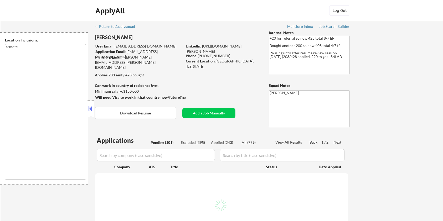
select select ""pending""
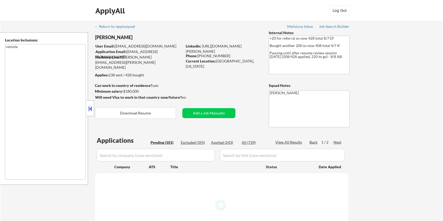
select select ""pending""
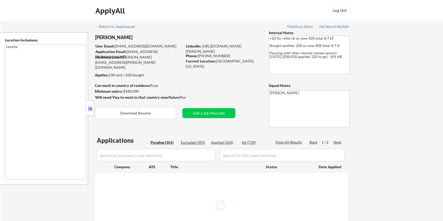
select select ""pending""
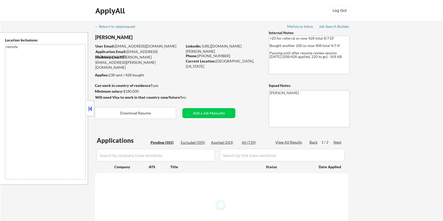
select select ""pending""
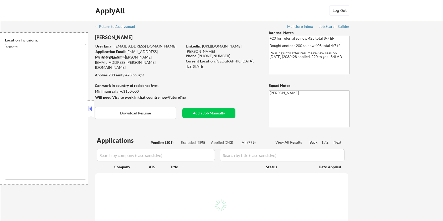
select select ""pending""
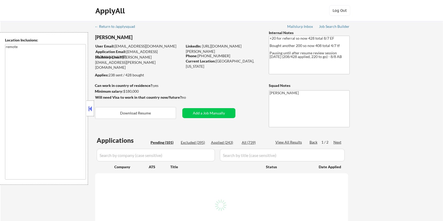
select select ""pending""
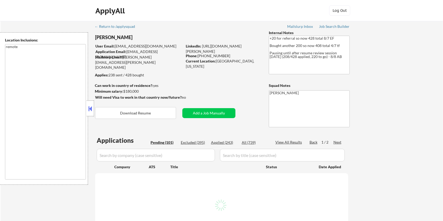
select select ""pending""
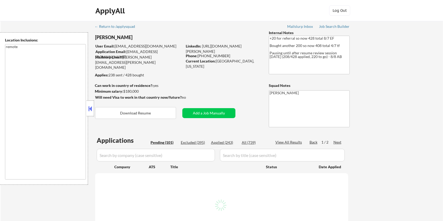
select select ""pending""
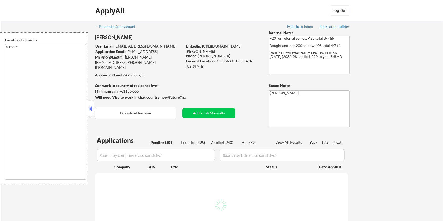
select select ""pending""
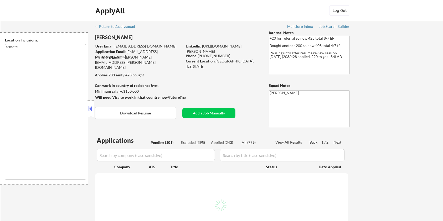
select select ""pending""
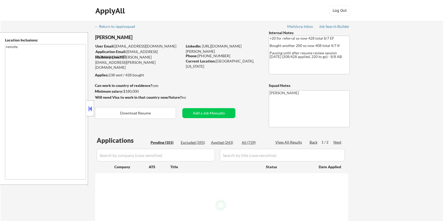
select select ""pending""
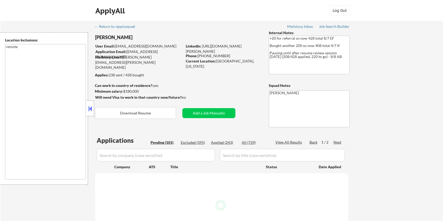
select select ""pending""
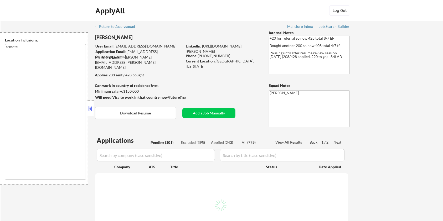
select select ""pending""
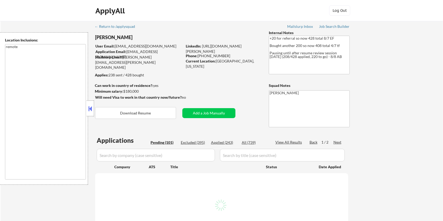
select select ""pending""
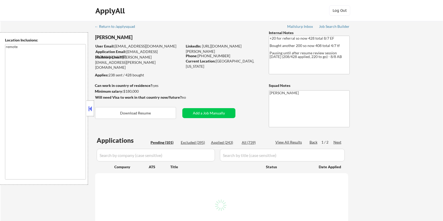
select select ""pending""
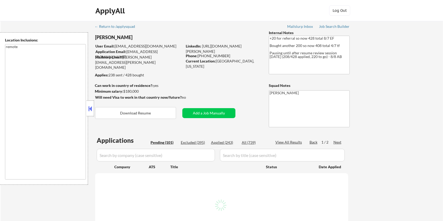
select select ""pending""
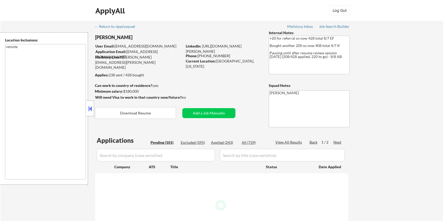
select select ""pending""
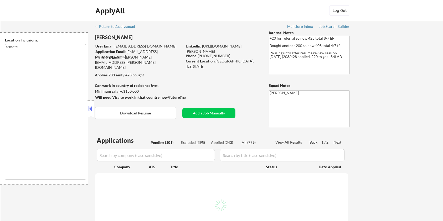
select select ""pending""
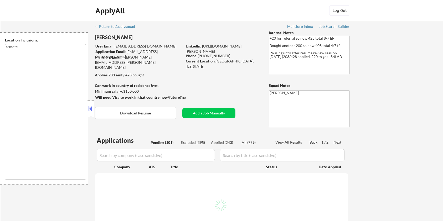
select select ""pending""
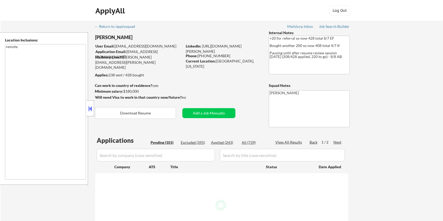
select select ""pending""
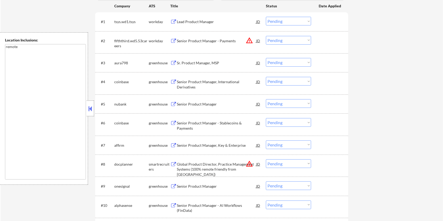
scroll to position [105, 0]
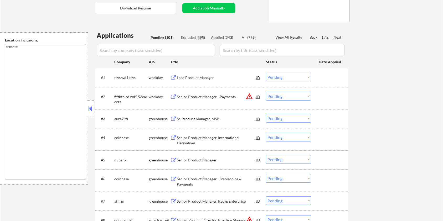
click at [338, 36] on div "Next" at bounding box center [337, 37] width 8 height 5
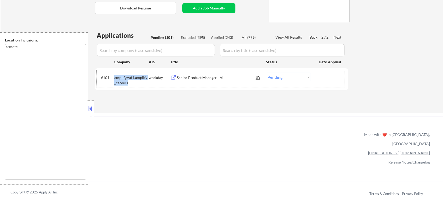
drag, startPoint x: 128, startPoint y: 82, endPoint x: 113, endPoint y: 76, distance: 15.1
click at [113, 76] on div "#101 amplify.wd1.amplify_careers workday Senior Product Manager - AI JD Choose …" at bounding box center [221, 78] width 248 height 17
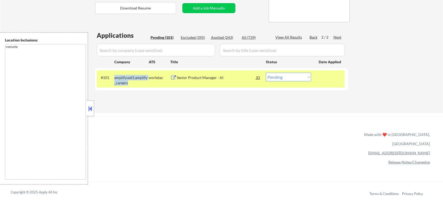
copy div "amplify.wd1.amplify_careers"
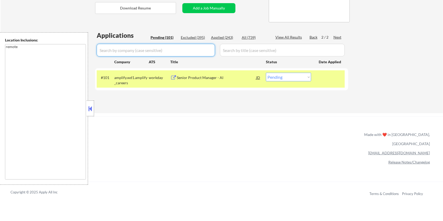
click at [143, 51] on input "input" at bounding box center [156, 50] width 118 height 13
paste input "amplify.wd1.amplify_careers"
type input "amplify.wd1.amplify_careers"
click at [238, 49] on input "input" at bounding box center [282, 50] width 125 height 13
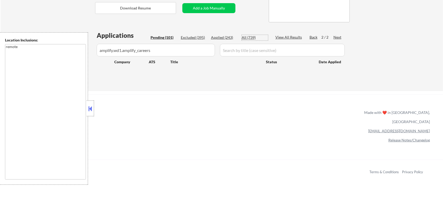
click at [250, 36] on div "All (739)" at bounding box center [254, 37] width 26 height 5
click at [246, 35] on div "All (739)" at bounding box center [254, 37] width 26 height 5
click at [244, 51] on input "input" at bounding box center [282, 50] width 125 height 13
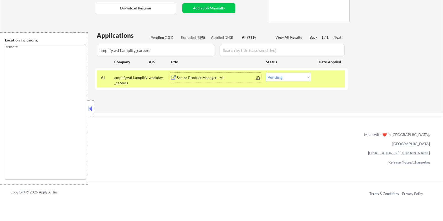
click at [190, 78] on div "Senior Product Manager - AI" at bounding box center [216, 77] width 79 height 5
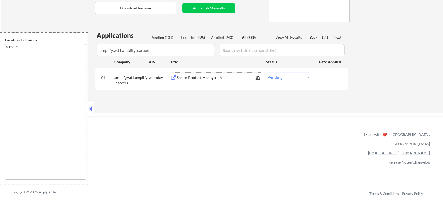
click at [292, 76] on select "Choose an option... Pending Applied Excluded (Questions) Excluded (Expired) Exc…" at bounding box center [288, 77] width 45 height 9
select select ""excluded__salary_""
click at [266, 73] on select "Choose an option... Pending Applied Excluded (Questions) Excluded (Expired) Exc…" at bounding box center [288, 77] width 45 height 9
drag, startPoint x: 174, startPoint y: 50, endPoint x: 81, endPoint y: 67, distance: 93.7
click at [81, 67] on body "← Return to /applysquad Mailslurp Inbox Job Search Builder [PERSON_NAME] User E…" at bounding box center [221, 5] width 443 height 221
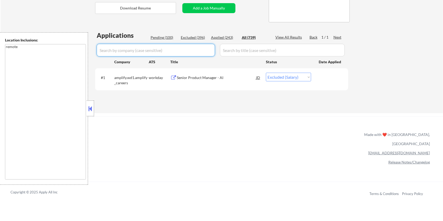
select select ""applied""
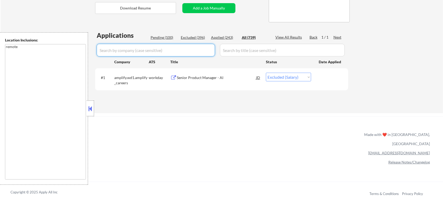
select select ""applied""
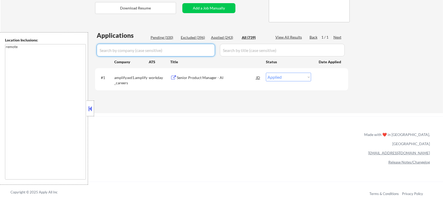
select select ""applied""
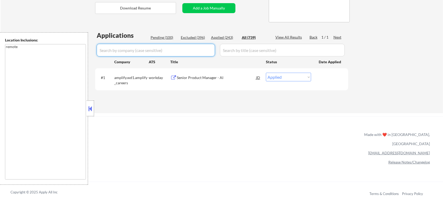
select select ""applied""
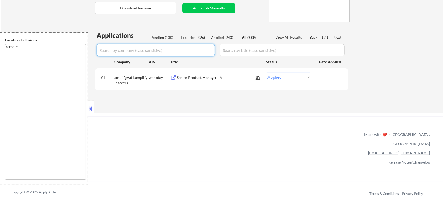
select select ""applied""
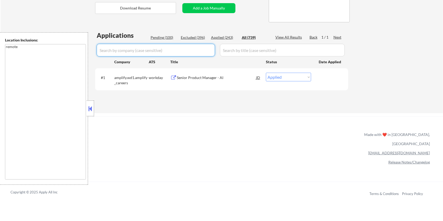
select select ""applied""
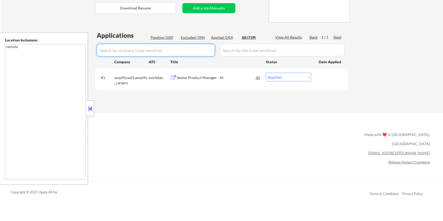
select select ""applied""
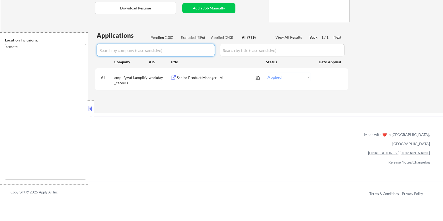
select select ""applied""
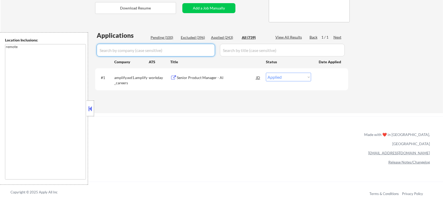
select select ""applied""
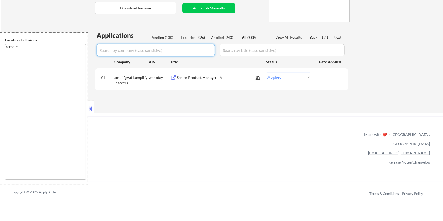
select select ""applied""
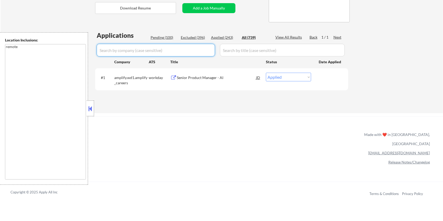
select select ""applied""
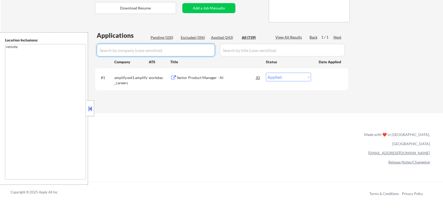
select select ""applied""
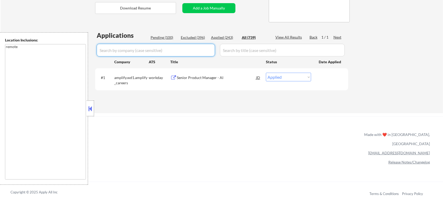
select select ""applied""
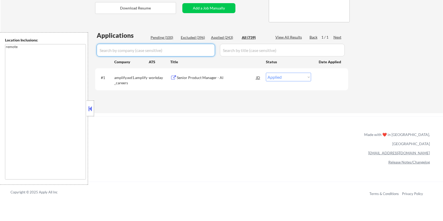
select select ""applied""
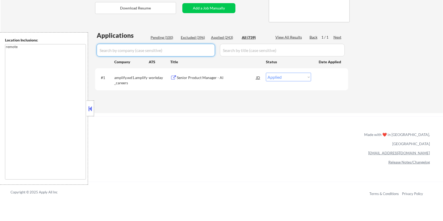
select select ""applied""
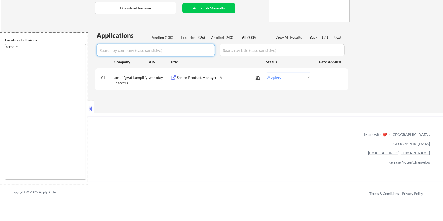
select select ""applied""
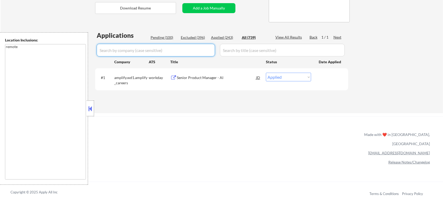
select select ""applied""
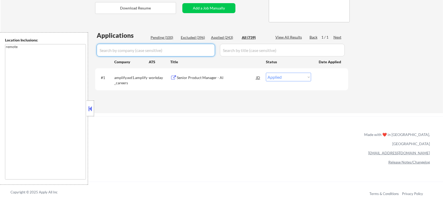
select select ""applied""
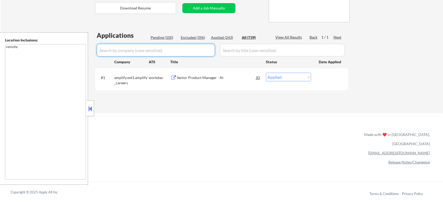
select select ""applied""
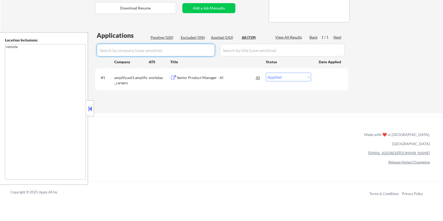
select select ""applied""
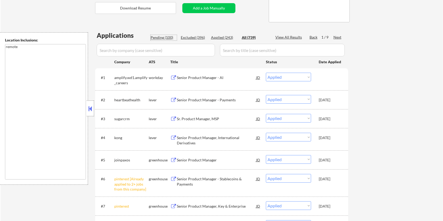
click at [162, 36] on div "Pending (100)" at bounding box center [163, 37] width 26 height 5
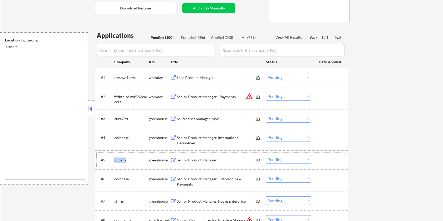
drag, startPoint x: 128, startPoint y: 160, endPoint x: 115, endPoint y: 160, distance: 12.9
click at [115, 160] on div "nubank" at bounding box center [131, 159] width 34 height 5
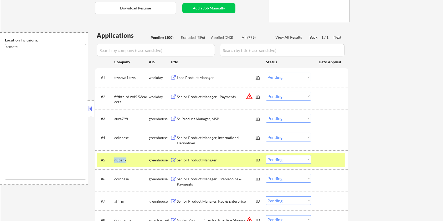
copy div "nubank"
click at [118, 47] on input "input" at bounding box center [156, 50] width 118 height 13
paste input "nubank"
drag, startPoint x: 237, startPoint y: 49, endPoint x: 238, endPoint y: 43, distance: 5.7
click at [237, 49] on input "input" at bounding box center [282, 50] width 125 height 13
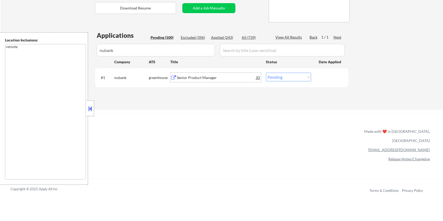
click at [188, 78] on div "Senior Product Manager" at bounding box center [216, 77] width 79 height 5
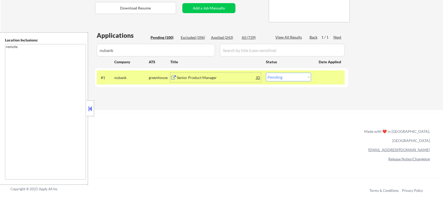
click at [301, 78] on select "Choose an option... Pending Applied Excluded (Questions) Excluded (Expired) Exc…" at bounding box center [288, 77] width 45 height 9
click at [266, 73] on select "Choose an option... Pending Applied Excluded (Questions) Excluded (Expired) Exc…" at bounding box center [288, 77] width 45 height 9
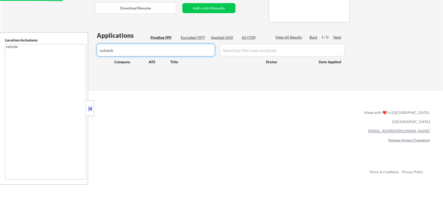
drag, startPoint x: 102, startPoint y: 51, endPoint x: 63, endPoint y: 58, distance: 39.4
click at [63, 57] on body "← Return to /applysquad Mailslurp Inbox Job Search Builder Jane Mareth User Ema…" at bounding box center [221, 5] width 443 height 221
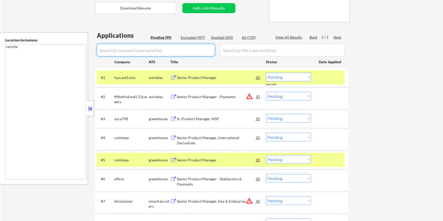
click at [158, 35] on div "Pending (99)" at bounding box center [163, 37] width 26 height 5
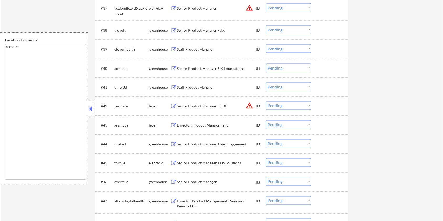
scroll to position [945, 0]
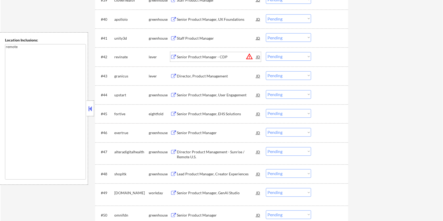
click at [181, 54] on div "Senior Product Manager - CDP" at bounding box center [216, 56] width 79 height 9
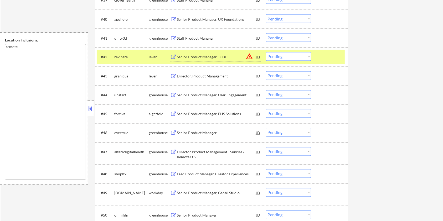
click at [305, 56] on select "Choose an option... Pending Applied Excluded (Questions) Excluded (Expired) Exc…" at bounding box center [288, 56] width 45 height 9
click at [266, 52] on select "Choose an option... Pending Applied Excluded (Questions) Excluded (Expired) Exc…" at bounding box center [288, 56] width 45 height 9
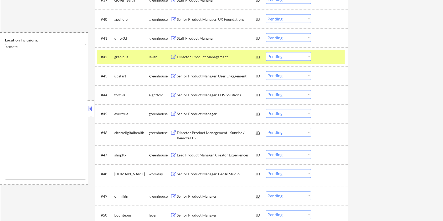
click at [191, 55] on div "Director, Product Management" at bounding box center [216, 57] width 79 height 5
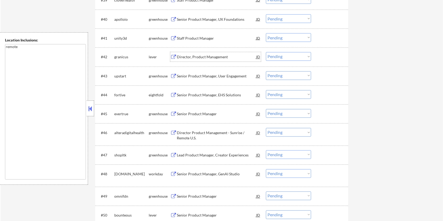
click at [303, 58] on select "Choose an option... Pending Applied Excluded (Questions) Excluded (Expired) Exc…" at bounding box center [288, 56] width 45 height 9
click at [266, 52] on select "Choose an option... Pending Applied Excluded (Questions) Excluded (Expired) Exc…" at bounding box center [288, 56] width 45 height 9
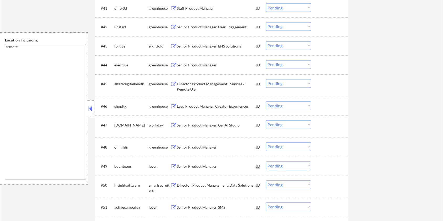
scroll to position [980, 0]
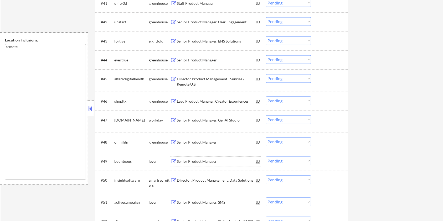
click at [182, 161] on div "Senior Product Manager" at bounding box center [216, 161] width 79 height 5
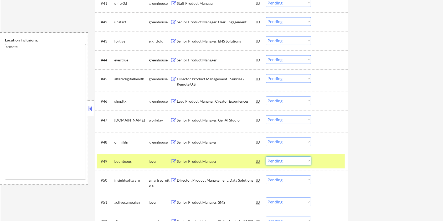
click at [290, 161] on select "Choose an option... Pending Applied Excluded (Questions) Excluded (Expired) Exc…" at bounding box center [288, 161] width 45 height 9
click at [266, 157] on select "Choose an option... Pending Applied Excluded (Questions) Excluded (Expired) Exc…" at bounding box center [288, 161] width 45 height 9
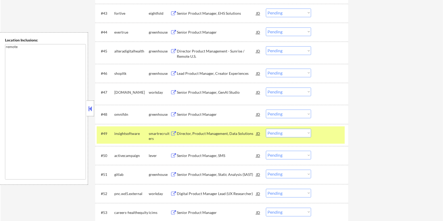
scroll to position [1015, 0]
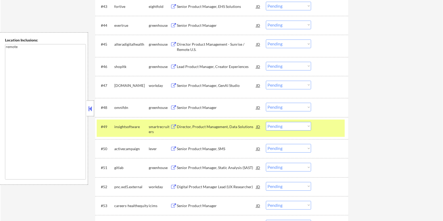
click at [178, 145] on div "Senior Product Manager, SMS" at bounding box center [216, 148] width 79 height 9
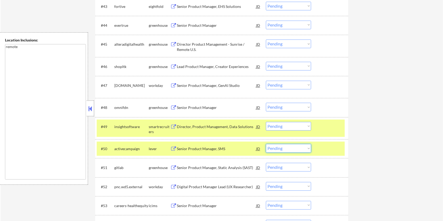
click at [299, 148] on select "Choose an option... Pending Applied Excluded (Questions) Excluded (Expired) Exc…" at bounding box center [288, 148] width 45 height 9
click at [266, 144] on select "Choose an option... Pending Applied Excluded (Questions) Excluded (Expired) Exc…" at bounding box center [288, 148] width 45 height 9
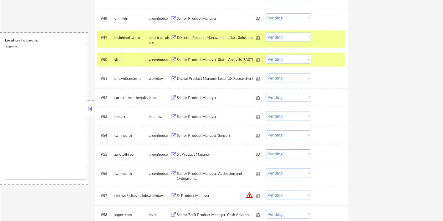
scroll to position [1120, 0]
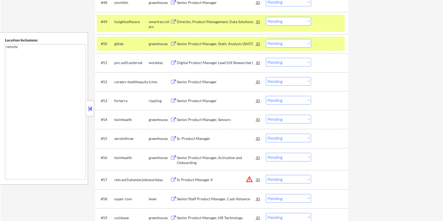
click at [185, 199] on div "Senior/Staff Product Manager, Cash Advance" at bounding box center [216, 198] width 79 height 5
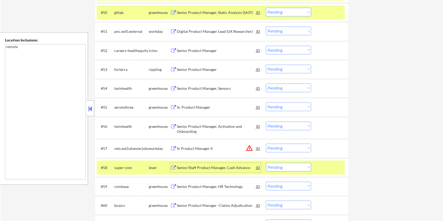
scroll to position [1155, 0]
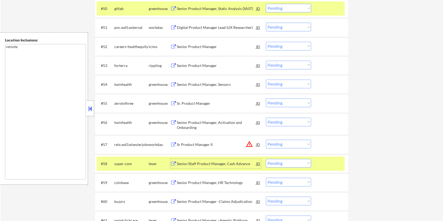
click at [282, 163] on select "Choose an option... Pending Applied Excluded (Questions) Excluded (Expired) Exc…" at bounding box center [288, 163] width 45 height 9
click at [266, 159] on select "Choose an option... Pending Applied Excluded (Questions) Excluded (Expired) Exc…" at bounding box center [288, 163] width 45 height 9
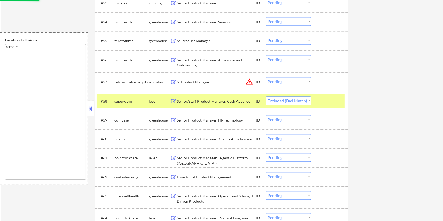
scroll to position [1225, 0]
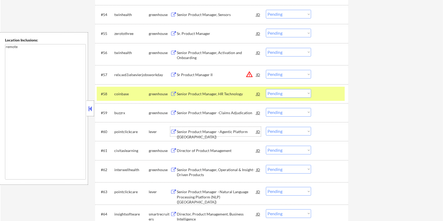
click at [206, 129] on div "Senior Product Manager –Agentic Platform (US)" at bounding box center [216, 134] width 79 height 10
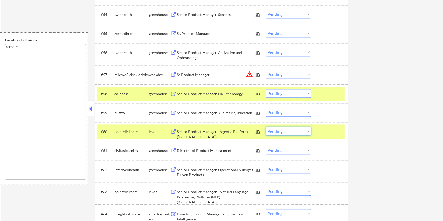
click at [301, 129] on select "Choose an option... Pending Applied Excluded (Questions) Excluded (Expired) Exc…" at bounding box center [288, 131] width 45 height 9
click at [266, 127] on select "Choose an option... Pending Applied Excluded (Questions) Excluded (Expired) Exc…" at bounding box center [288, 131] width 45 height 9
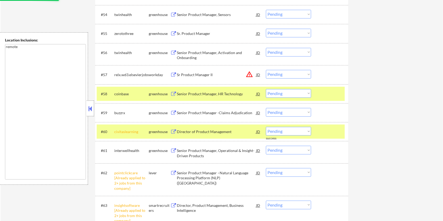
click at [328, 90] on div at bounding box center [329, 93] width 23 height 9
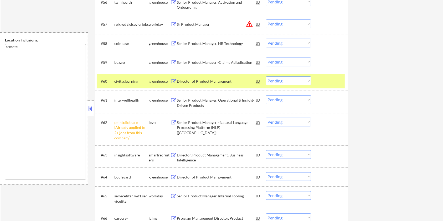
scroll to position [1295, 0]
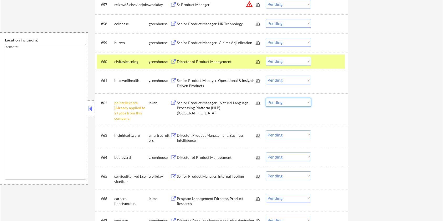
click at [301, 104] on select "Choose an option... Pending Applied Excluded (Questions) Excluded (Expired) Exc…" at bounding box center [288, 102] width 45 height 9
click at [266, 98] on select "Choose an option... Pending Applied Excluded (Questions) Excluded (Expired) Exc…" at bounding box center [288, 102] width 45 height 9
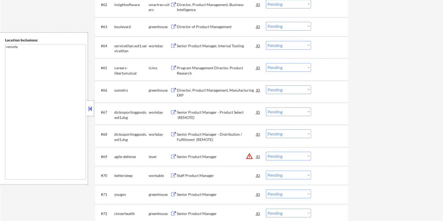
scroll to position [1400, 0]
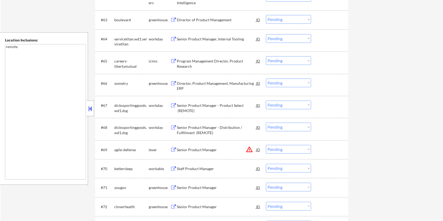
click at [186, 148] on div "Senior Product Manager" at bounding box center [216, 149] width 79 height 5
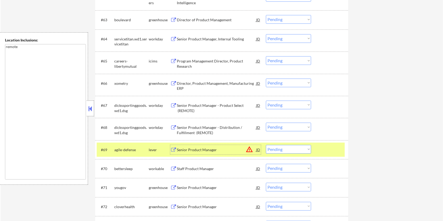
click at [290, 147] on select "Choose an option... Pending Applied Excluded (Questions) Excluded (Expired) Exc…" at bounding box center [288, 149] width 45 height 9
click at [266, 145] on select "Choose an option... Pending Applied Excluded (Questions) Excluded (Expired) Exc…" at bounding box center [288, 149] width 45 height 9
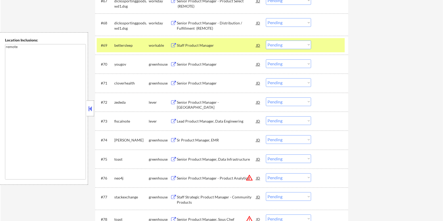
scroll to position [1505, 0]
click at [197, 99] on div "Senior Product Manager - US" at bounding box center [216, 104] width 79 height 10
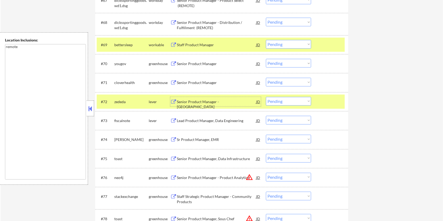
click at [296, 101] on select "Choose an option... Pending Applied Excluded (Questions) Excluded (Expired) Exc…" at bounding box center [288, 101] width 45 height 9
click at [266, 97] on select "Choose an option... Pending Applied Excluded (Questions) Excluded (Expired) Exc…" at bounding box center [288, 101] width 45 height 9
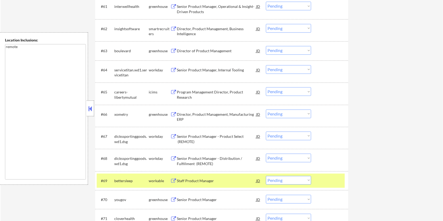
scroll to position [1295, 0]
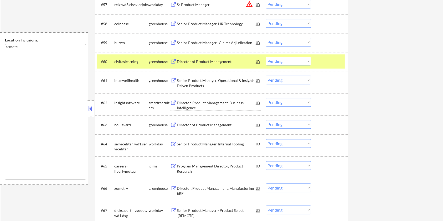
click at [197, 101] on div "Director, Product Management, Business Intelligence" at bounding box center [216, 105] width 79 height 10
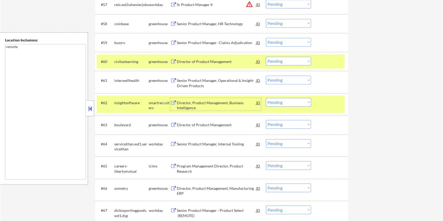
click at [297, 103] on select "Choose an option... Pending Applied Excluded (Questions) Excluded (Expired) Exc…" at bounding box center [288, 102] width 45 height 9
click at [266, 98] on select "Choose an option... Pending Applied Excluded (Questions) Excluded (Expired) Exc…" at bounding box center [288, 102] width 45 height 9
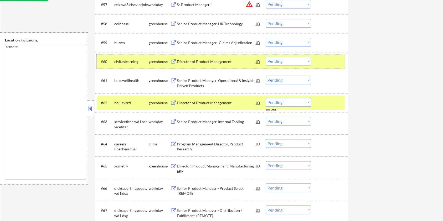
click at [340, 64] on div at bounding box center [329, 61] width 23 height 9
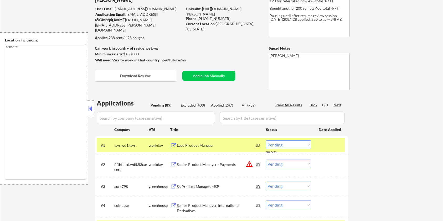
scroll to position [70, 0]
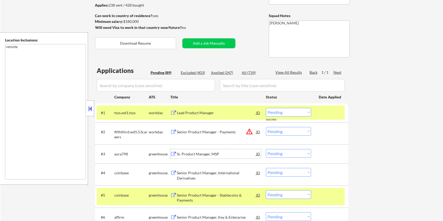
click at [191, 153] on div "Sr. Product Manager, MSP" at bounding box center [216, 153] width 79 height 5
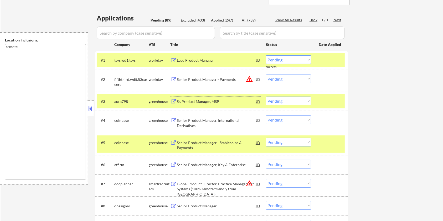
scroll to position [140, 0]
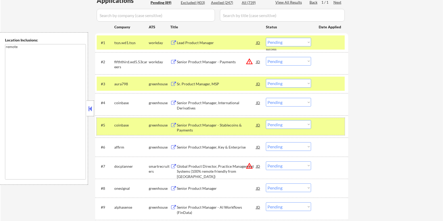
click at [328, 125] on div at bounding box center [329, 124] width 23 height 9
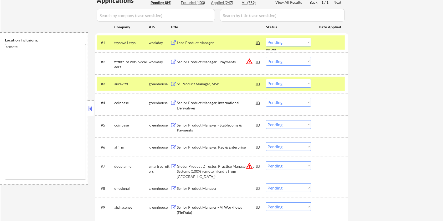
click at [330, 41] on div at bounding box center [329, 42] width 23 height 9
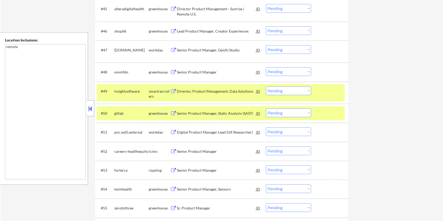
scroll to position [1085, 0]
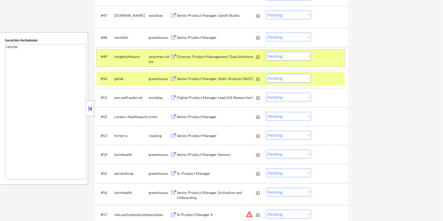
click at [323, 61] on div "#49 insightsoftware smartrecruiters Director, Product Management, Data Solution…" at bounding box center [221, 57] width 248 height 17
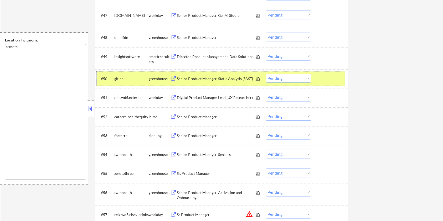
click at [325, 74] on div at bounding box center [329, 78] width 23 height 9
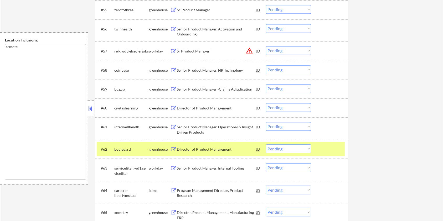
scroll to position [1295, 0]
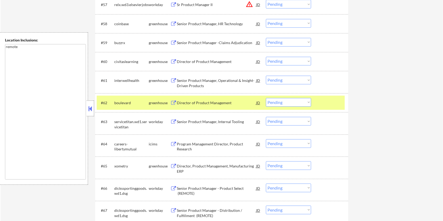
click at [325, 106] on div at bounding box center [329, 102] width 23 height 9
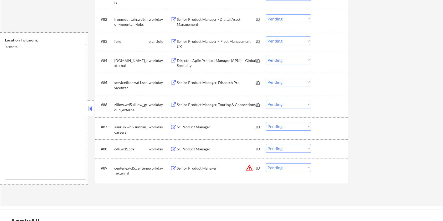
scroll to position [1820, 0]
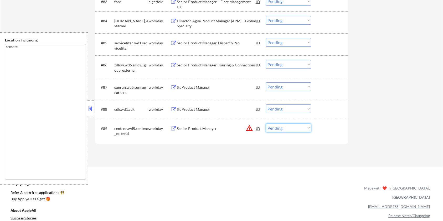
click at [296, 129] on select "Choose an option... Pending Applied Excluded (Questions) Excluded (Expired) Exc…" at bounding box center [288, 128] width 45 height 9
click at [266, 124] on select "Choose an option... Pending Applied Excluded (Questions) Excluded (Expired) Exc…" at bounding box center [288, 128] width 45 height 9
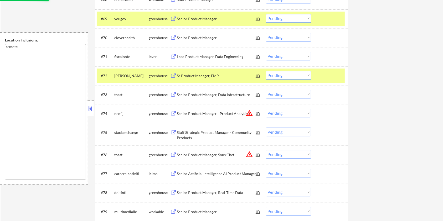
scroll to position [1470, 0]
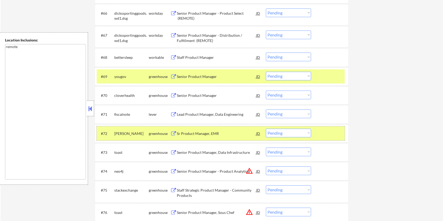
click at [328, 129] on div at bounding box center [329, 133] width 23 height 9
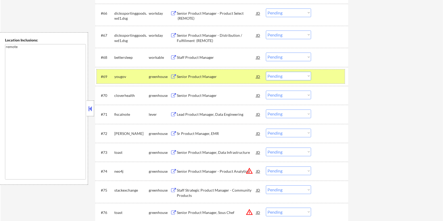
click at [330, 82] on div "#69 yougov greenhouse Senior Product Manager JD warning_amber Choose an option.…" at bounding box center [221, 76] width 248 height 14
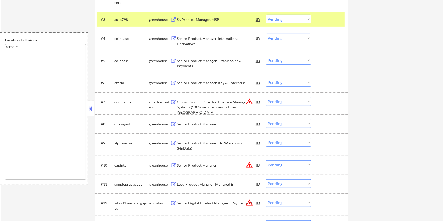
scroll to position [175, 0]
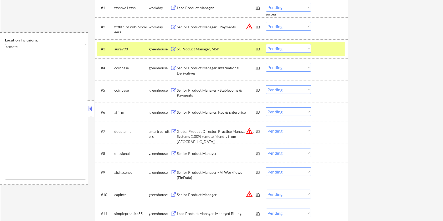
click at [292, 49] on select "Choose an option... Pending Applied Excluded (Questions) Excluded (Expired) Exc…" at bounding box center [288, 48] width 45 height 9
click at [266, 44] on select "Choose an option... Pending Applied Excluded (Questions) Excluded (Expired) Exc…" at bounding box center [288, 48] width 45 height 9
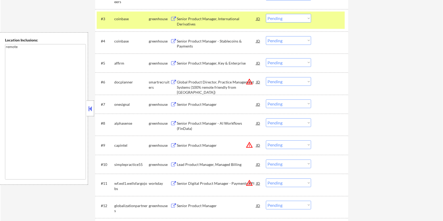
scroll to position [210, 0]
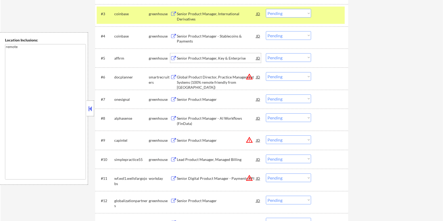
click at [203, 58] on div "Senior Product Manager, Key & Enterprise" at bounding box center [216, 58] width 79 height 5
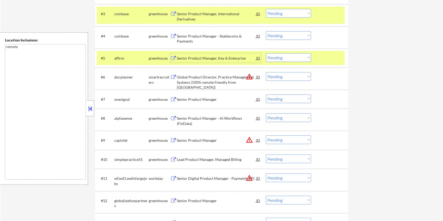
click at [284, 58] on select "Choose an option... Pending Applied Excluded (Questions) Excluded (Expired) Exc…" at bounding box center [288, 57] width 45 height 9
click at [266, 53] on select "Choose an option... Pending Applied Excluded (Questions) Excluded (Expired) Exc…" at bounding box center [288, 57] width 45 height 9
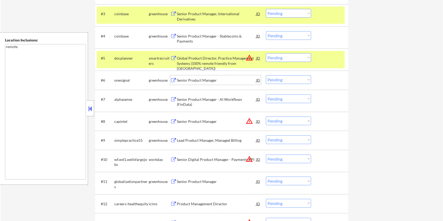
click at [183, 79] on div "Senior Product Manager" at bounding box center [216, 80] width 79 height 5
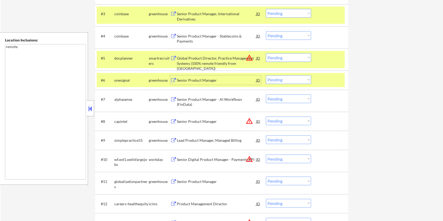
click at [289, 81] on select "Choose an option... Pending Applied Excluded (Questions) Excluded (Expired) Exc…" at bounding box center [288, 79] width 45 height 9
click at [266, 75] on select "Choose an option... Pending Applied Excluded (Questions) Excluded (Expired) Exc…" at bounding box center [288, 79] width 45 height 9
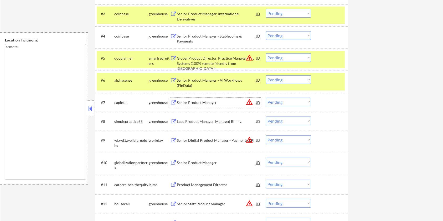
click at [199, 103] on div "Senior Product Manager" at bounding box center [216, 102] width 79 height 5
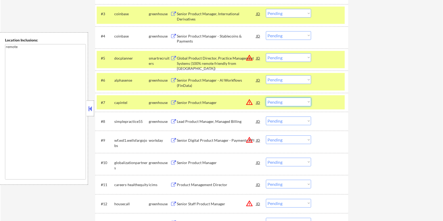
click at [298, 104] on select "Choose an option... Pending Applied Excluded (Questions) Excluded (Expired) Exc…" at bounding box center [288, 102] width 45 height 9
click at [266, 98] on select "Choose an option... Pending Applied Excluded (Questions) Excluded (Expired) Exc…" at bounding box center [288, 102] width 45 height 9
click at [324, 83] on div at bounding box center [329, 79] width 23 height 9
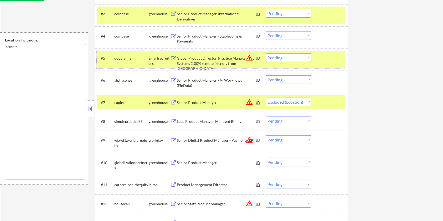
click at [327, 64] on div "#5 docplanner smartrecruiters Global Product Director, Practice Management Syst…" at bounding box center [221, 59] width 248 height 17
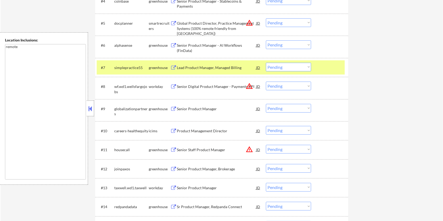
scroll to position [315, 0]
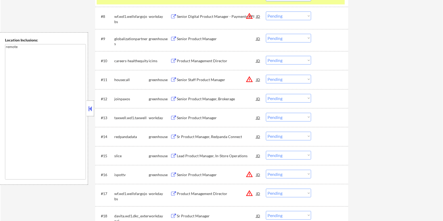
click at [175, 97] on button at bounding box center [173, 99] width 7 height 5
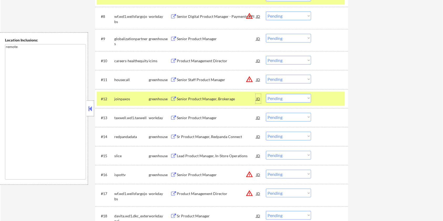
click at [256, 98] on div "JD" at bounding box center [257, 98] width 5 height 9
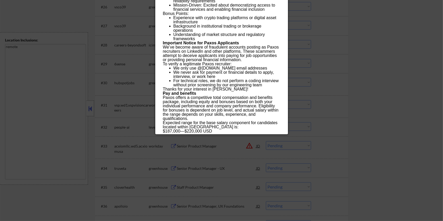
scroll to position [700, 0]
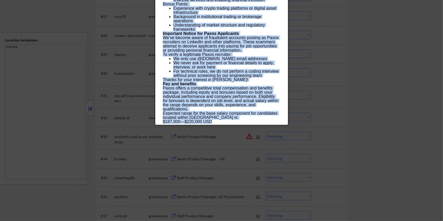
drag, startPoint x: 163, startPoint y: 22, endPoint x: 272, endPoint y: 122, distance: 148.4
copy div "Senior Product Manager, Brokerage joinpaxos Remote - United States AI Location …"
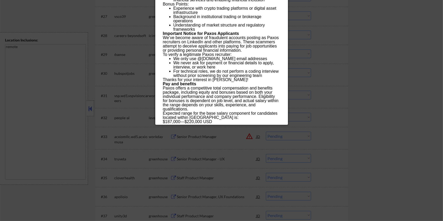
click at [357, 60] on div at bounding box center [221, 110] width 443 height 221
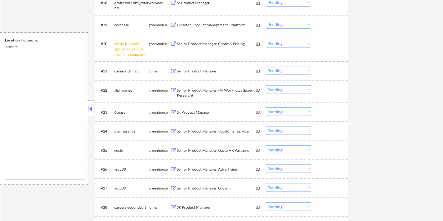
scroll to position [490, 0]
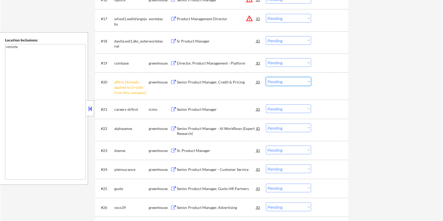
click at [283, 82] on select "Choose an option... Pending Applied Excluded (Questions) Excluded (Expired) Exc…" at bounding box center [288, 81] width 45 height 9
click at [266, 77] on select "Choose an option... Pending Applied Excluded (Questions) Excluded (Expired) Exc…" at bounding box center [288, 81] width 45 height 9
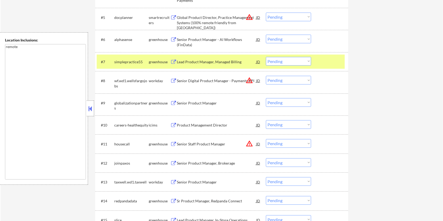
scroll to position [245, 0]
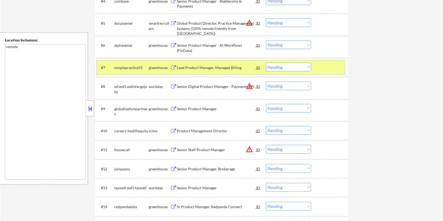
click at [324, 66] on div at bounding box center [329, 67] width 23 height 9
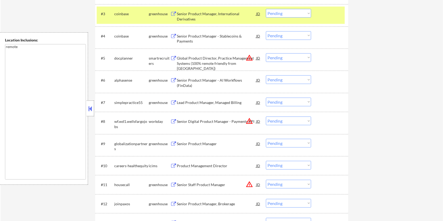
scroll to position [175, 0]
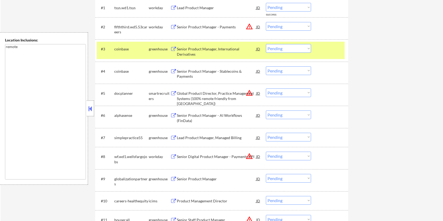
click at [329, 46] on div at bounding box center [329, 48] width 23 height 9
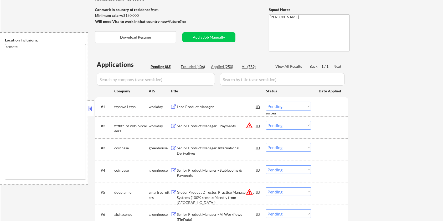
scroll to position [70, 0]
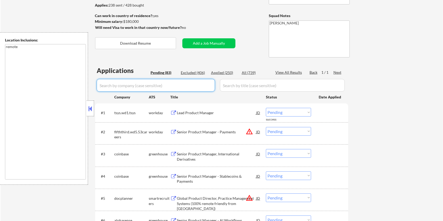
click at [139, 86] on input "input" at bounding box center [156, 85] width 118 height 13
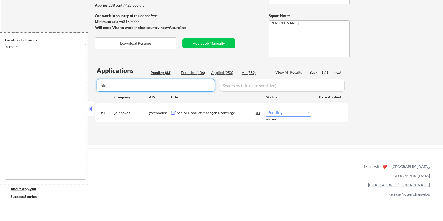
click at [290, 113] on select "Choose an option... Pending Applied Excluded (Questions) Excluded (Expired) Exc…" at bounding box center [288, 112] width 45 height 9
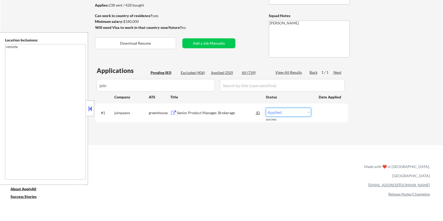
click at [266, 108] on select "Choose an option... Pending Applied Excluded (Questions) Excluded (Expired) Exc…" at bounding box center [288, 112] width 45 height 9
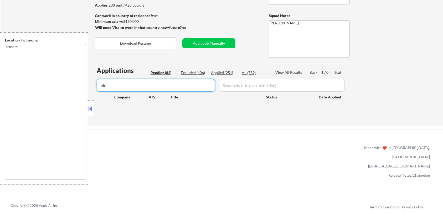
drag, startPoint x: 141, startPoint y: 89, endPoint x: 108, endPoint y: 90, distance: 33.1
click at [108, 90] on input "input" at bounding box center [156, 85] width 118 height 13
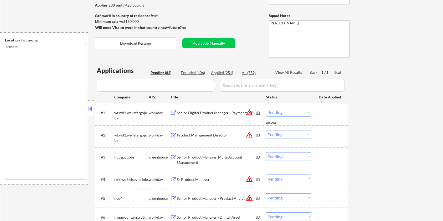
click at [201, 156] on div "Senior Product Manager, Multi-Account Management" at bounding box center [216, 160] width 79 height 10
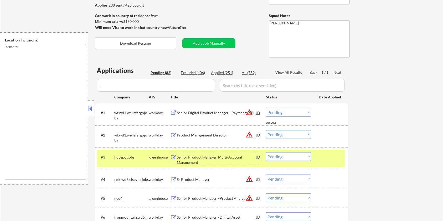
scroll to position [105, 0]
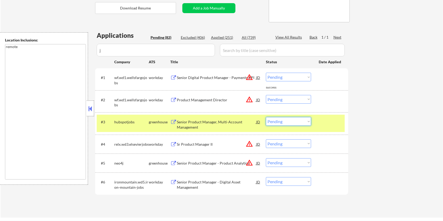
click at [292, 123] on select "Choose an option... Pending Applied Excluded (Questions) Excluded (Expired) Exc…" at bounding box center [288, 121] width 45 height 9
click at [266, 117] on select "Choose an option... Pending Applied Excluded (Questions) Excluded (Expired) Exc…" at bounding box center [288, 121] width 45 height 9
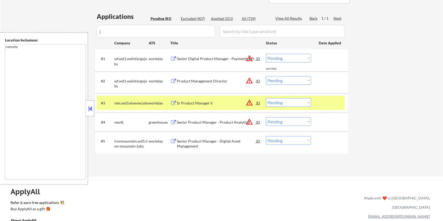
scroll to position [70, 0]
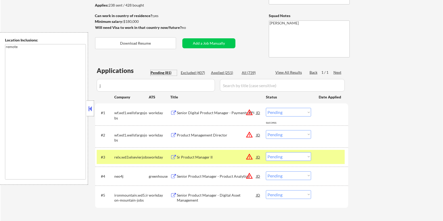
click at [162, 72] on div "Pending (81)" at bounding box center [163, 72] width 26 height 5
drag, startPoint x: 127, startPoint y: 85, endPoint x: 82, endPoint y: 86, distance: 44.9
click at [82, 86] on body "← Return to /applysquad Mailslurp Inbox Job Search Builder Jane Mareth User Ema…" at bounding box center [221, 40] width 443 height 221
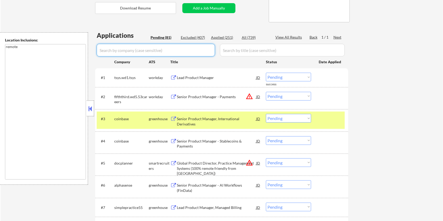
scroll to position [140, 0]
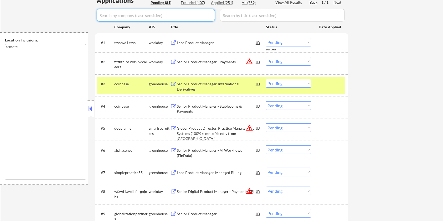
click at [196, 129] on div "Global Product Director, Practice Management Systems (100% remote friendly from…" at bounding box center [216, 133] width 79 height 15
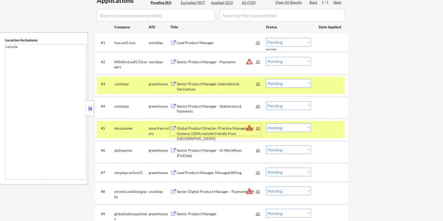
click at [300, 129] on select "Choose an option... Pending Applied Excluded (Questions) Excluded (Expired) Exc…" at bounding box center [288, 127] width 45 height 9
click at [266, 123] on select "Choose an option... Pending Applied Excluded (Questions) Excluded (Expired) Exc…" at bounding box center [288, 127] width 45 height 9
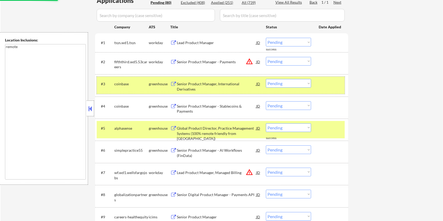
click at [334, 83] on div at bounding box center [329, 83] width 23 height 9
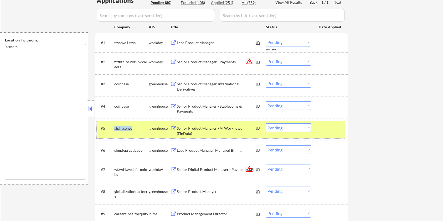
drag, startPoint x: 133, startPoint y: 128, endPoint x: 112, endPoint y: 128, distance: 21.3
click at [112, 128] on div "#5 alphasense greenhouse Senior Product Manager - AI Workflows (FinData) JD war…" at bounding box center [221, 129] width 248 height 17
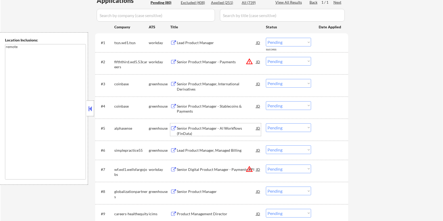
click at [188, 128] on div "Senior Product Manager - AI Workflows (FinData)" at bounding box center [216, 131] width 79 height 10
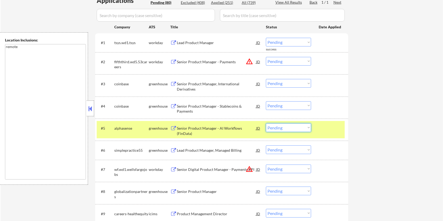
click at [282, 128] on select "Choose an option... Pending Applied Excluded (Questions) Excluded (Expired) Exc…" at bounding box center [288, 127] width 45 height 9
click at [266, 123] on select "Choose an option... Pending Applied Excluded (Questions) Excluded (Expired) Exc…" at bounding box center [288, 127] width 45 height 9
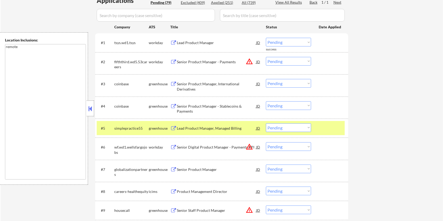
click at [323, 127] on div at bounding box center [329, 127] width 23 height 9
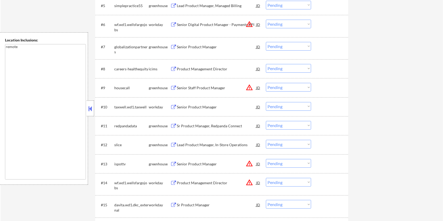
scroll to position [280, 0]
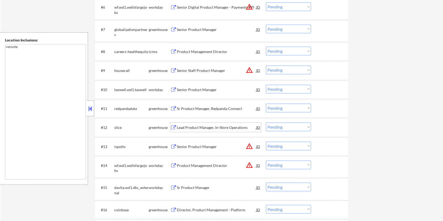
click at [187, 127] on div "Lead Product Manager, In-Store Operations" at bounding box center [216, 127] width 79 height 5
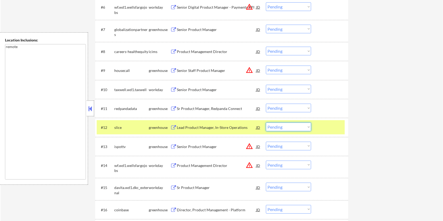
click at [284, 125] on select "Choose an option... Pending Applied Excluded (Questions) Excluded (Expired) Exc…" at bounding box center [288, 127] width 45 height 9
click at [266, 123] on select "Choose an option... Pending Applied Excluded (Questions) Excluded (Expired) Exc…" at bounding box center [288, 127] width 45 height 9
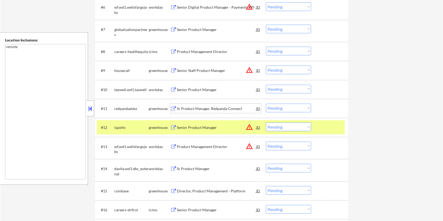
click at [193, 108] on div "Sr Product Manager, Redpanda Connect" at bounding box center [216, 108] width 79 height 5
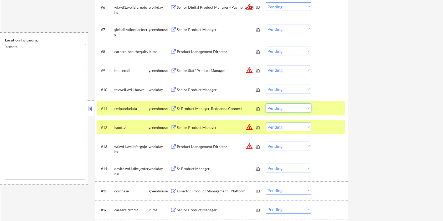
click at [289, 108] on select "Choose an option... Pending Applied Excluded (Questions) Excluded (Expired) Exc…" at bounding box center [288, 108] width 45 height 9
click at [266, 104] on select "Choose an option... Pending Applied Excluded (Questions) Excluded (Expired) Exc…" at bounding box center [288, 108] width 45 height 9
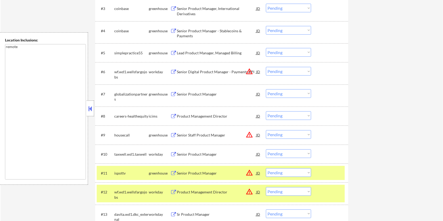
scroll to position [245, 0]
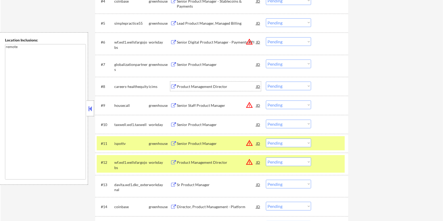
click at [204, 84] on div "Product Management Director" at bounding box center [216, 86] width 79 height 5
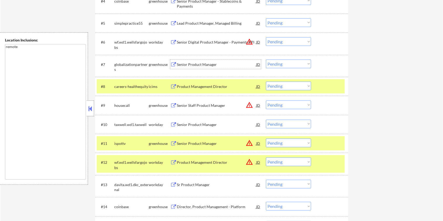
click at [190, 62] on div "Senior Product Manager" at bounding box center [216, 64] width 79 height 5
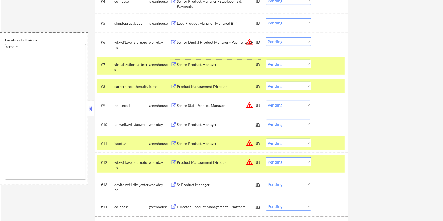
click at [291, 65] on select "Choose an option... Pending Applied Excluded (Questions) Excluded (Expired) Exc…" at bounding box center [288, 64] width 45 height 9
click at [266, 60] on select "Choose an option... Pending Applied Excluded (Questions) Excluded (Expired) Exc…" at bounding box center [288, 64] width 45 height 9
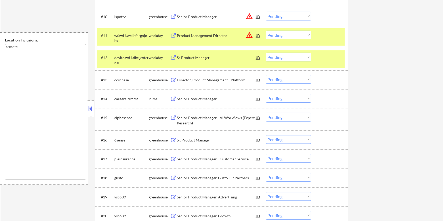
scroll to position [350, 0]
click at [183, 141] on div "Sr. Product Manager" at bounding box center [216, 139] width 79 height 5
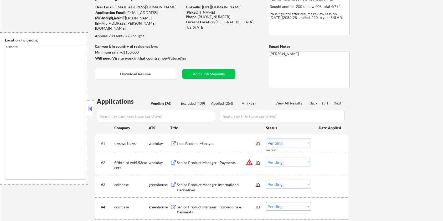
scroll to position [0, 0]
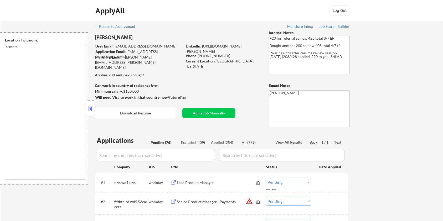
drag, startPoint x: 199, startPoint y: 50, endPoint x: 201, endPoint y: 48, distance: 3.2
click at [201, 48] on div "LinkedIn: https://www.linkedin.com/in/jane-mareth/" at bounding box center [223, 49] width 75 height 10
copy div "https://www.linkedin.com/in/jane-mareth/"
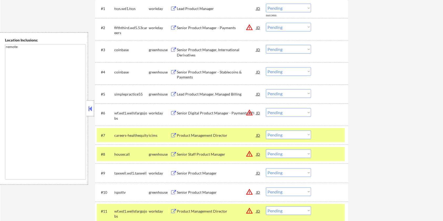
scroll to position [210, 0]
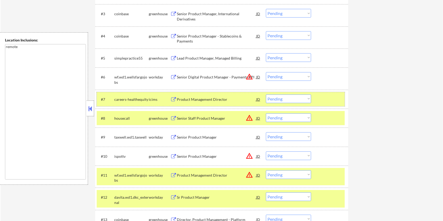
click at [320, 98] on div at bounding box center [329, 98] width 23 height 9
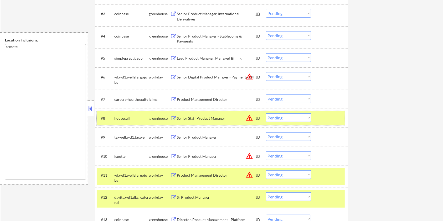
click at [324, 113] on div "#8 housecall greenhouse Senior Staff Product Manager JD warning_amber Choose an…" at bounding box center [221, 118] width 248 height 14
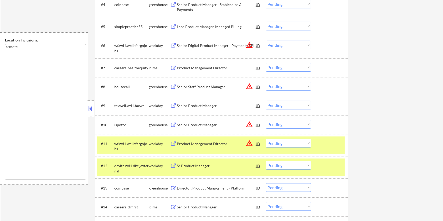
scroll to position [245, 0]
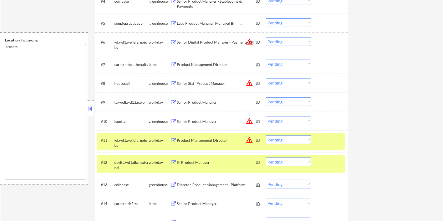
click at [323, 142] on div at bounding box center [329, 139] width 23 height 9
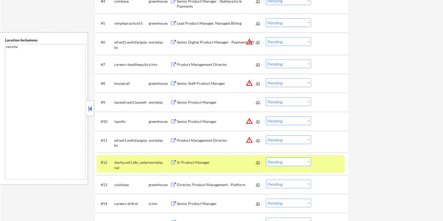
click at [323, 157] on div "#12 davita.wd1.dkc_external workday Sr Product Manager JD warning_amber Choose …" at bounding box center [221, 163] width 248 height 17
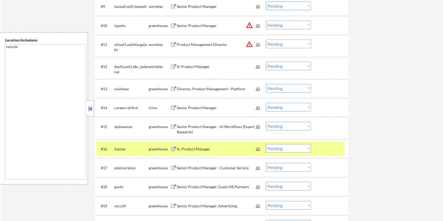
scroll to position [350, 0]
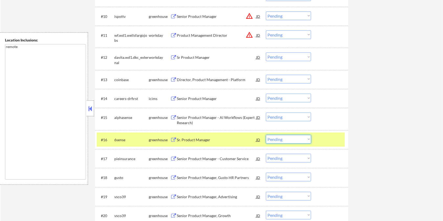
click at [296, 140] on select "Choose an option... Pending Applied Excluded (Questions) Excluded (Expired) Exc…" at bounding box center [288, 139] width 45 height 9
click at [266, 135] on select "Choose an option... Pending Applied Excluded (Questions) Excluded (Expired) Exc…" at bounding box center [288, 139] width 45 height 9
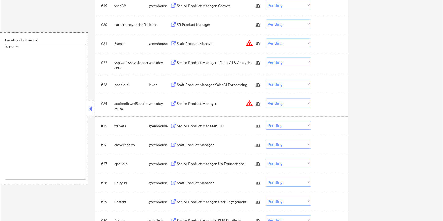
scroll to position [552, 0]
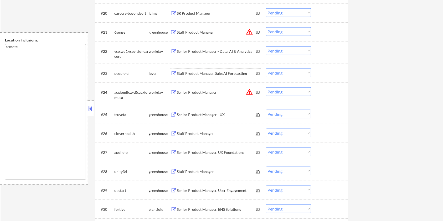
click at [210, 74] on div "Staff Product Manager, SalesAI Forecasting" at bounding box center [216, 73] width 79 height 5
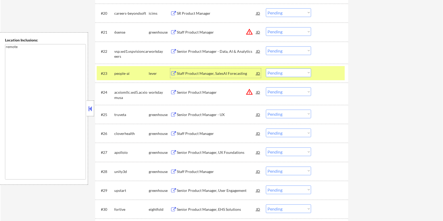
click at [303, 72] on select "Choose an option... Pending Applied Excluded (Questions) Excluded (Expired) Exc…" at bounding box center [288, 73] width 45 height 9
click at [266, 69] on select "Choose an option... Pending Applied Excluded (Questions) Excluded (Expired) Exc…" at bounding box center [288, 73] width 45 height 9
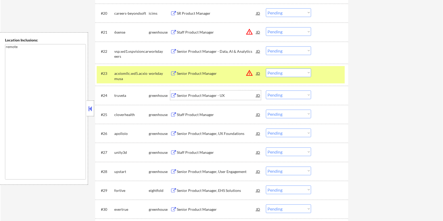
click at [183, 93] on div "Senior Product Manager - UX" at bounding box center [216, 95] width 79 height 5
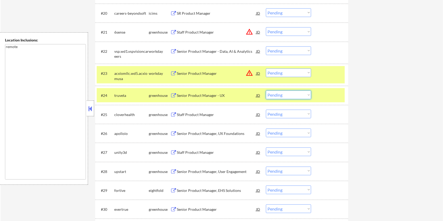
click at [288, 96] on select "Choose an option... Pending Applied Excluded (Questions) Excluded (Expired) Exc…" at bounding box center [288, 95] width 45 height 9
click at [266, 91] on select "Choose an option... Pending Applied Excluded (Questions) Excluded (Expired) Exc…" at bounding box center [288, 95] width 45 height 9
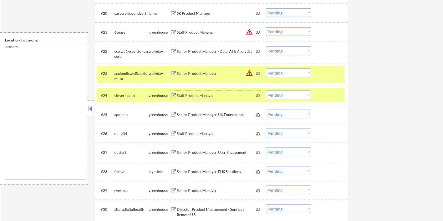
click at [197, 96] on div "Staff Product Manager" at bounding box center [216, 95] width 79 height 5
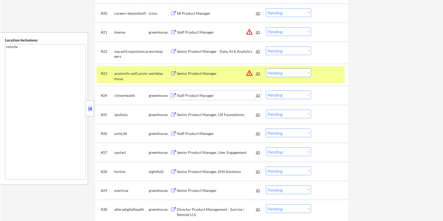
click at [285, 96] on select "Choose an option... Pending Applied Excluded (Questions) Excluded (Expired) Exc…" at bounding box center [288, 95] width 45 height 9
click at [266, 91] on select "Choose an option... Pending Applied Excluded (Questions) Excluded (Expired) Exc…" at bounding box center [288, 95] width 45 height 9
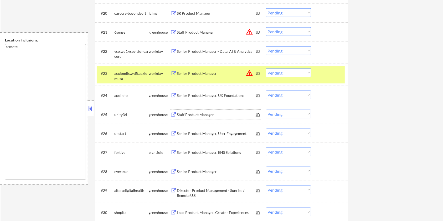
click at [190, 114] on div "Staff Product Manager" at bounding box center [216, 114] width 79 height 5
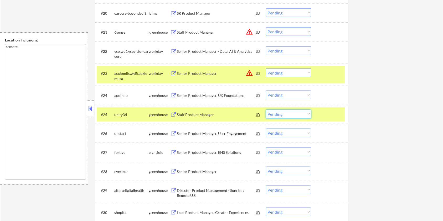
click at [281, 115] on select "Choose an option... Pending Applied Excluded (Questions) Excluded (Expired) Exc…" at bounding box center [288, 114] width 45 height 9
click at [266, 110] on select "Choose an option... Pending Applied Excluded (Questions) Excluded (Expired) Exc…" at bounding box center [288, 114] width 45 height 9
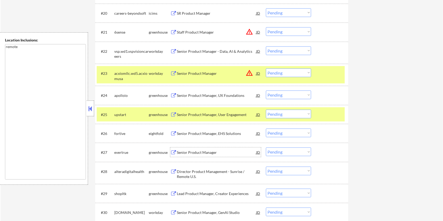
click at [187, 151] on div "Senior Product Manager" at bounding box center [216, 152] width 79 height 5
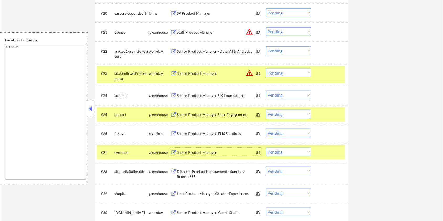
click at [296, 154] on select "Choose an option... Pending Applied Excluded (Questions) Excluded (Expired) Exc…" at bounding box center [288, 152] width 45 height 9
click at [266, 148] on select "Choose an option... Pending Applied Excluded (Questions) Excluded (Expired) Exc…" at bounding box center [288, 152] width 45 height 9
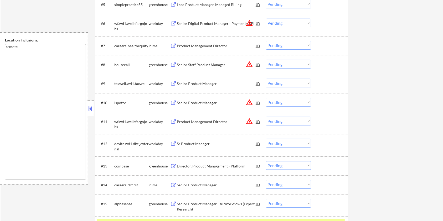
scroll to position [272, 0]
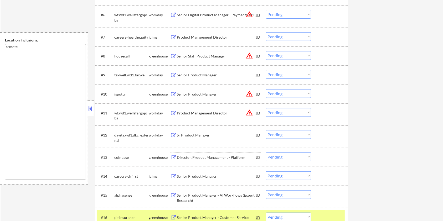
click at [192, 156] on div "Director, Product Management - Platform" at bounding box center [216, 157] width 79 height 5
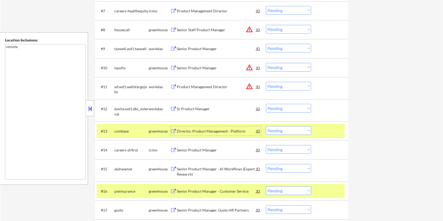
scroll to position [307, 0]
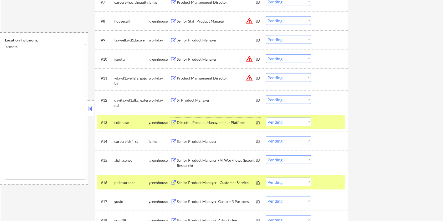
click at [196, 160] on div "Senior Product Manager - AI Workflows (Expert Research)" at bounding box center [216, 163] width 79 height 10
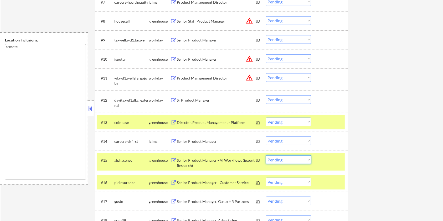
click at [287, 161] on select "Choose an option... Pending Applied Excluded (Questions) Excluded (Expired) Exc…" at bounding box center [288, 159] width 45 height 9
click at [266, 155] on select "Choose an option... Pending Applied Excluded (Questions) Excluded (Expired) Exc…" at bounding box center [288, 159] width 45 height 9
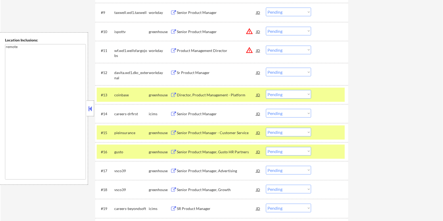
scroll to position [342, 0]
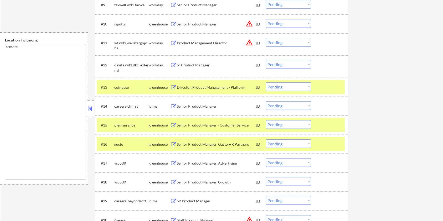
click at [201, 145] on div "Senior Product Manager, Gusto HR Partners" at bounding box center [216, 144] width 79 height 5
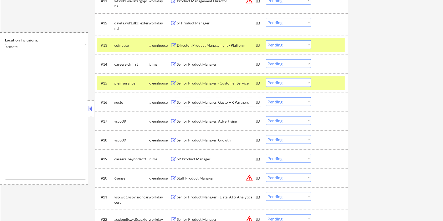
scroll to position [412, 0]
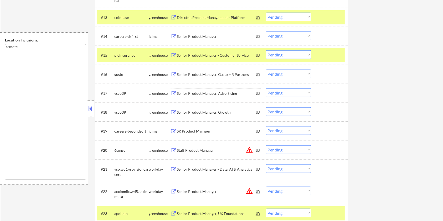
click at [191, 91] on div "Senior Product Manager, Advertising" at bounding box center [216, 93] width 79 height 5
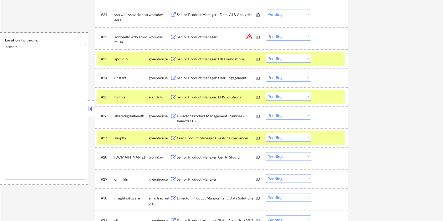
scroll to position [622, 0]
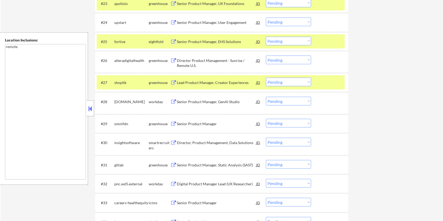
click at [188, 123] on div "Senior Product Manager" at bounding box center [216, 123] width 79 height 5
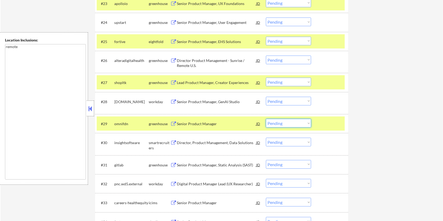
click at [294, 122] on select "Choose an option... Pending Applied Excluded (Questions) Excluded (Expired) Exc…" at bounding box center [288, 123] width 45 height 9
click at [266, 119] on select "Choose an option... Pending Applied Excluded (Questions) Excluded (Expired) Exc…" at bounding box center [288, 123] width 45 height 9
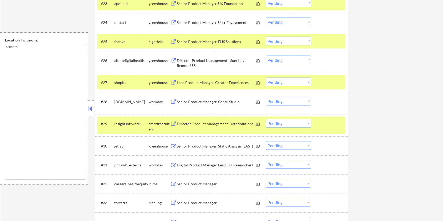
click at [216, 124] on div "Director, Product Management, Data Solutions" at bounding box center [216, 123] width 79 height 5
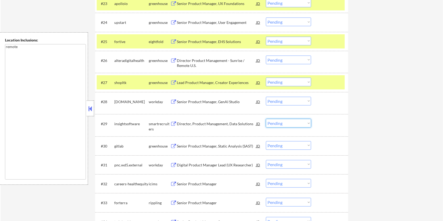
click at [297, 123] on select "Choose an option... Pending Applied Excluded (Questions) Excluded (Expired) Exc…" at bounding box center [288, 123] width 45 height 9
click at [266, 119] on select "Choose an option... Pending Applied Excluded (Questions) Excluded (Expired) Exc…" at bounding box center [288, 123] width 45 height 9
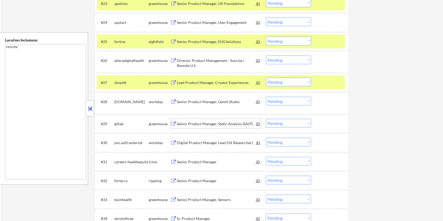
click at [200, 123] on div "Senior Product Manager, Static Analysis (SAST)" at bounding box center [216, 123] width 79 height 5
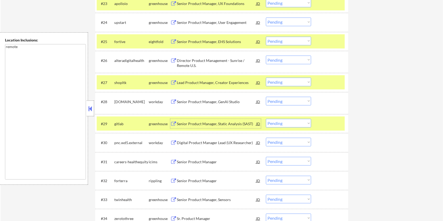
click at [289, 125] on select "Choose an option... Pending Applied Excluded (Questions) Excluded (Expired) Exc…" at bounding box center [288, 123] width 45 height 9
click at [266, 119] on select "Choose an option... Pending Applied Excluded (Questions) Excluded (Expired) Exc…" at bounding box center [288, 123] width 45 height 9
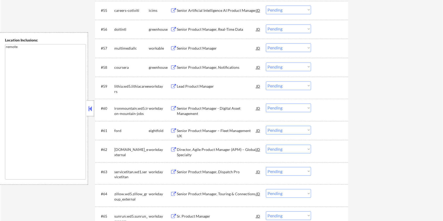
scroll to position [1217, 0]
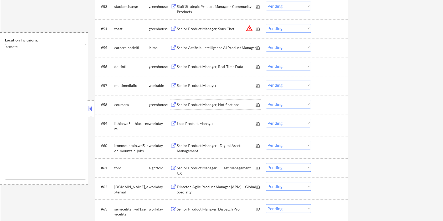
click at [194, 102] on div "Senior Product Manager, Notifications" at bounding box center [216, 104] width 79 height 5
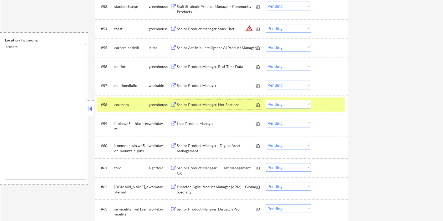
click at [280, 106] on select "Choose an option... Pending Applied Excluded (Questions) Excluded (Expired) Exc…" at bounding box center [288, 104] width 45 height 9
click at [266, 100] on select "Choose an option... Pending Applied Excluded (Questions) Excluded (Expired) Exc…" at bounding box center [288, 104] width 45 height 9
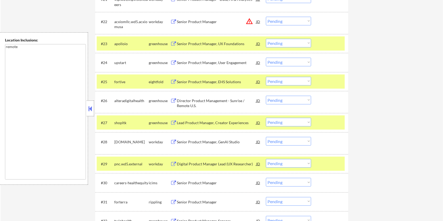
scroll to position [517, 0]
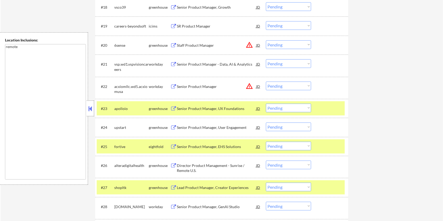
click at [324, 111] on div at bounding box center [329, 108] width 23 height 9
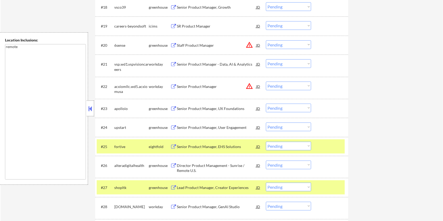
click at [323, 137] on div "#25 fortive eightfold Senior Product Manager, EHS Solutions JD warning_amber Ch…" at bounding box center [221, 146] width 253 height 19
click at [313, 181] on div "#27 shopltk greenhouse Lead Product Manager, Creator Experiences JD warning_amb…" at bounding box center [221, 187] width 248 height 14
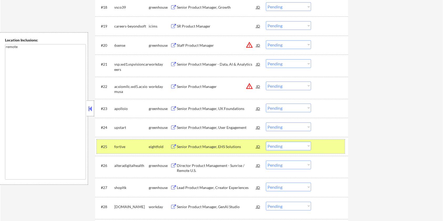
click at [317, 143] on div "#25 fortive eightfold Senior Product Manager, EHS Solutions JD warning_amber Ch…" at bounding box center [221, 146] width 248 height 14
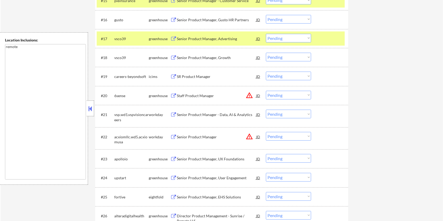
scroll to position [412, 0]
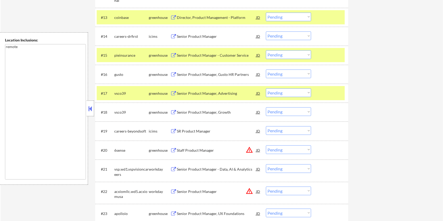
click at [325, 93] on div at bounding box center [329, 92] width 23 height 9
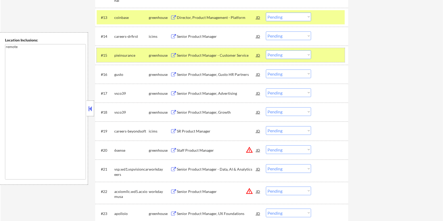
click at [320, 54] on div at bounding box center [329, 54] width 23 height 9
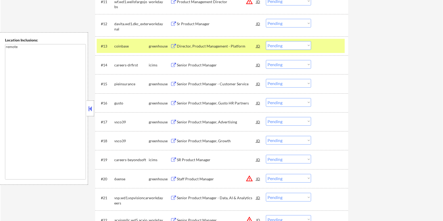
scroll to position [342, 0]
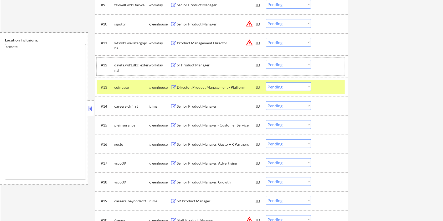
drag, startPoint x: 325, startPoint y: 72, endPoint x: 325, endPoint y: 77, distance: 4.7
click at [326, 73] on div "#12 davita.wd1.dkc_external workday Sr Product Manager JD warning_amber Choose …" at bounding box center [221, 66] width 248 height 17
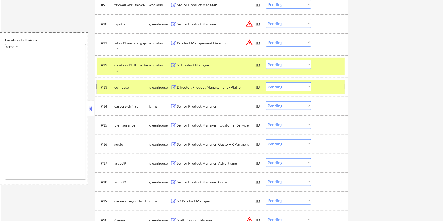
click at [324, 81] on div "#13 coinbase greenhouse Director, Product Management - Platform JD warning_ambe…" at bounding box center [221, 87] width 248 height 14
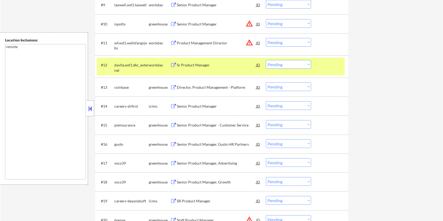
click at [322, 67] on div at bounding box center [329, 64] width 23 height 9
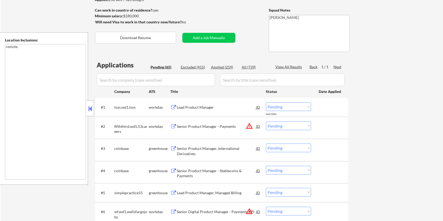
scroll to position [62, 0]
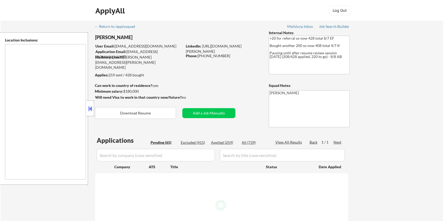
select select ""pending""
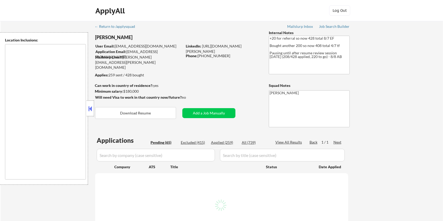
select select ""pending""
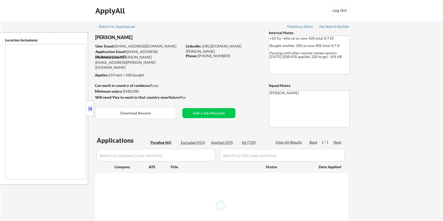
select select ""pending""
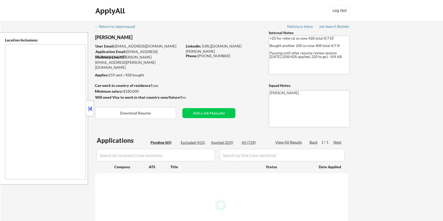
select select ""pending""
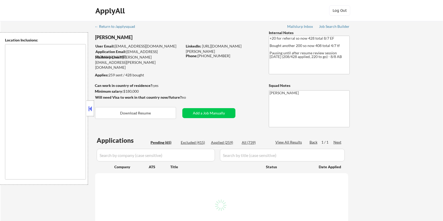
select select ""pending""
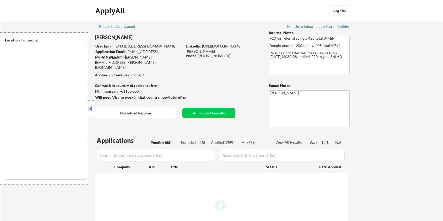
select select ""pending""
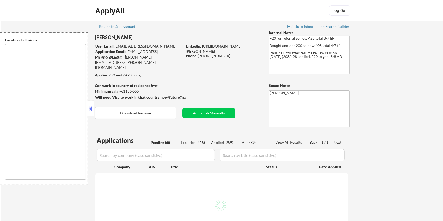
select select ""pending""
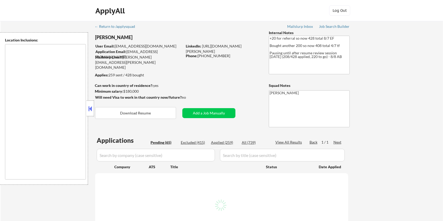
select select ""pending""
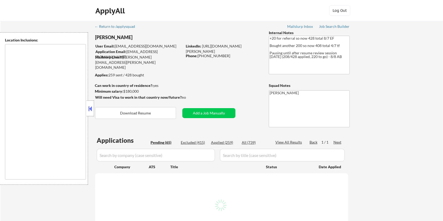
select select ""pending""
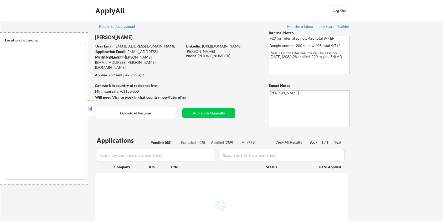
select select ""pending""
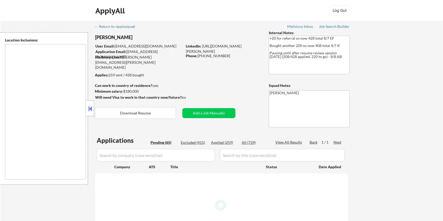
select select ""pending""
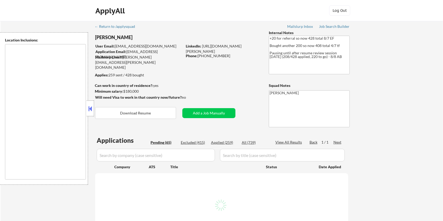
select select ""pending""
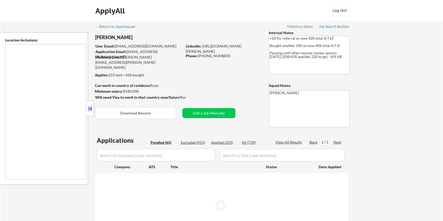
select select ""pending""
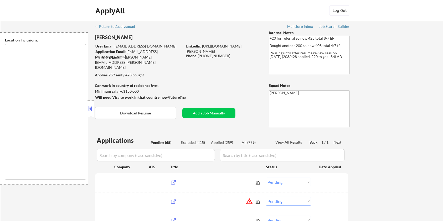
type textarea "remote"
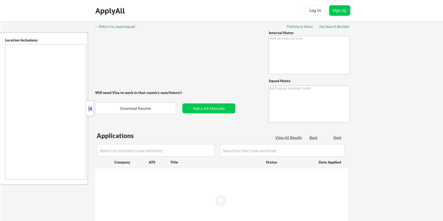
type textarea "Outreach location/titles-7/18 BM His apps will probably take a long time given …"
type textarea "Old Customer - [PERSON_NAME]✔️ 20678 from-[GEOGRAPHIC_DATA]"
type textarea "You may spend up to 1hr/week manually finding Logistics roles that meet his loc…"
type textarea "Elilsa Mailslurp ✔️ 77002 from [GEOGRAPHIC_DATA]"
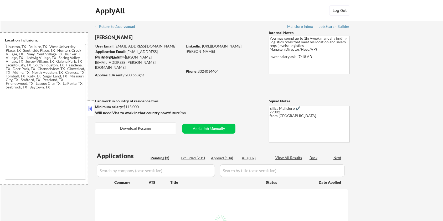
type textarea "[GEOGRAPHIC_DATA], [GEOGRAPHIC_DATA] [GEOGRAPHIC_DATA], [GEOGRAPHIC_DATA] [GEOG…"
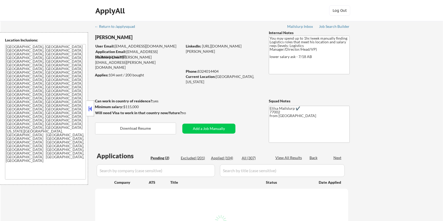
select select ""pending""
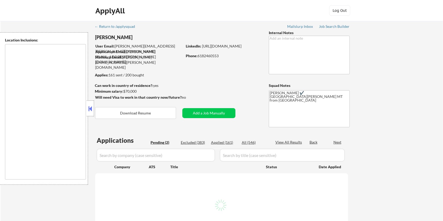
type textarea "[GEOGRAPHIC_DATA][PERSON_NAME], CO [PERSON_NAME], CO [GEOGRAPHIC_DATA], CO Timn…"
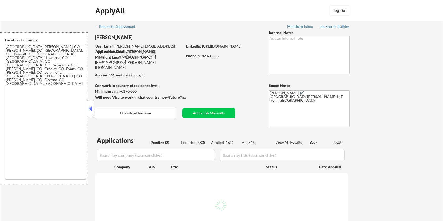
select select ""pending""
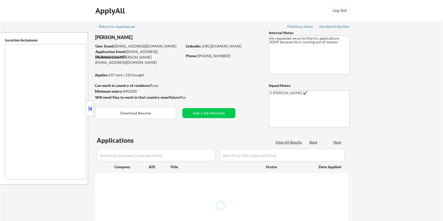
select select ""pending""
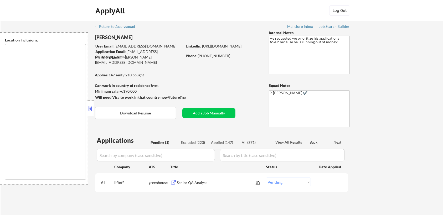
type textarea "[GEOGRAPHIC_DATA], [GEOGRAPHIC_DATA] [GEOGRAPHIC_DATA], [GEOGRAPHIC_DATA] [GEOG…"
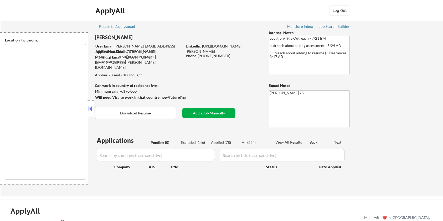
type textarea "remote"
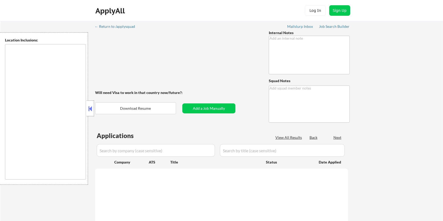
type textarea "Remember, this is a Noah customer, so we CAN use AI answers for them. Please go…"
type textarea "[PERSON_NAME]"
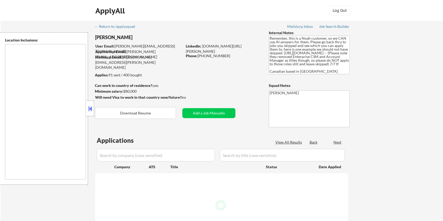
select select ""pending""
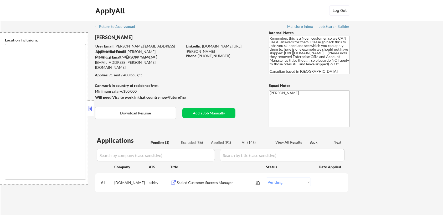
type textarea "[GEOGRAPHIC_DATA], ON [GEOGRAPHIC_DATA], ON [GEOGRAPHIC_DATA], ON [GEOGRAPHIC_D…"
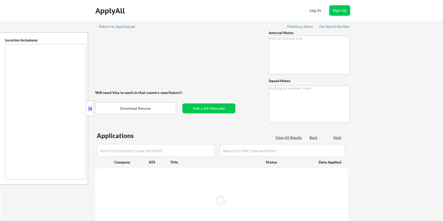
type textarea "resume tweaks outreach - 7/21 AB"
type textarea "[PERSON_NAME]"
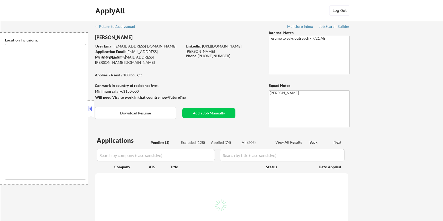
type textarea "remote"
select select ""pending""
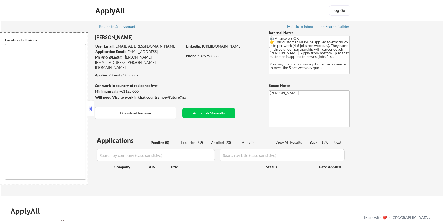
type textarea "[GEOGRAPHIC_DATA], [GEOGRAPHIC_DATA] [GEOGRAPHIC_DATA], [GEOGRAPHIC_DATA] [GEOG…"
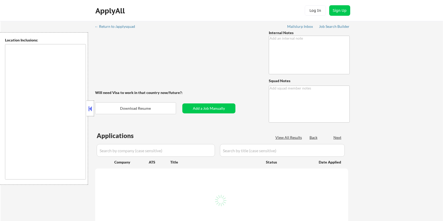
type textarea "[PERSON_NAME]"
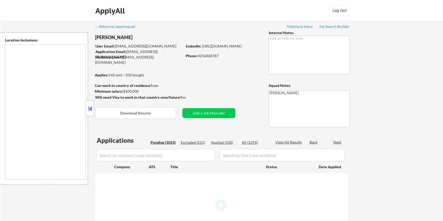
type textarea "[GEOGRAPHIC_DATA], [GEOGRAPHIC_DATA] [GEOGRAPHIC_DATA], [GEOGRAPHIC_DATA] [GEOG…"
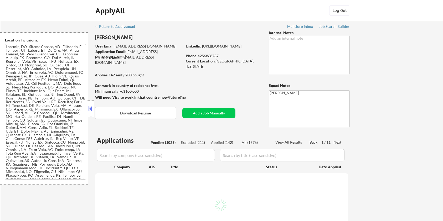
select select ""pending""
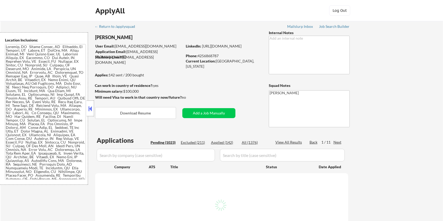
select select ""pending""
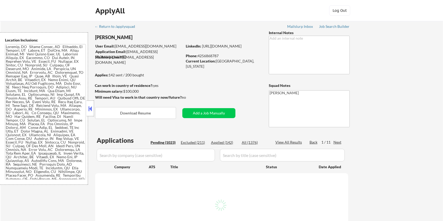
select select ""pending""
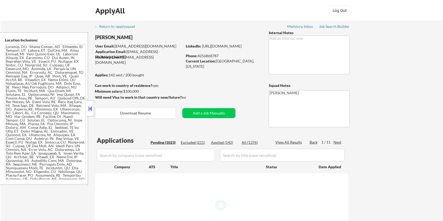
select select ""pending""
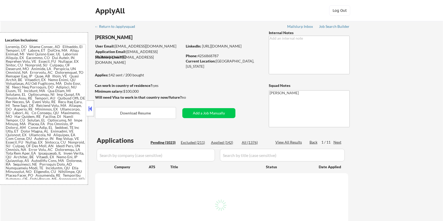
select select ""pending""
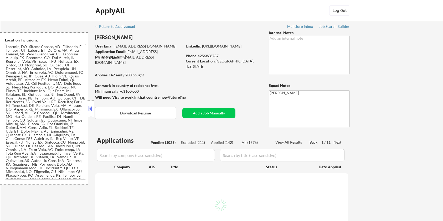
select select ""pending""
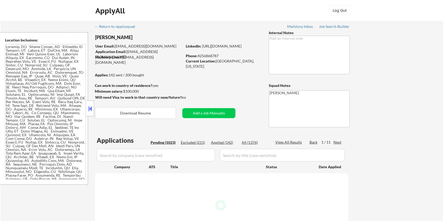
select select ""pending""
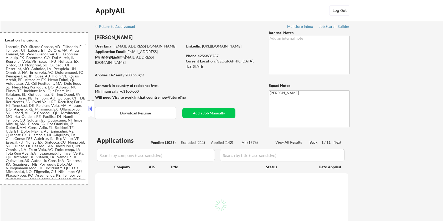
select select ""pending""
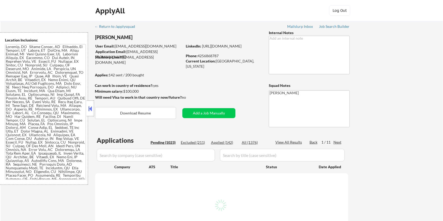
select select ""pending""
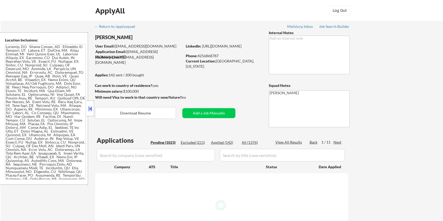
select select ""pending""
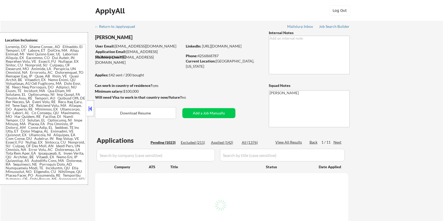
select select ""pending""
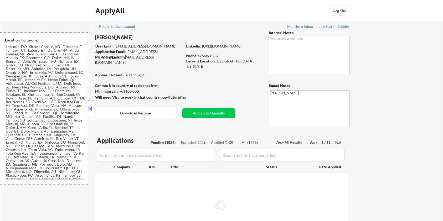
select select ""pending""
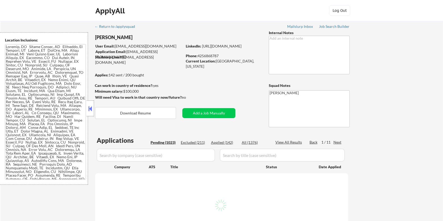
select select ""pending""
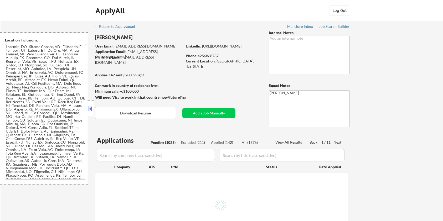
select select ""pending""
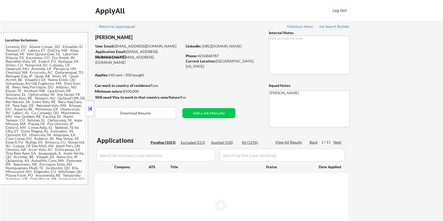
select select ""pending""
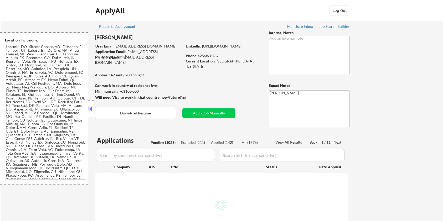
select select ""pending""
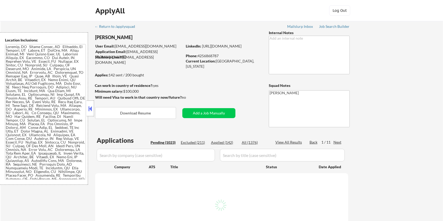
select select ""pending""
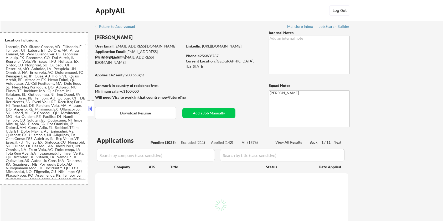
select select ""pending""
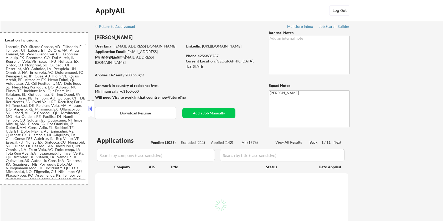
select select ""pending""
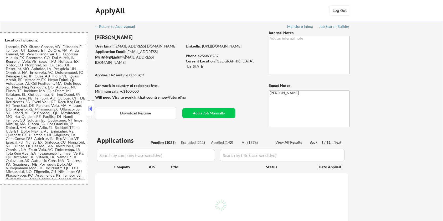
select select ""pending""
